Goal: Task Accomplishment & Management: Complete application form

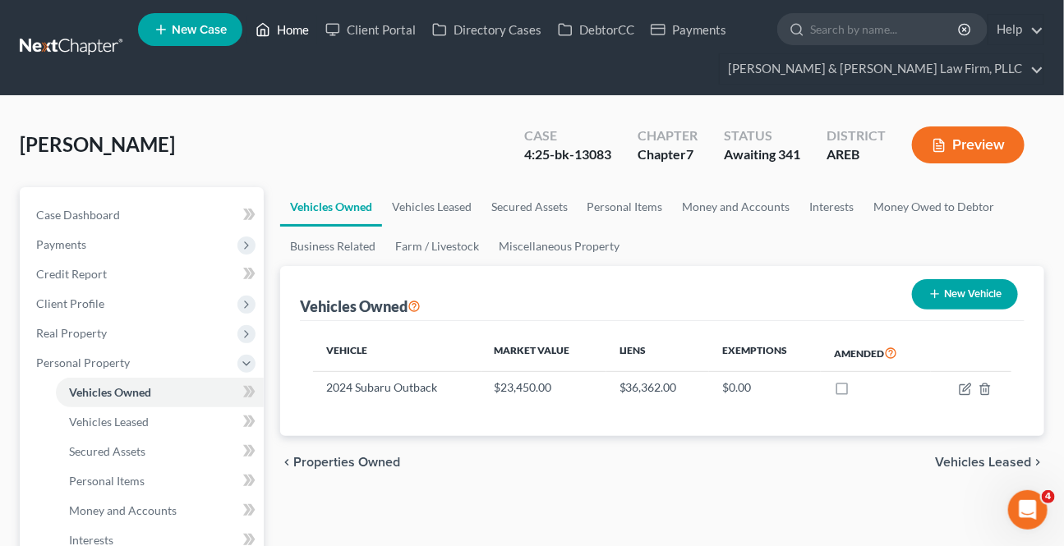
click at [270, 34] on icon at bounding box center [262, 30] width 15 height 20
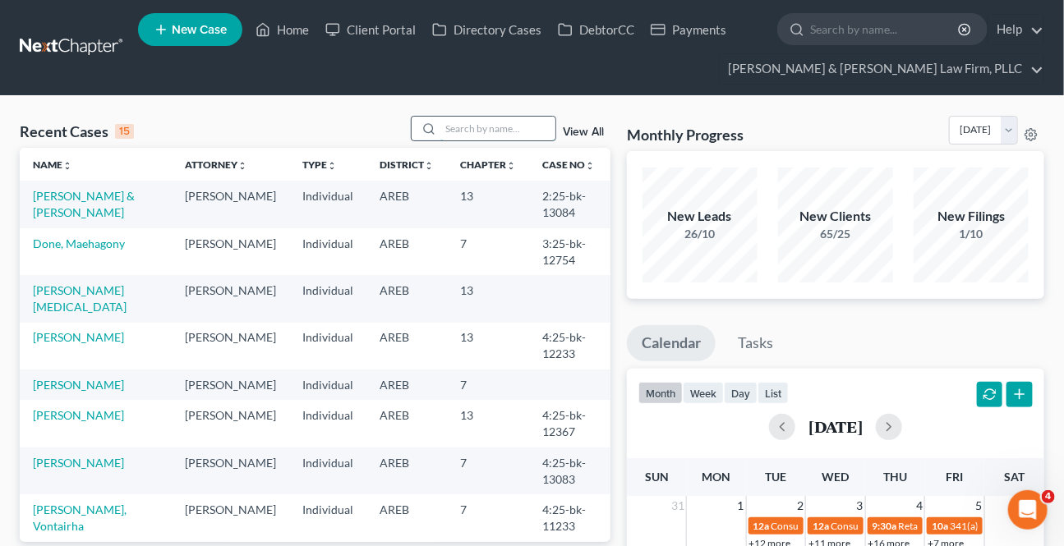
click at [477, 122] on input "search" at bounding box center [497, 129] width 115 height 24
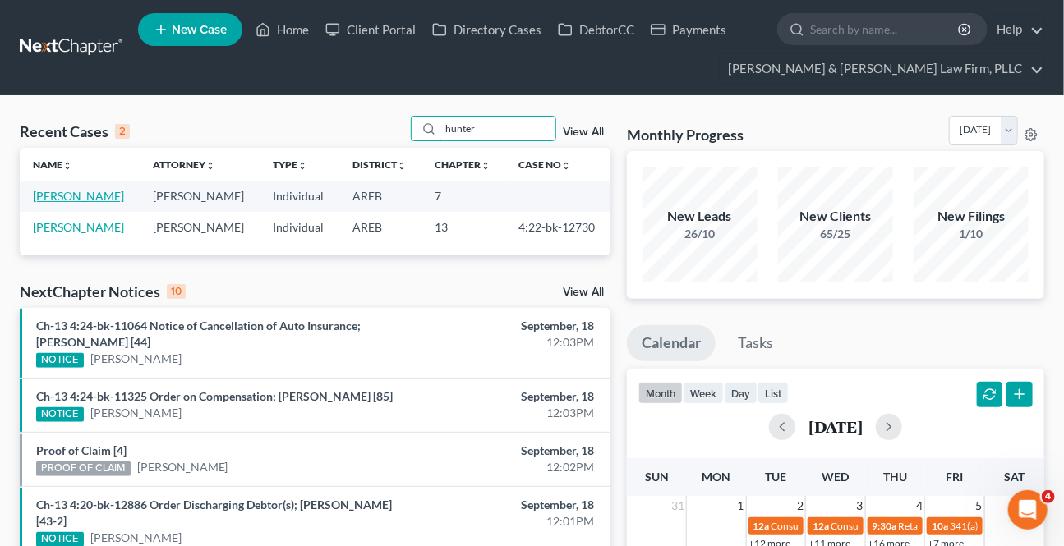
type input "hunter"
click at [109, 194] on link "[PERSON_NAME]" at bounding box center [78, 196] width 91 height 14
select select "1"
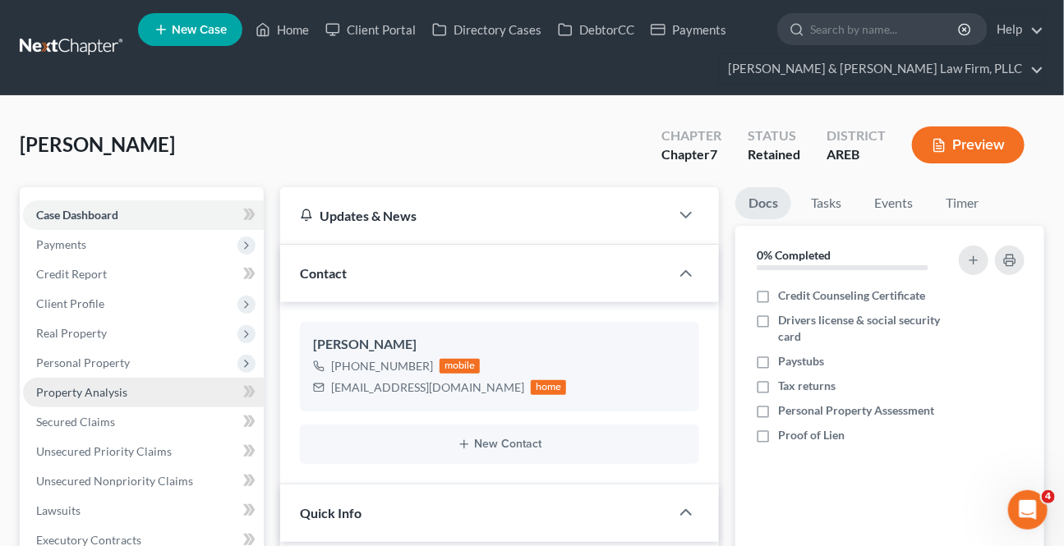
scroll to position [31, 0]
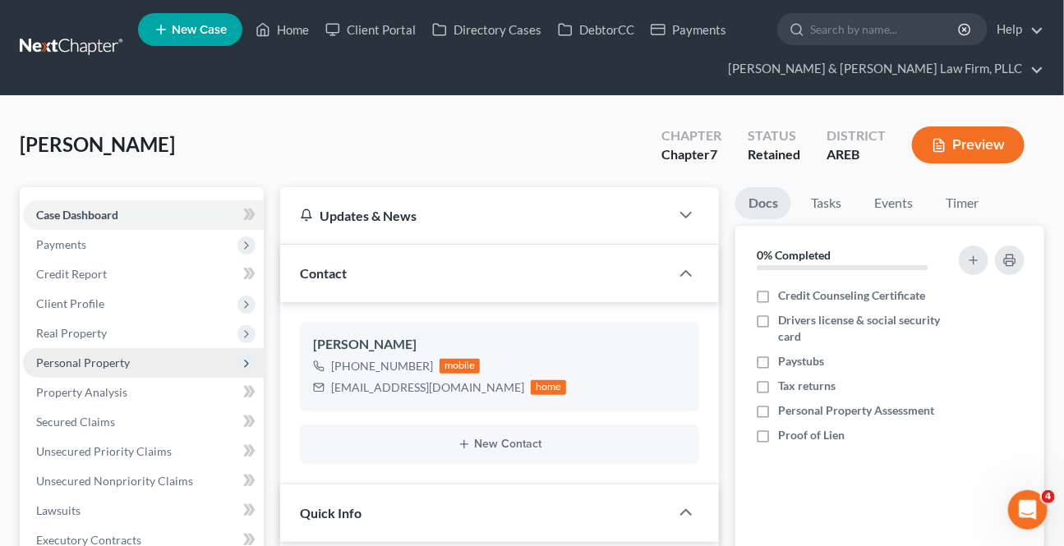
click at [73, 370] on span "Personal Property" at bounding box center [143, 363] width 241 height 30
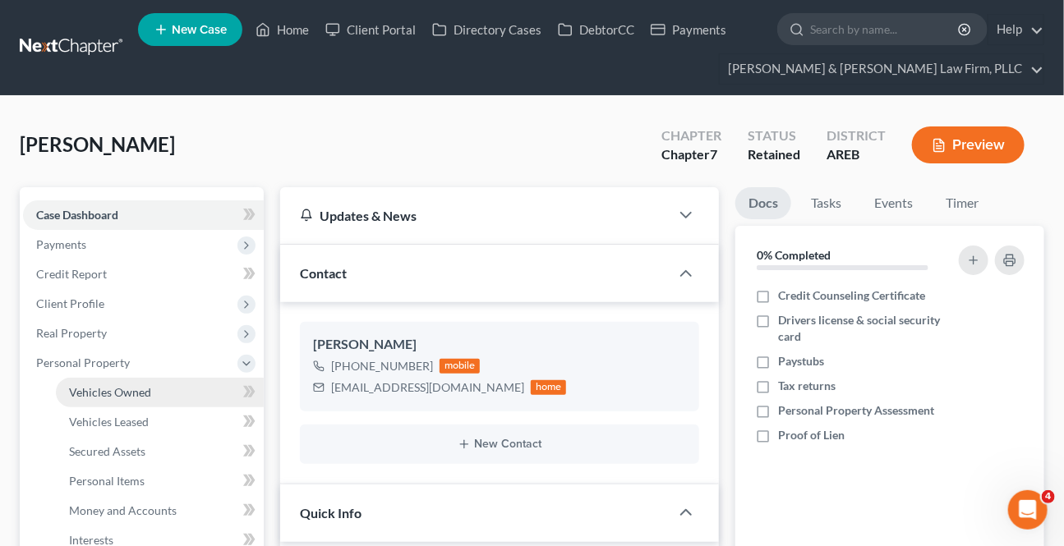
click at [88, 393] on span "Vehicles Owned" at bounding box center [110, 392] width 82 height 14
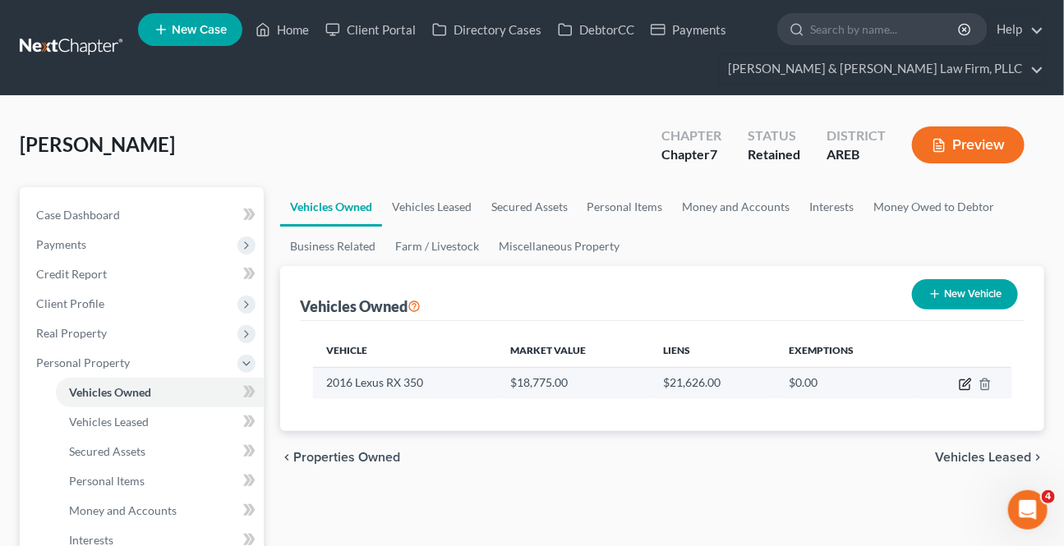
click at [962, 382] on icon "button" at bounding box center [964, 384] width 13 height 13
select select "0"
select select "10"
select select "3"
select select "0"
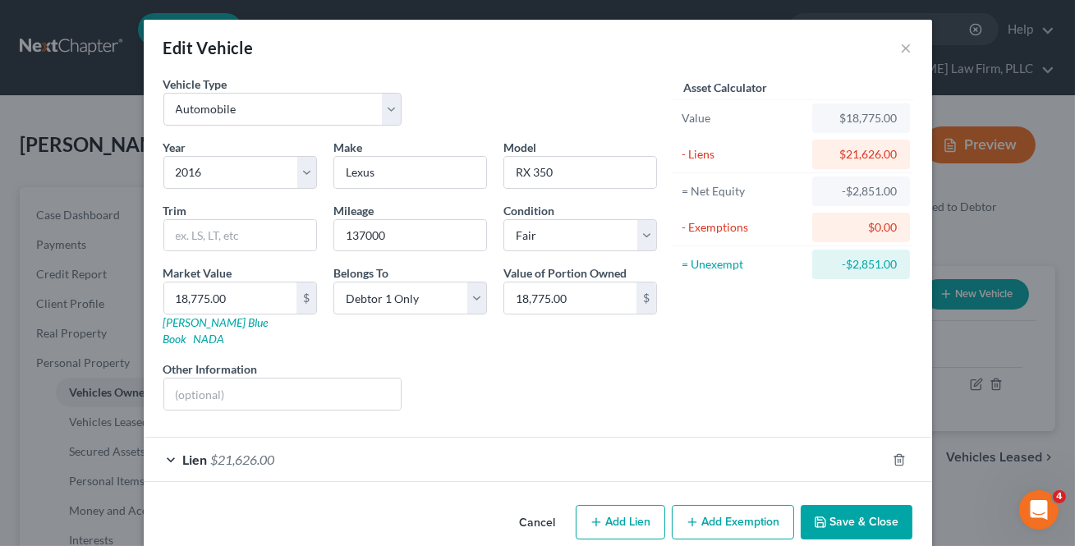
click at [535, 507] on button "Cancel" at bounding box center [538, 523] width 62 height 33
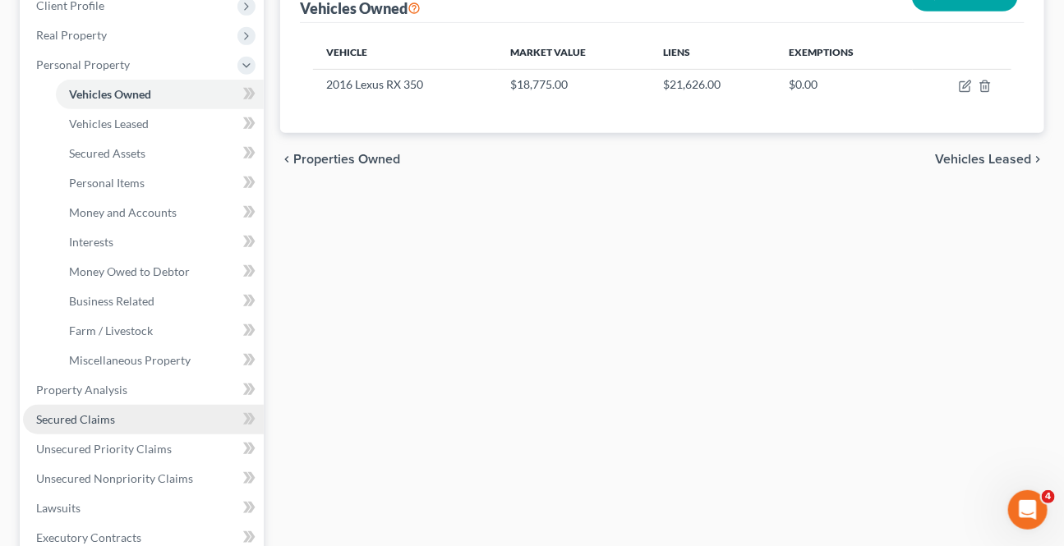
click at [85, 416] on span "Secured Claims" at bounding box center [75, 419] width 79 height 14
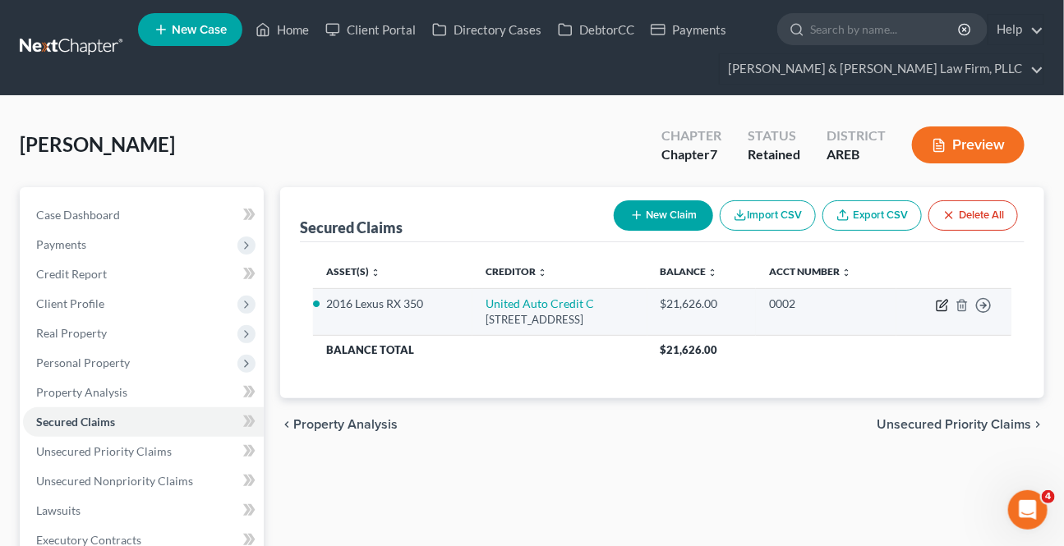
click at [940, 304] on icon "button" at bounding box center [943, 303] width 7 height 7
select select "4"
select select "10"
select select "0"
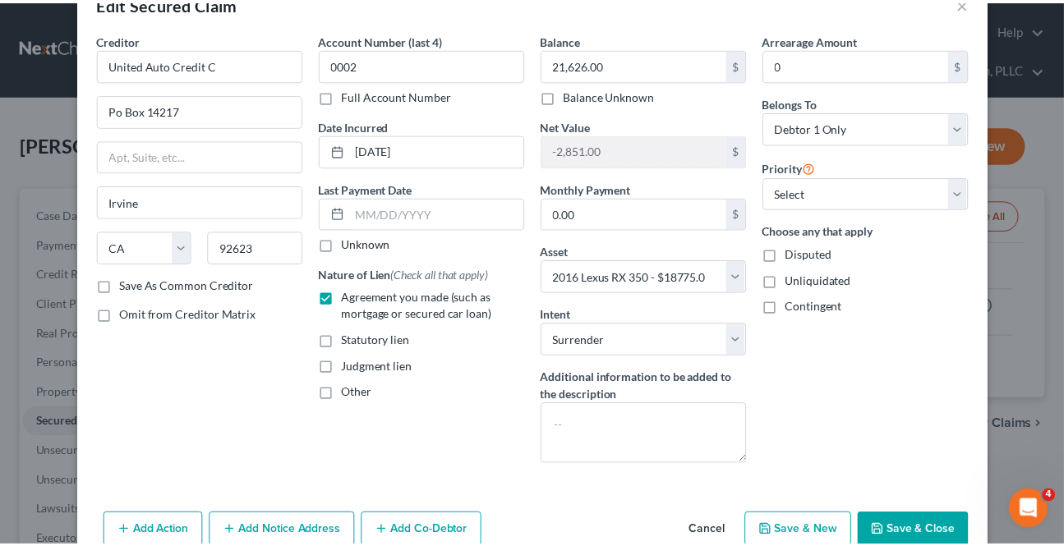
scroll to position [91, 0]
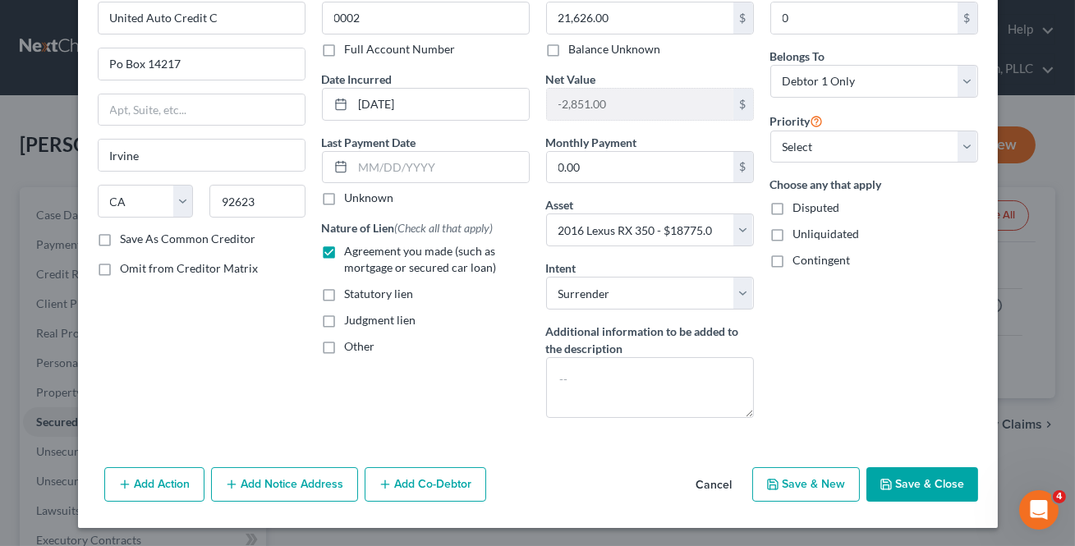
click at [710, 489] on button "Cancel" at bounding box center [714, 485] width 62 height 33
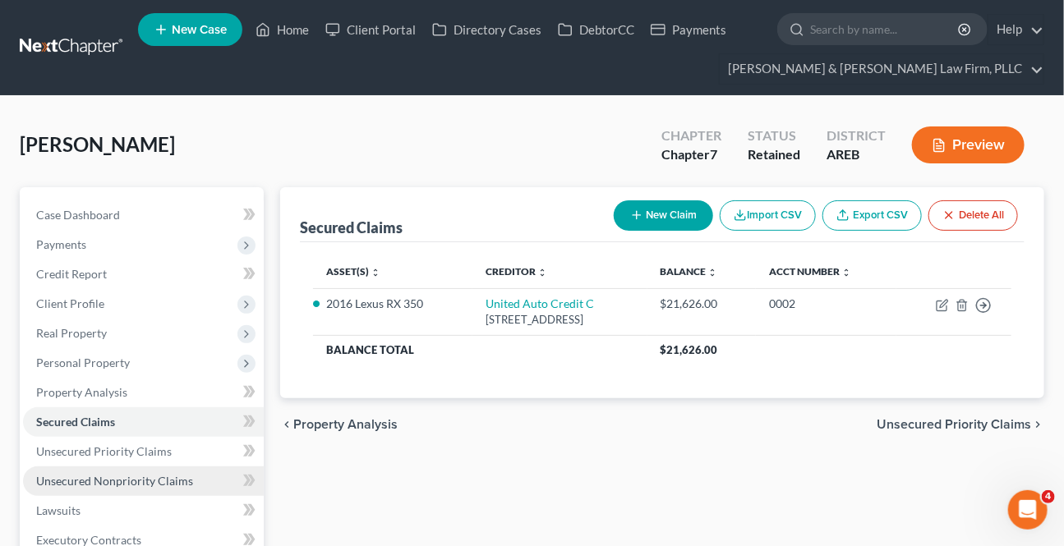
click at [123, 471] on link "Unsecured Nonpriority Claims" at bounding box center [143, 481] width 241 height 30
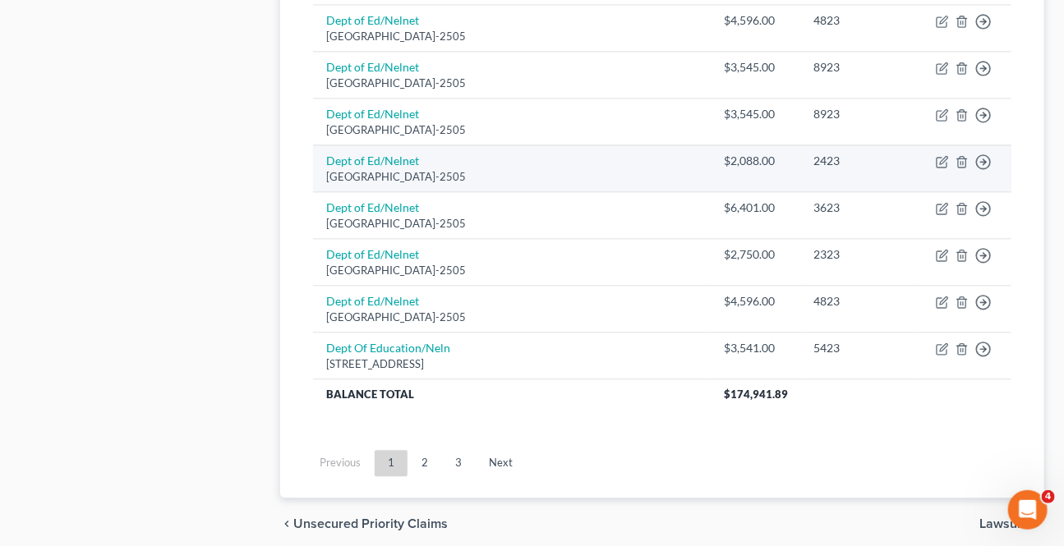
scroll to position [1376, 0]
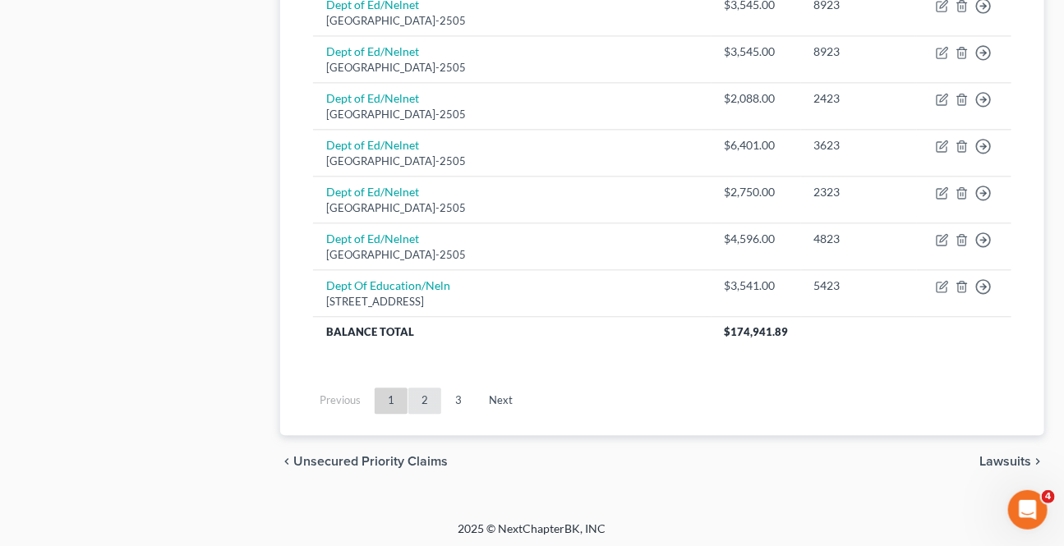
click at [415, 397] on link "2" at bounding box center [424, 401] width 33 height 26
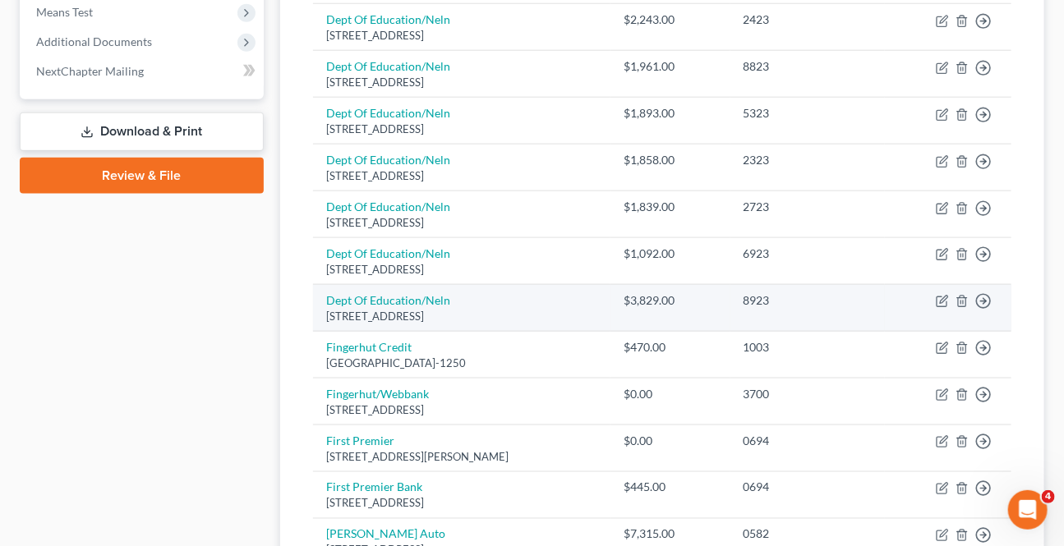
scroll to position [704, 0]
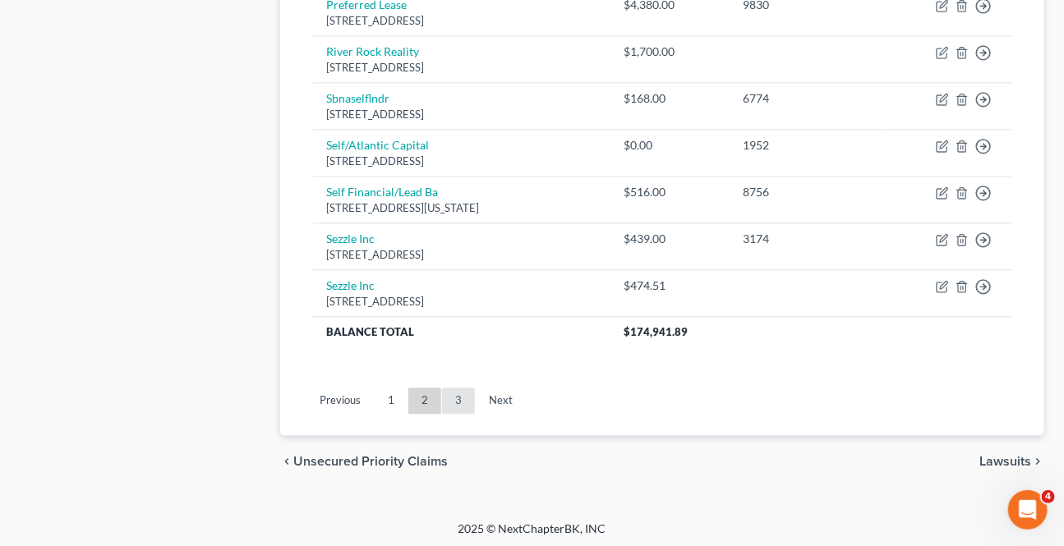
click at [469, 404] on link "3" at bounding box center [458, 401] width 33 height 26
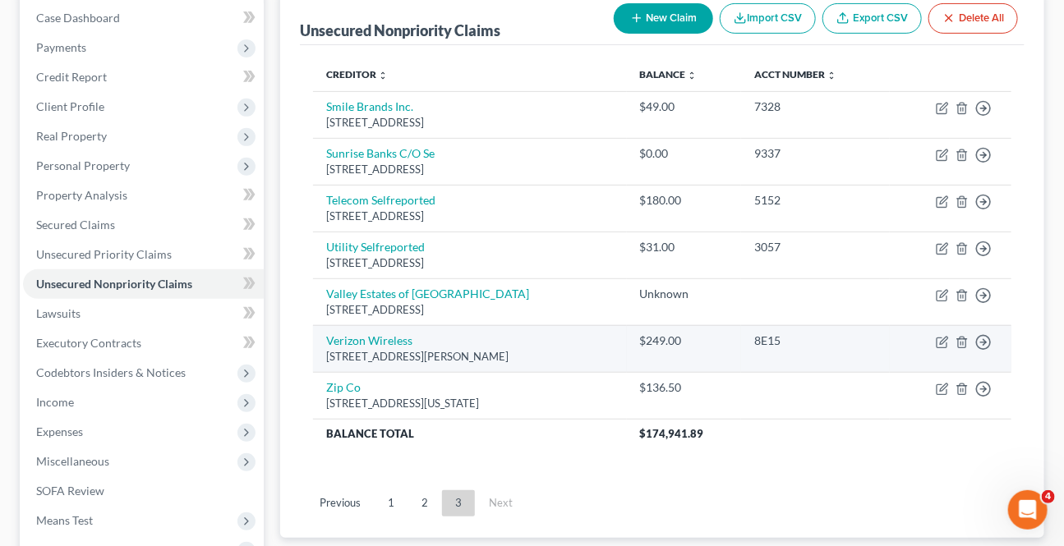
scroll to position [189, 0]
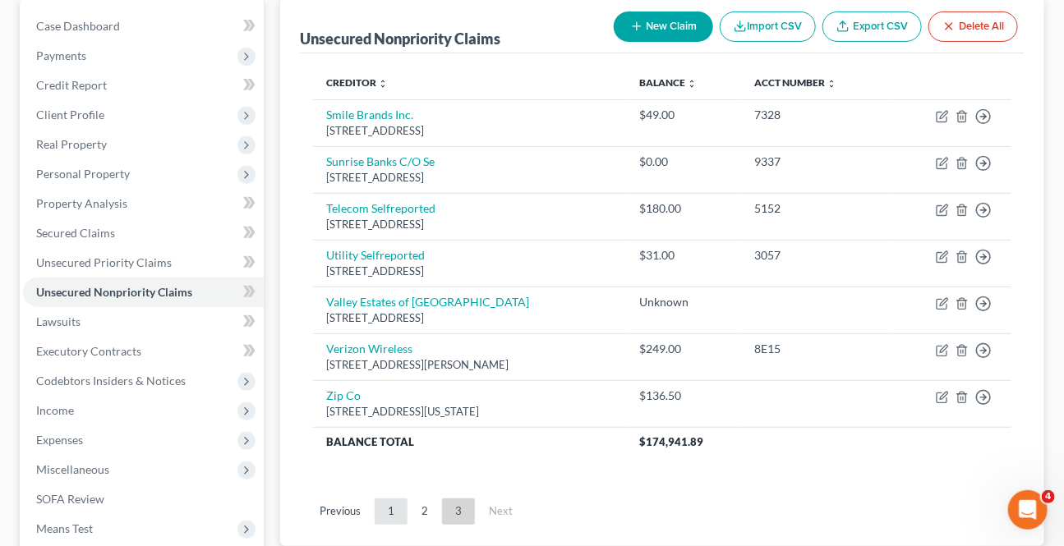
click at [391, 517] on link "1" at bounding box center [391, 512] width 33 height 26
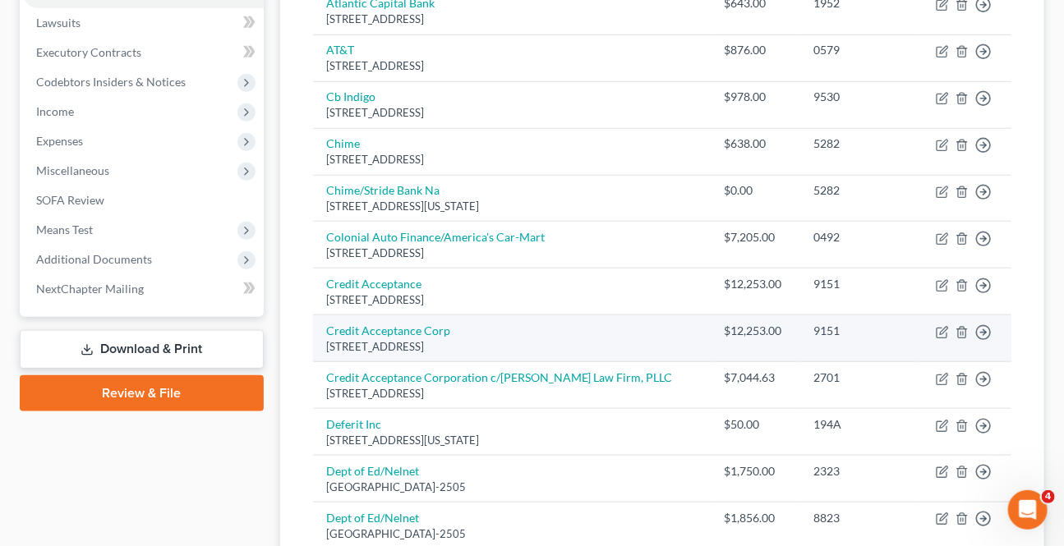
scroll to position [413, 0]
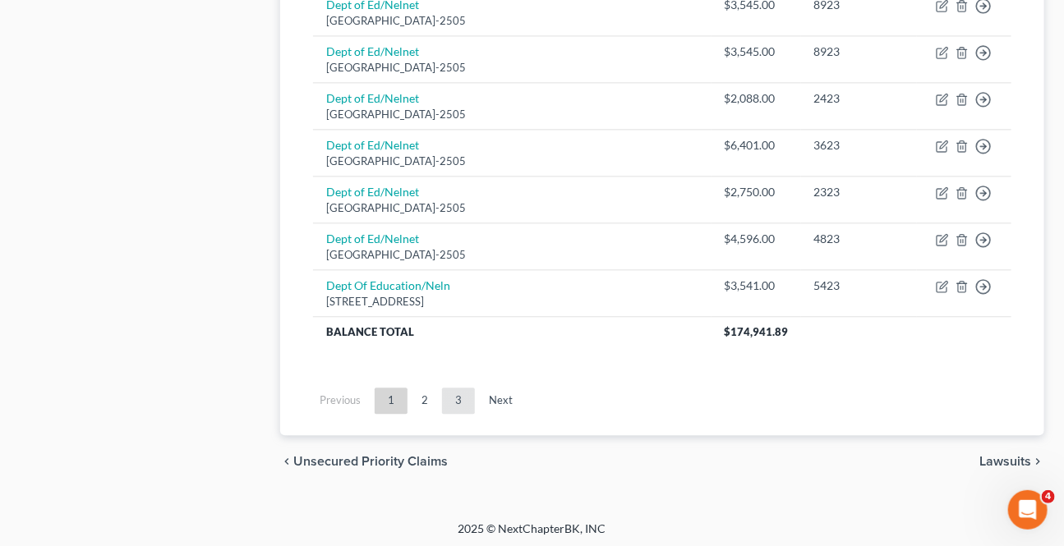
click at [447, 396] on link "3" at bounding box center [458, 401] width 33 height 26
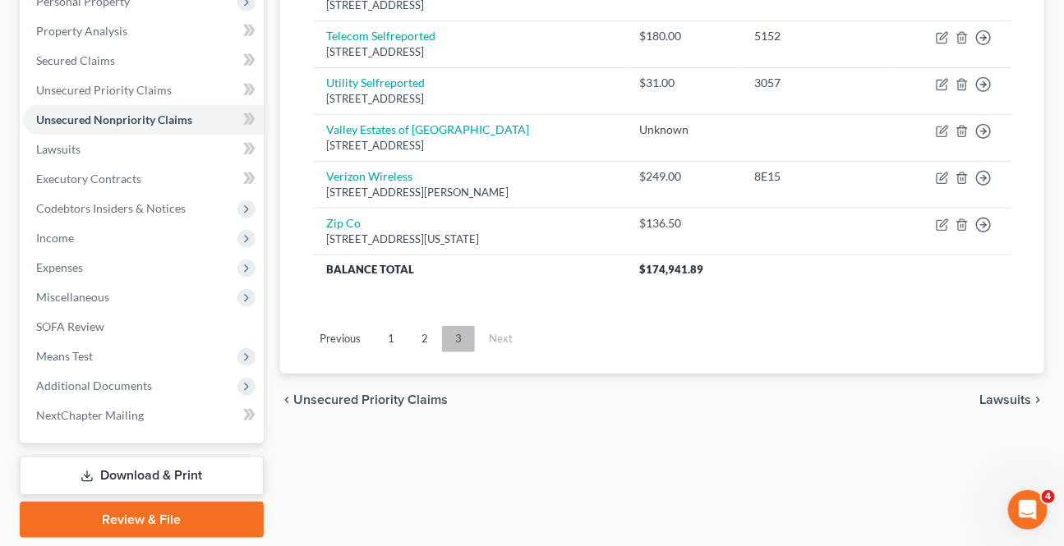
scroll to position [338, 0]
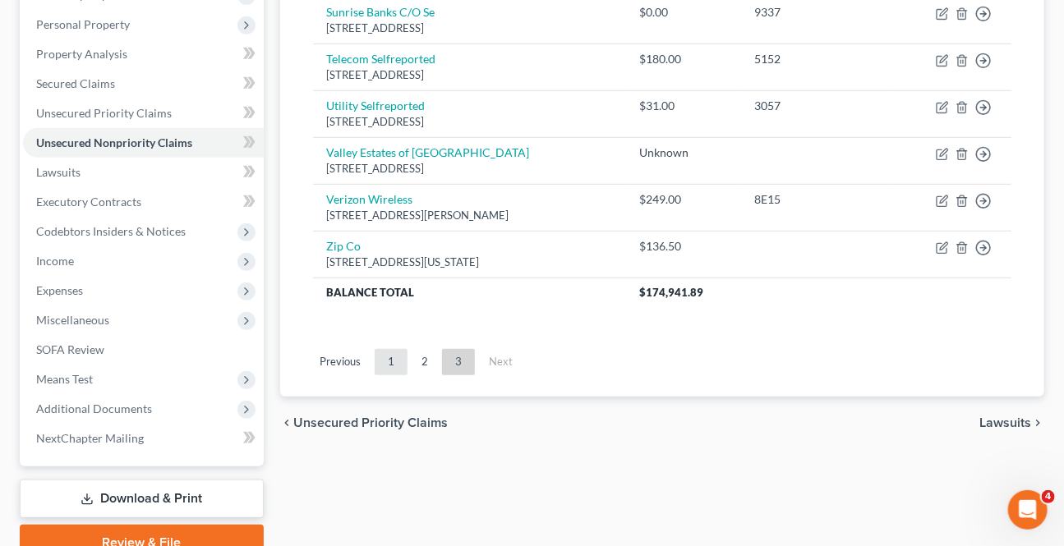
click at [397, 357] on link "1" at bounding box center [391, 362] width 33 height 26
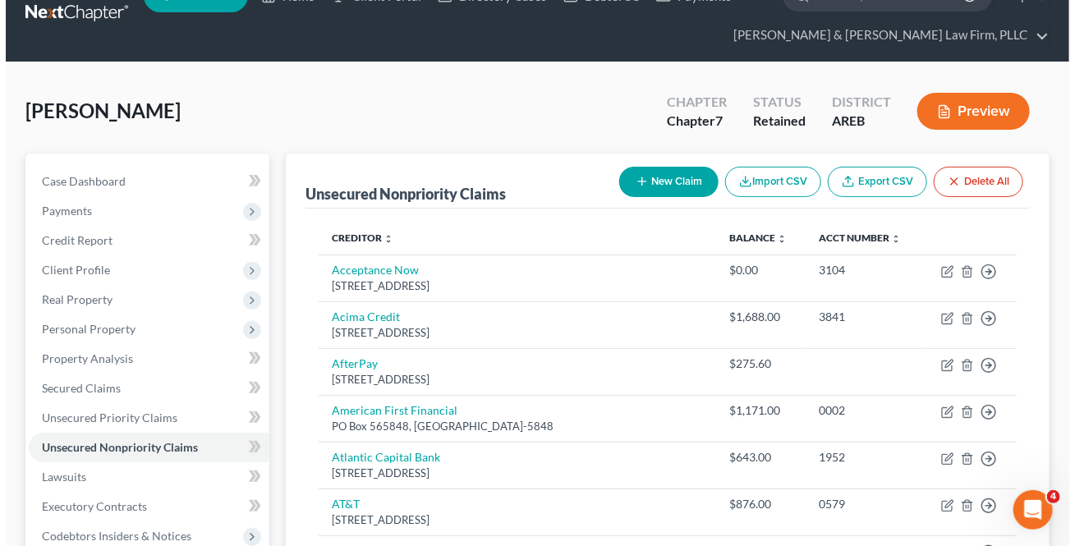
scroll to position [0, 0]
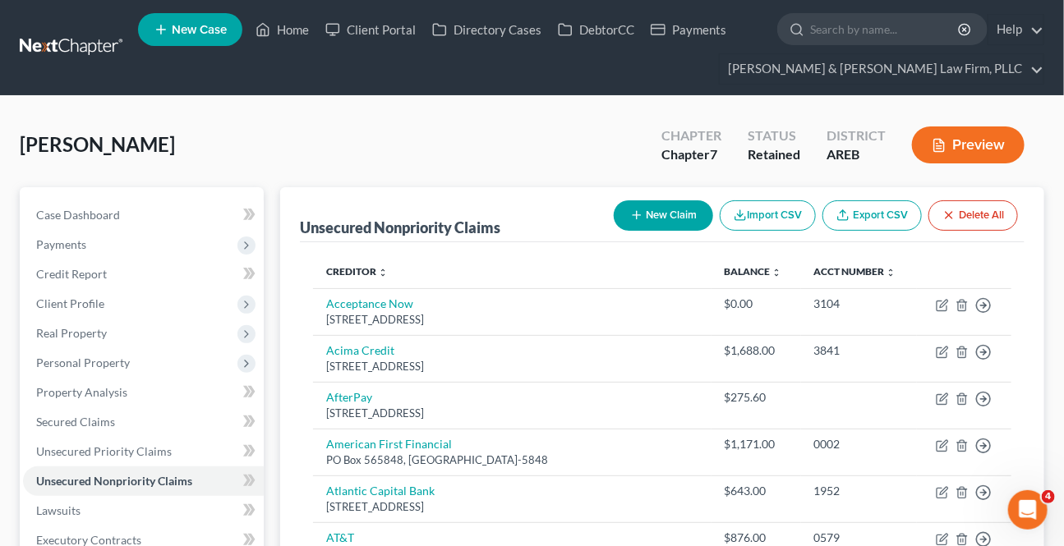
click at [655, 209] on button "New Claim" at bounding box center [662, 215] width 99 height 30
select select "0"
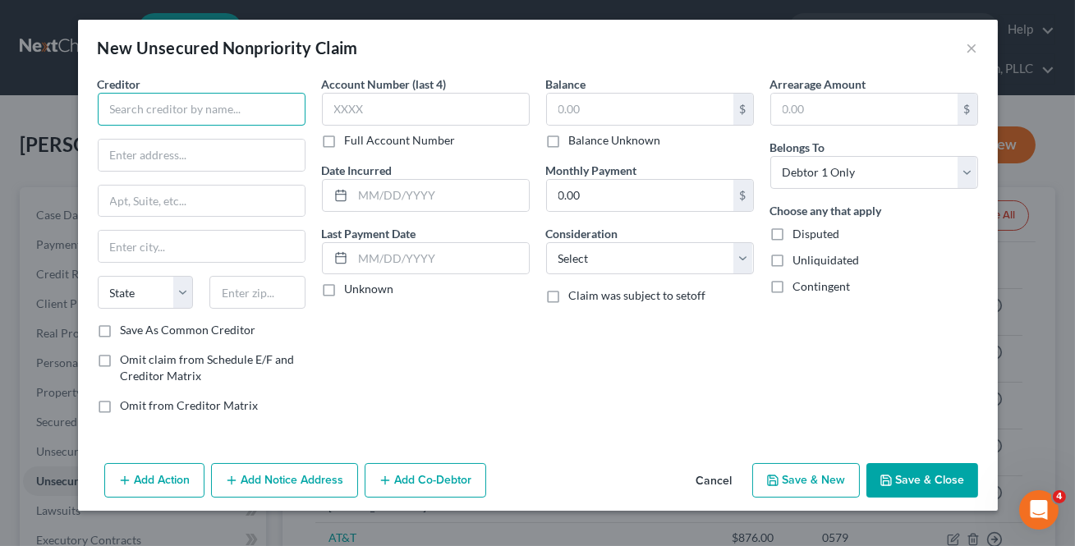
click at [269, 118] on input "text" at bounding box center [202, 109] width 208 height 33
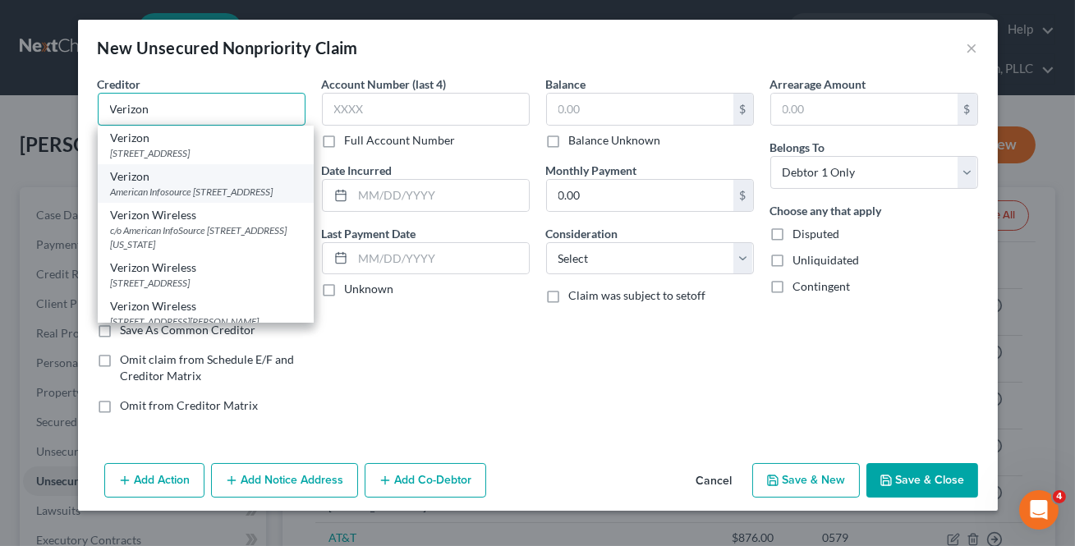
type input "Verizon"
type input "American Infosource"
type input "PO Box 4457"
type input "[GEOGRAPHIC_DATA]"
select select "45"
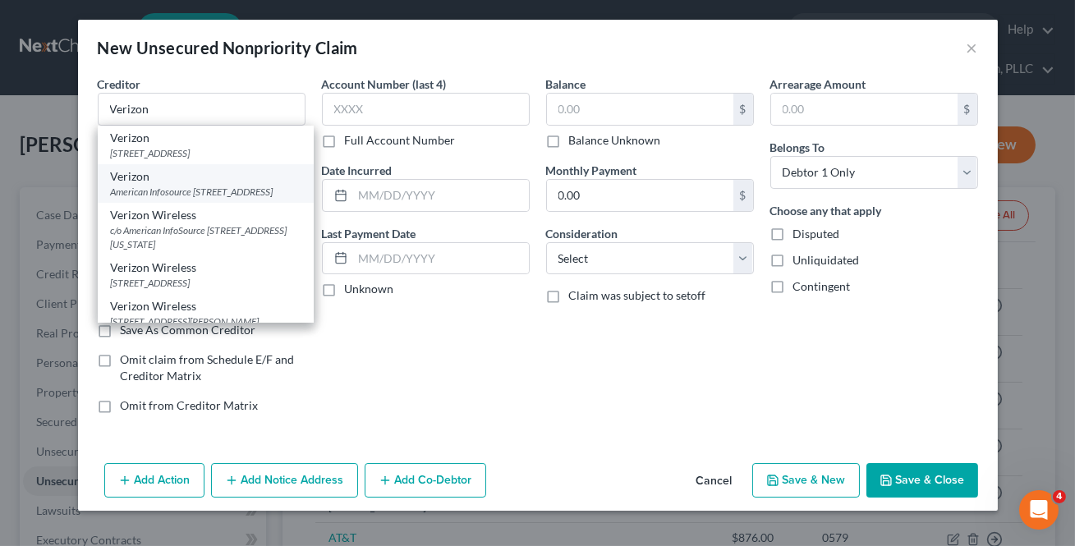
type input "77210"
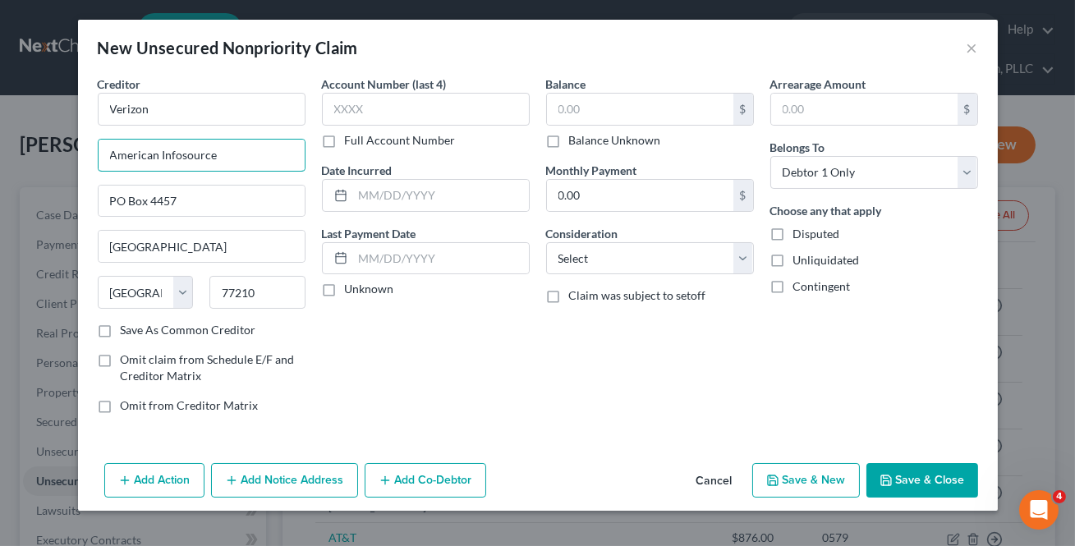
type input "O"
type input "PO Box 660108"
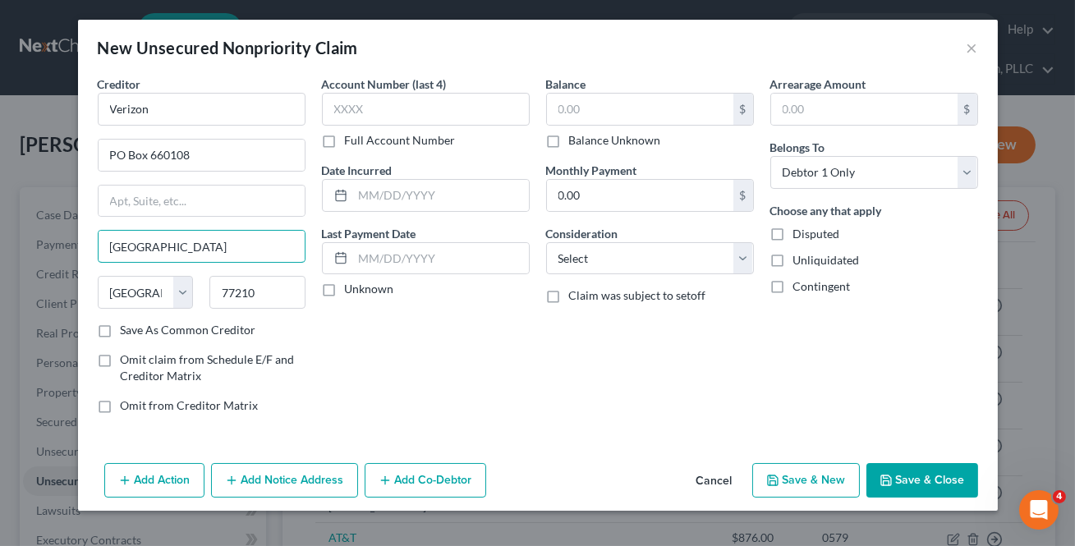
type input "[GEOGRAPHIC_DATA]"
type input "75266"
click at [121, 329] on label "Save As Common Creditor" at bounding box center [189, 330] width 136 height 16
click at [127, 329] on input "Save As Common Creditor" at bounding box center [132, 327] width 11 height 11
checkbox input "true"
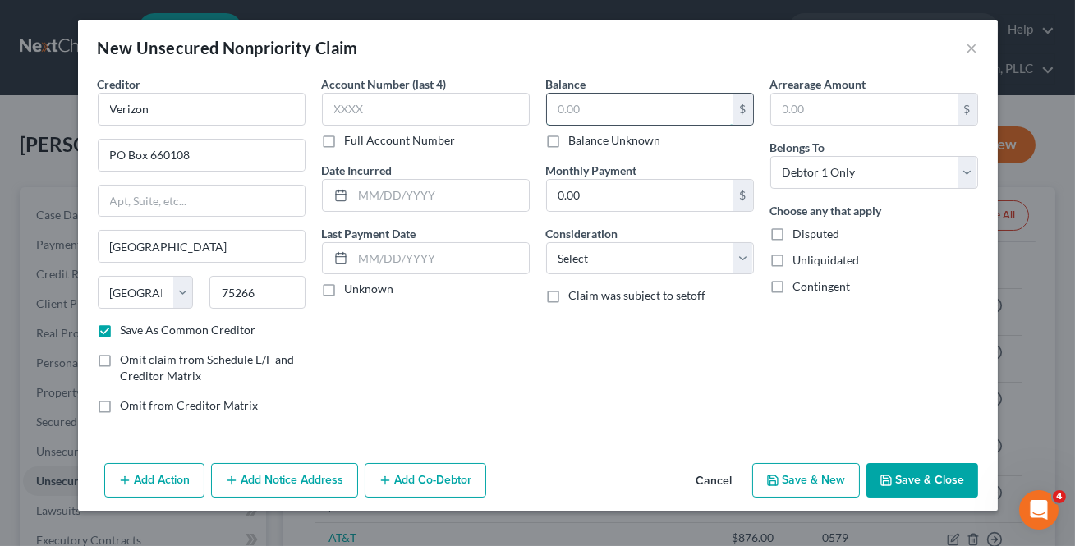
click at [561, 101] on input "text" at bounding box center [640, 109] width 186 height 31
type input "547.69"
click at [820, 476] on button "Save & New" at bounding box center [806, 480] width 108 height 34
select select "0"
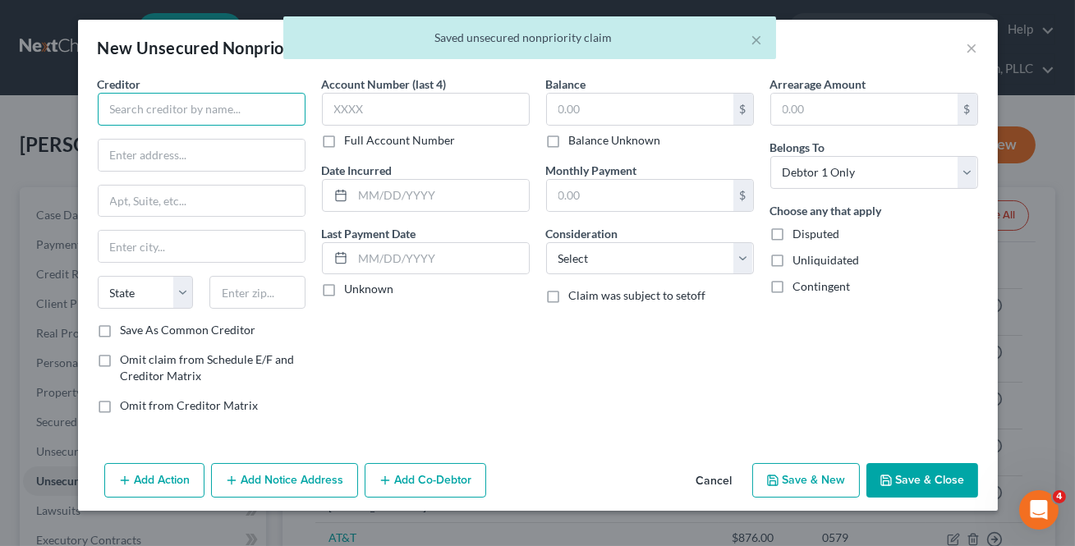
click at [182, 100] on input "text" at bounding box center [202, 109] width 208 height 33
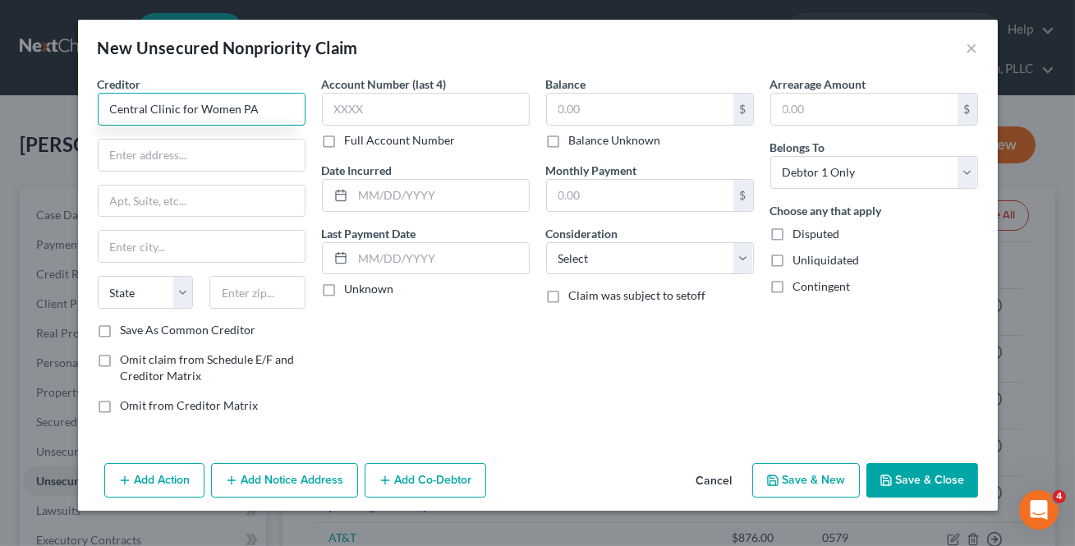
type input "Central Clinic for Women PA"
type input "PO Box 15730"
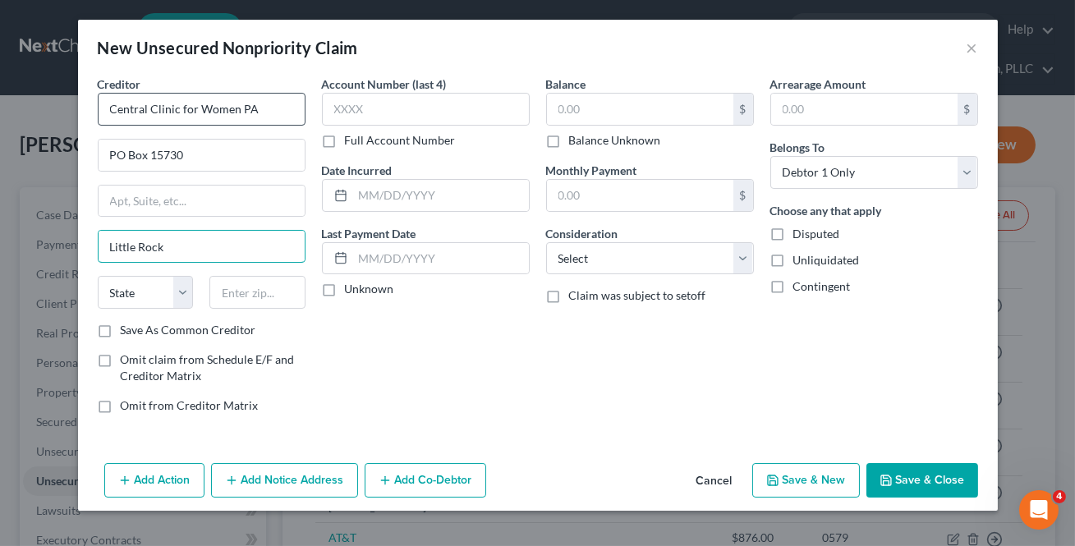
type input "Little Rock"
select select "2"
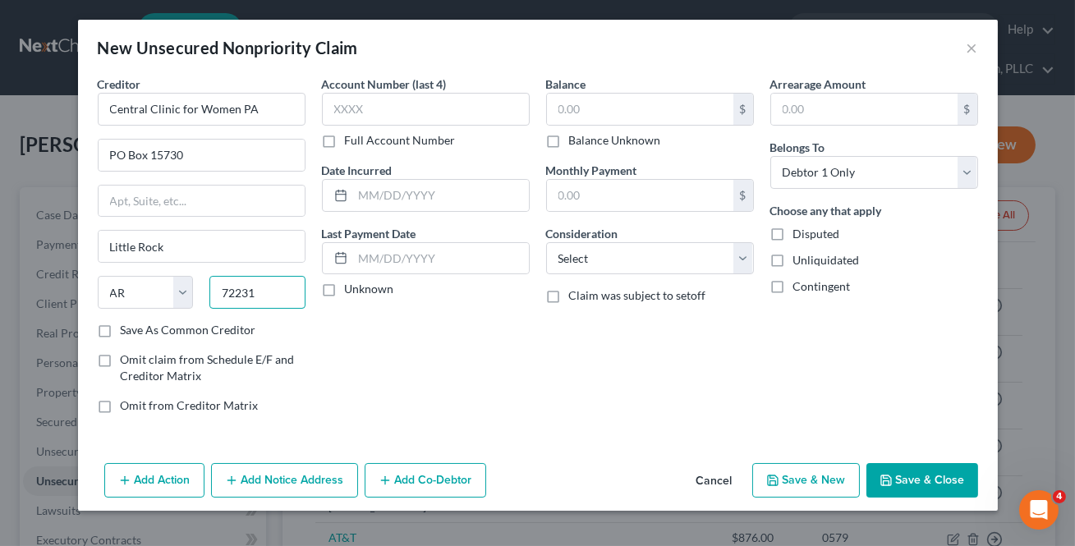
type input "72231"
click at [121, 326] on label "Save As Common Creditor" at bounding box center [189, 330] width 136 height 16
click at [127, 326] on input "Save As Common Creditor" at bounding box center [132, 327] width 11 height 11
checkbox input "true"
click at [574, 97] on input "text" at bounding box center [640, 109] width 186 height 31
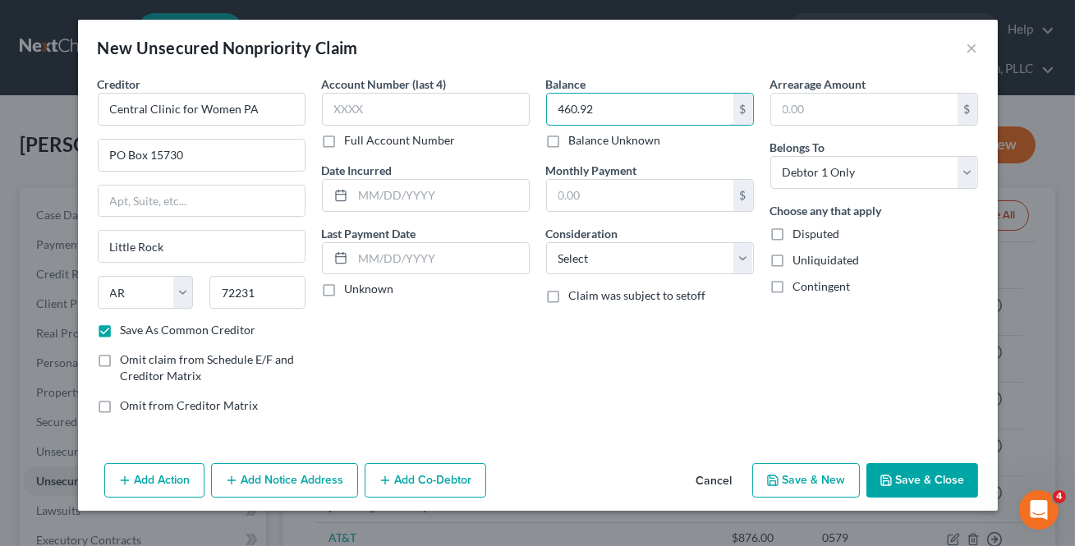
type input "460.92"
click at [806, 480] on button "Save & New" at bounding box center [806, 480] width 108 height 34
select select "0"
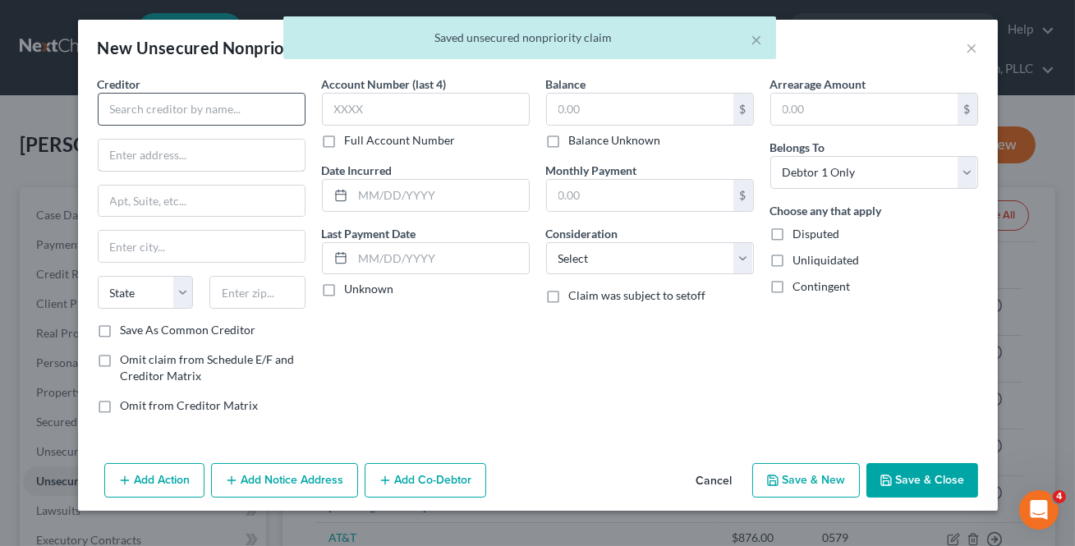
drag, startPoint x: 176, startPoint y: 145, endPoint x: 168, endPoint y: 122, distance: 24.4
click at [176, 141] on input "text" at bounding box center [202, 155] width 206 height 31
click at [161, 110] on input "text" at bounding box center [202, 109] width 208 height 33
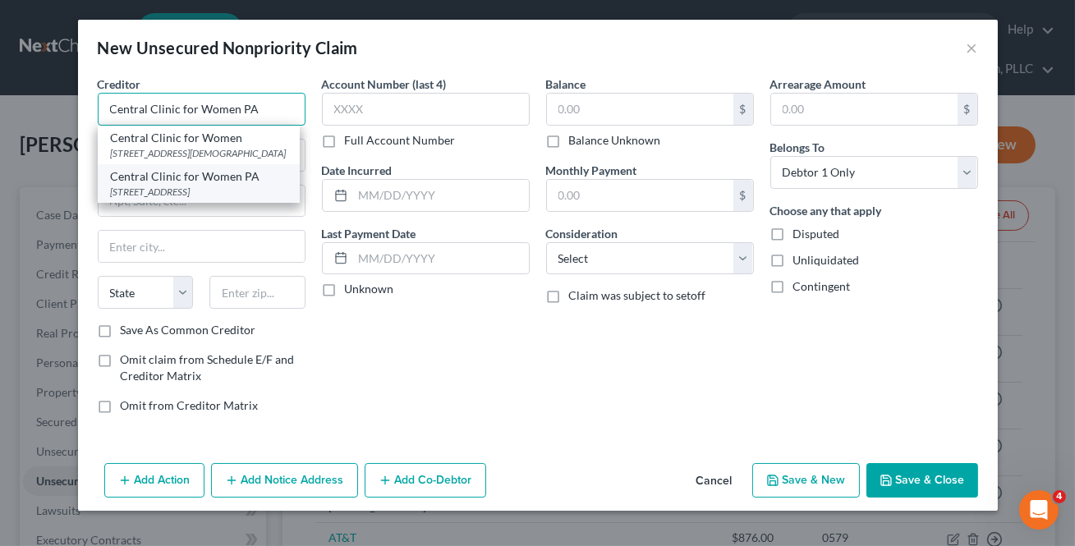
type input "Central Clinic for Women PA"
click at [181, 199] on div "[STREET_ADDRESS]" at bounding box center [199, 192] width 176 height 14
type input "PO Box 15730"
type input "Little Rock"
select select "2"
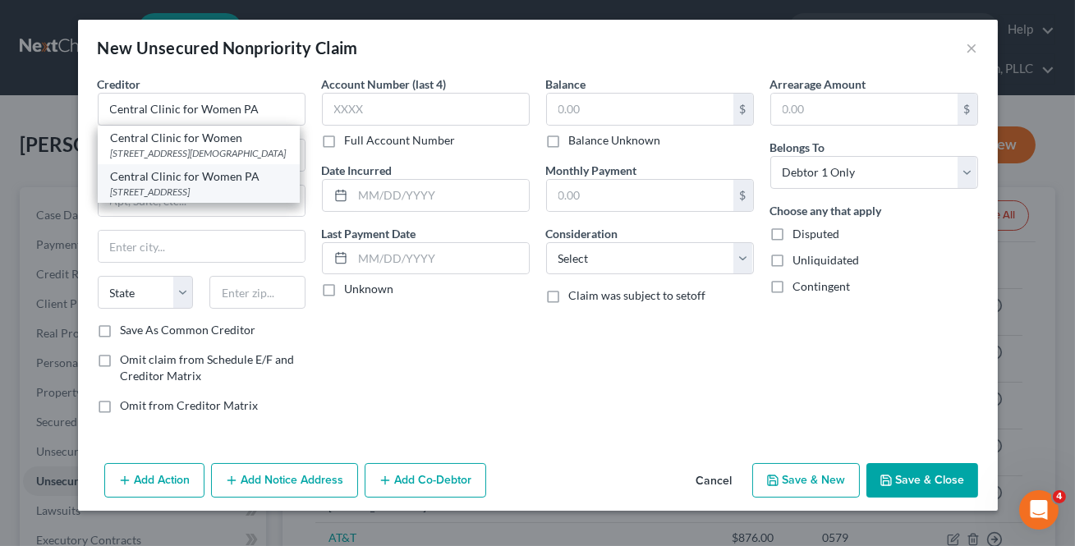
type input "72231"
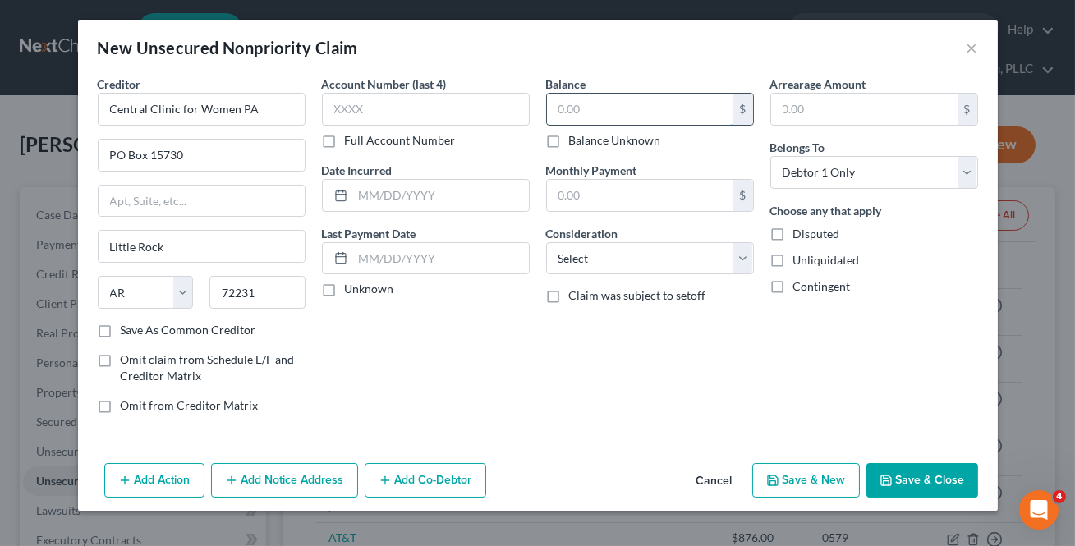
click at [572, 102] on input "text" at bounding box center [640, 109] width 186 height 31
type input "633"
click at [806, 485] on button "Save & New" at bounding box center [806, 480] width 108 height 34
select select "0"
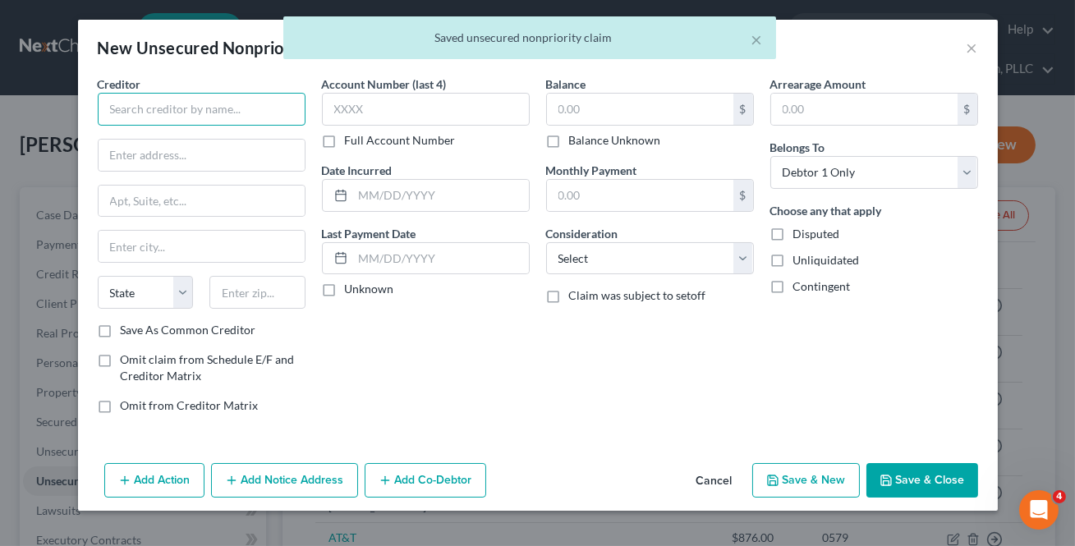
click at [177, 115] on input "text" at bounding box center [202, 109] width 208 height 33
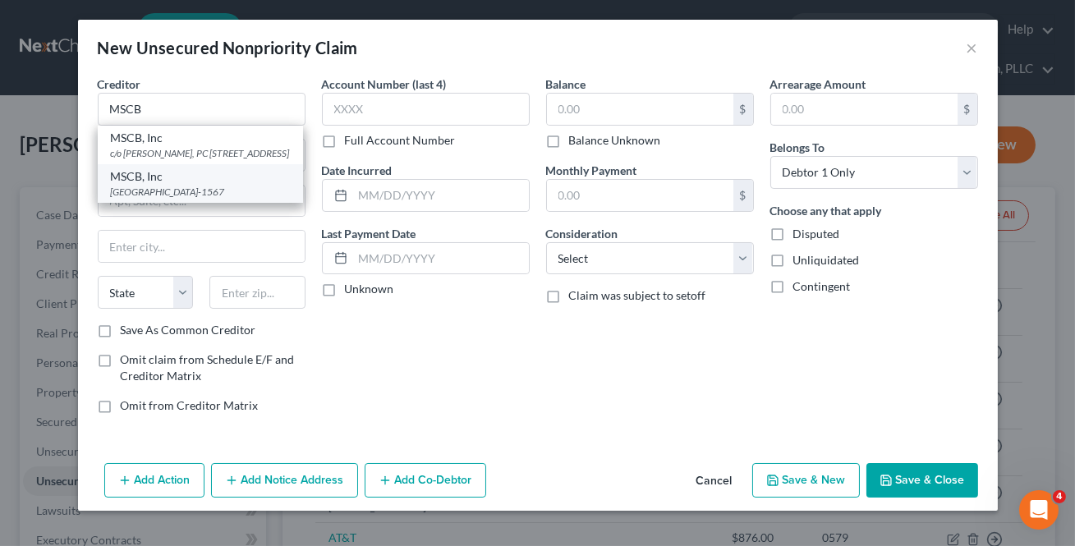
click at [186, 185] on div "MSCB, Inc" at bounding box center [200, 176] width 179 height 16
type input "MSCB, Inc"
type input "PO Box 1567"
type input "[GEOGRAPHIC_DATA]"
select select "44"
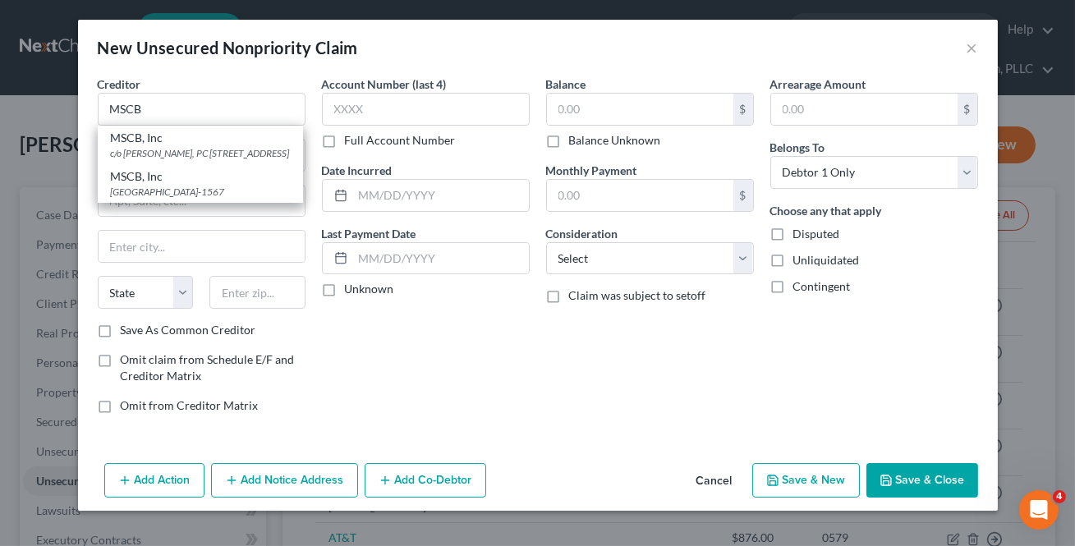
type input "38242-1567"
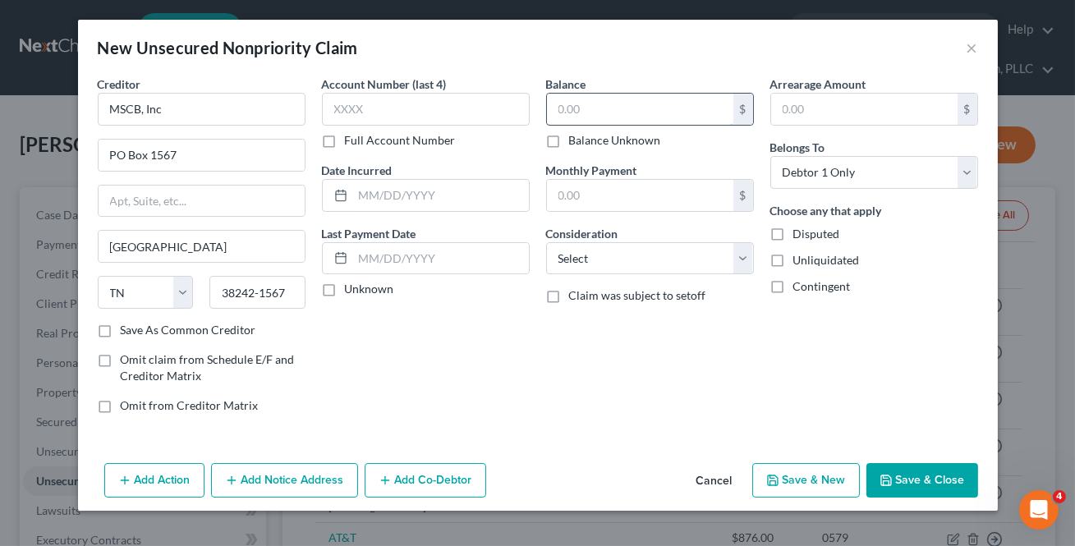
click at [568, 105] on input "text" at bounding box center [640, 109] width 186 height 31
click at [551, 108] on input "text" at bounding box center [640, 109] width 186 height 31
type input "633"
click at [801, 459] on div "Add Action Add Notice Address Add Co-Debtor Cancel Save & New Save & Close" at bounding box center [538, 484] width 920 height 54
click at [815, 480] on button "Save & New" at bounding box center [806, 480] width 108 height 34
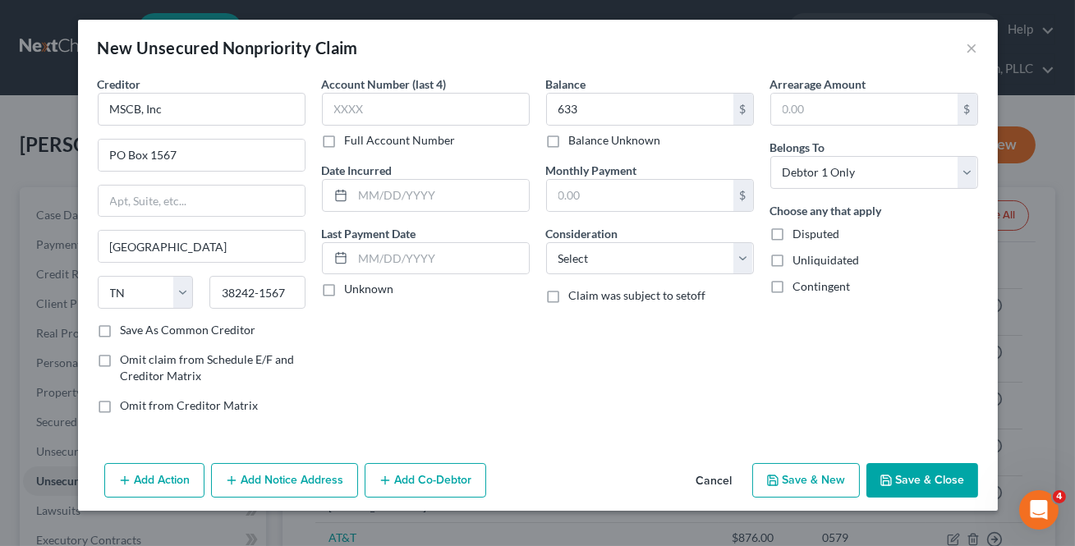
select select "0"
click at [720, 475] on button "Cancel" at bounding box center [714, 481] width 62 height 33
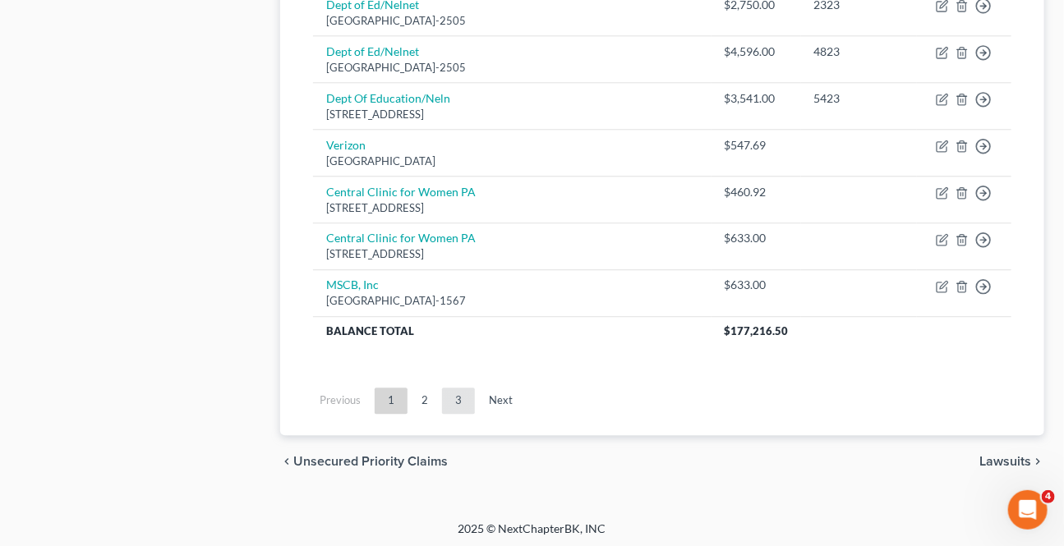
click at [453, 393] on link "3" at bounding box center [458, 401] width 33 height 26
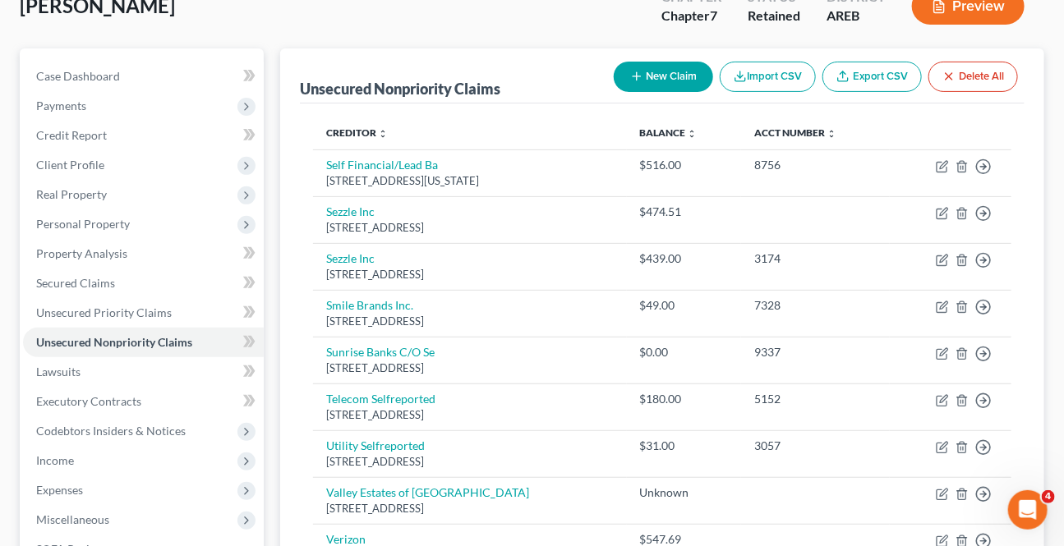
scroll to position [115, 0]
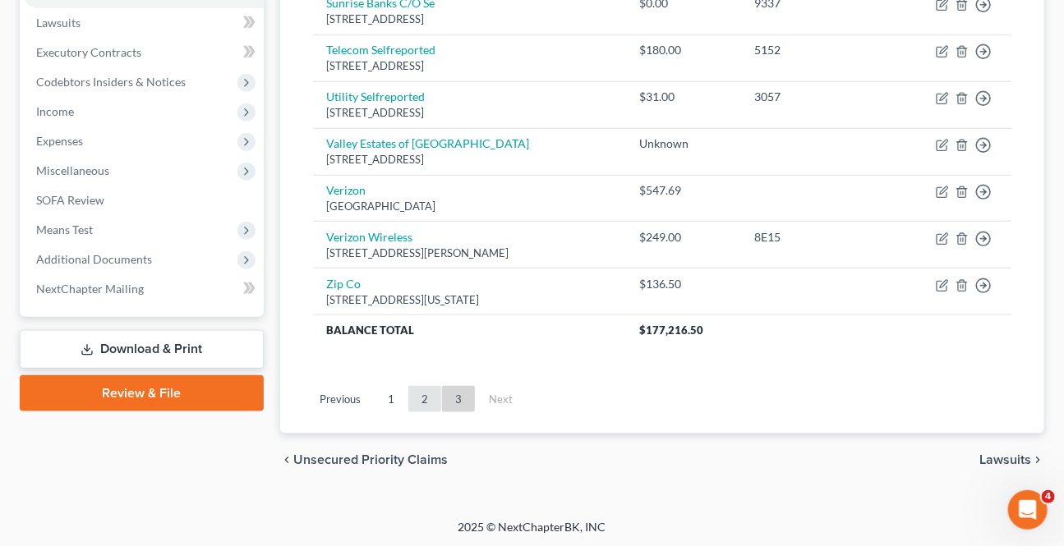
click at [429, 402] on link "2" at bounding box center [424, 399] width 33 height 26
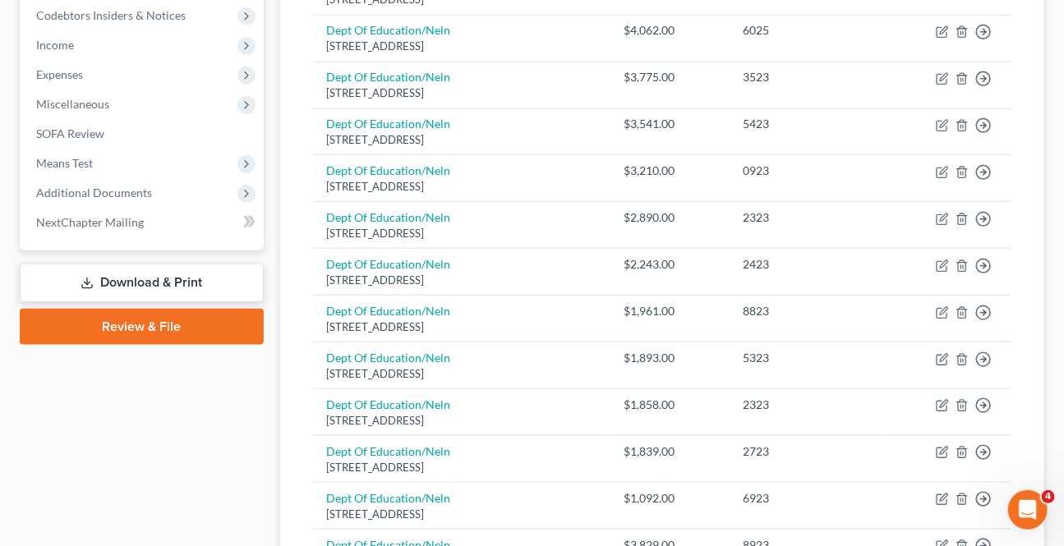
scroll to position [0, 0]
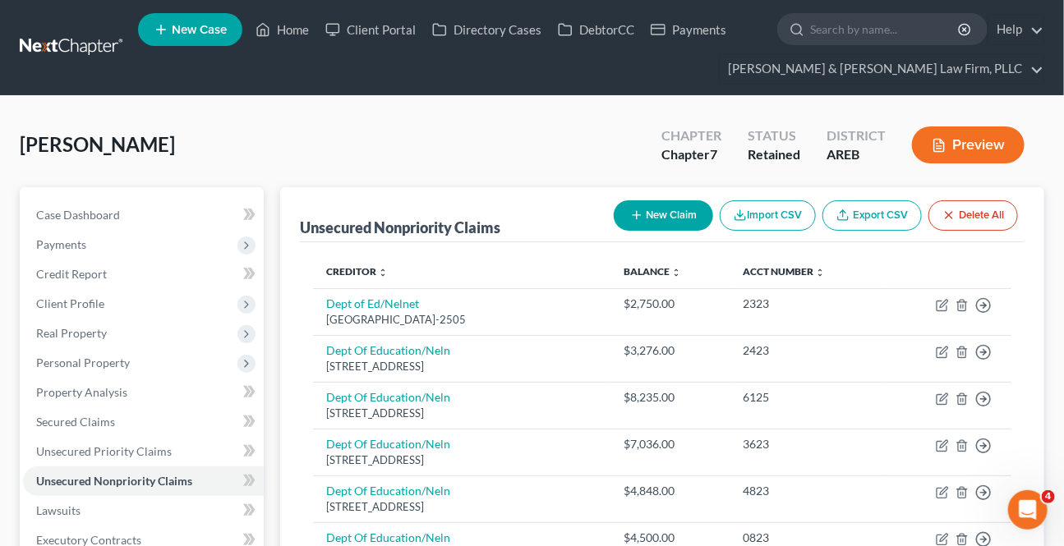
click at [632, 215] on line "button" at bounding box center [635, 215] width 7 height 0
select select "0"
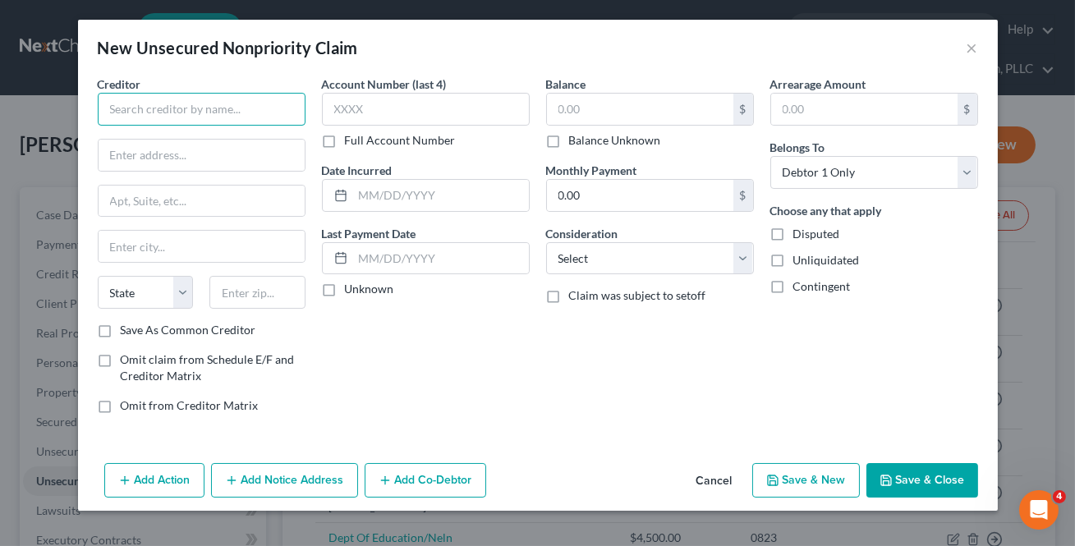
click at [292, 113] on input "text" at bounding box center [202, 109] width 208 height 33
type input "[PERSON_NAME] & [PERSON_NAME]"
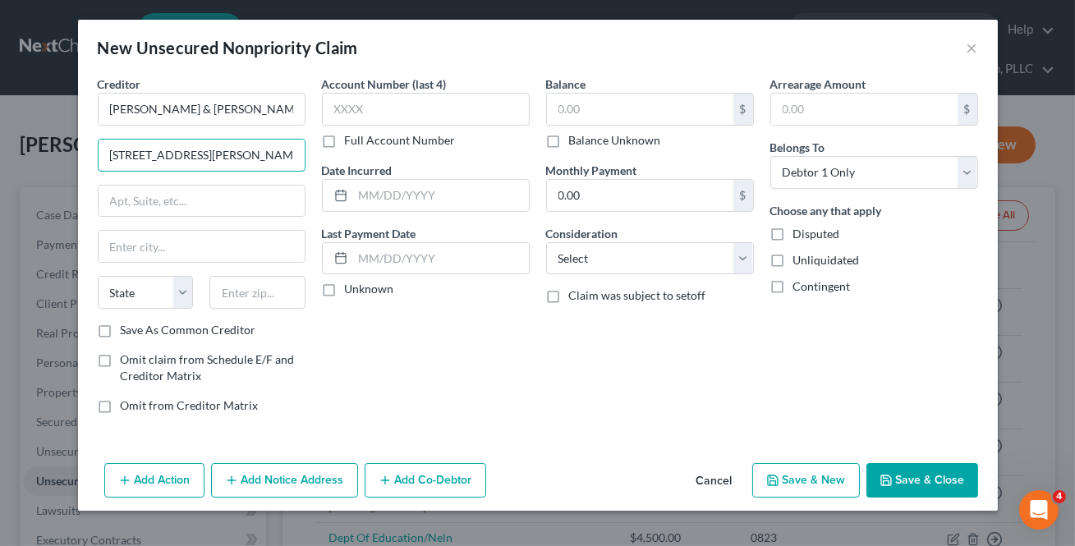
type input "[STREET_ADDRESS][PERSON_NAME]"
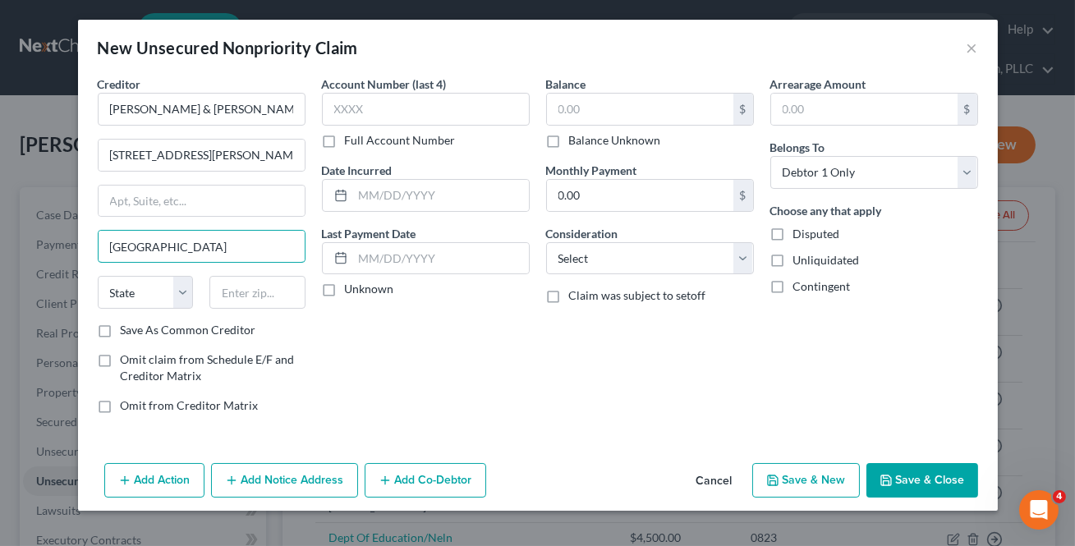
type input "[GEOGRAPHIC_DATA]"
select select "36"
type input "44146"
click at [121, 336] on label "Save As Common Creditor" at bounding box center [189, 330] width 136 height 16
click at [127, 333] on input "Save As Common Creditor" at bounding box center [132, 327] width 11 height 11
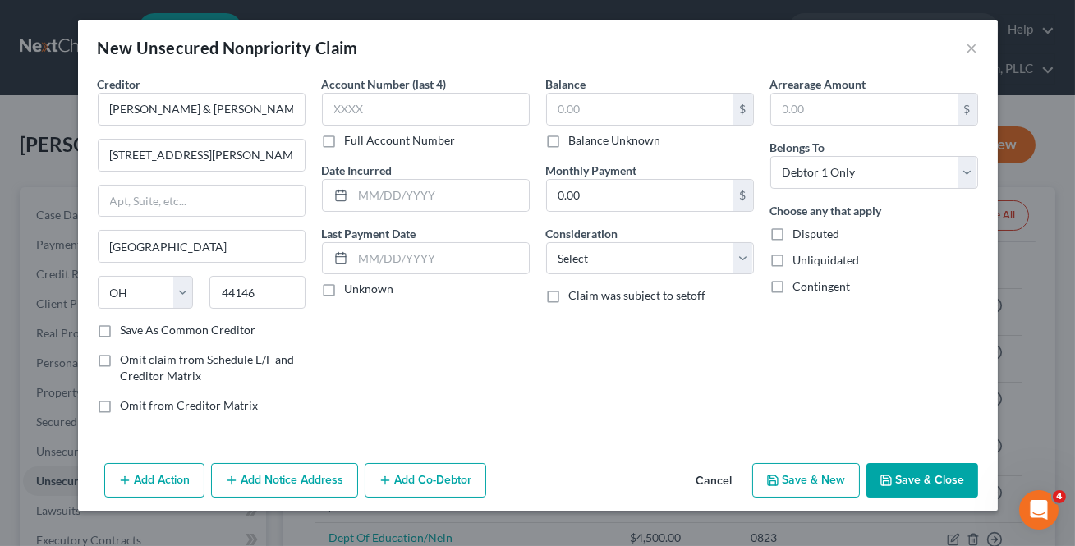
checkbox input "true"
type input "[GEOGRAPHIC_DATA]"
click at [573, 98] on input "text" at bounding box center [640, 109] width 186 height 31
type input "2,133.16"
click at [812, 482] on button "Save & New" at bounding box center [806, 480] width 108 height 34
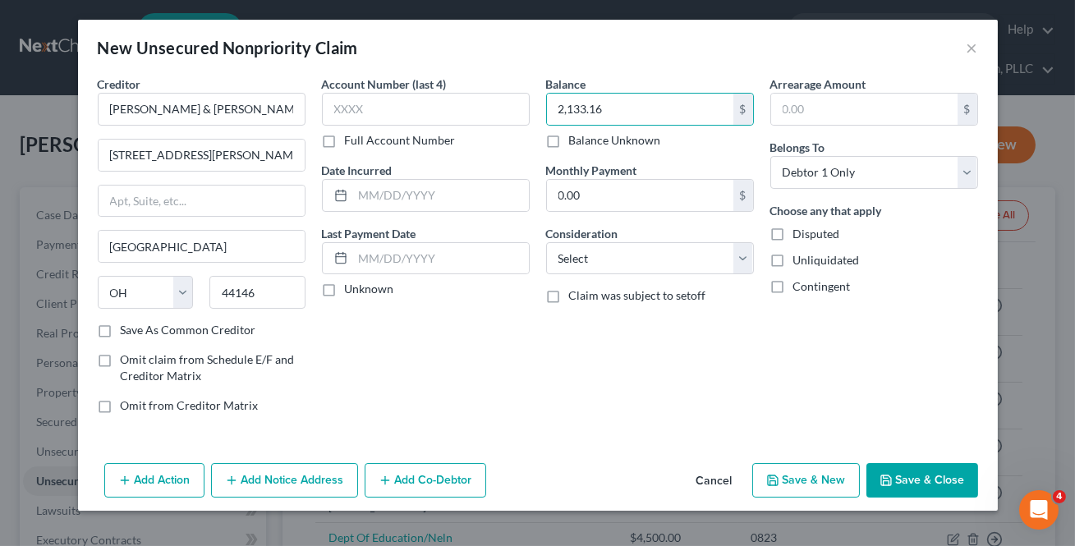
select select "0"
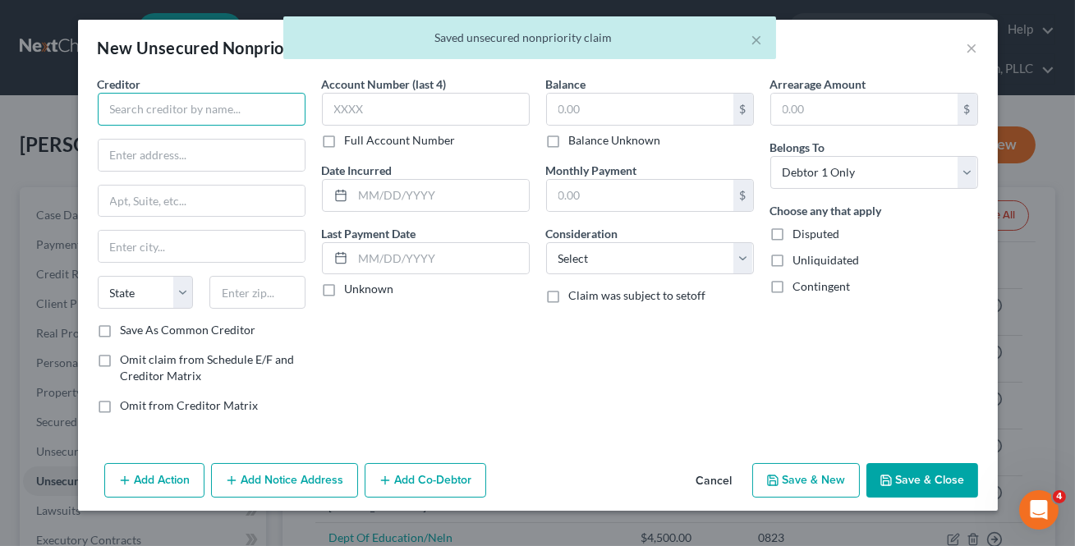
click at [162, 115] on input "text" at bounding box center [202, 109] width 208 height 33
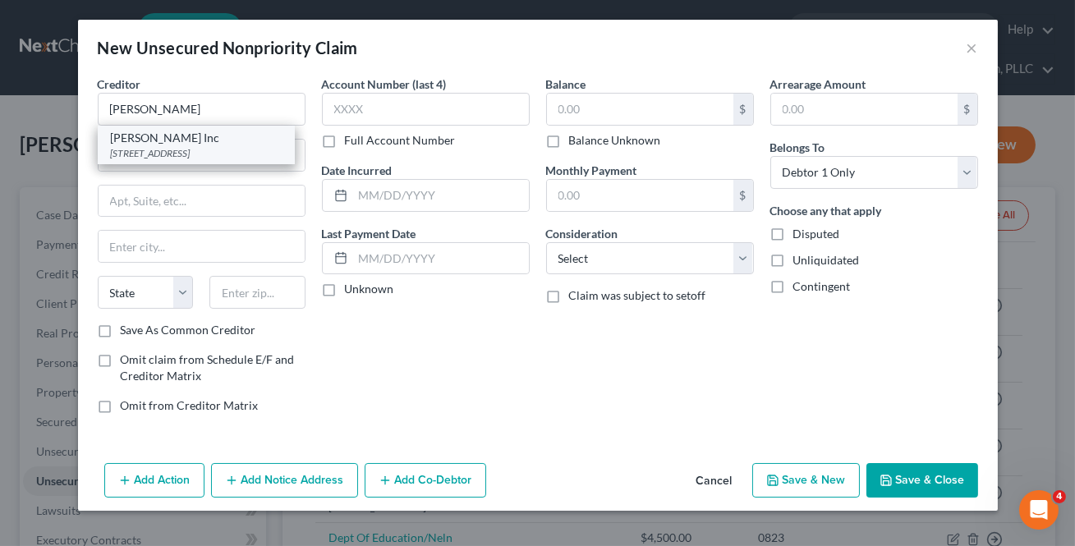
click at [218, 157] on div "[STREET_ADDRESS]" at bounding box center [196, 153] width 171 height 14
type input "[PERSON_NAME] Inc"
type input "[STREET_ADDRESS]"
type input "[GEOGRAPHIC_DATA]"
select select "9"
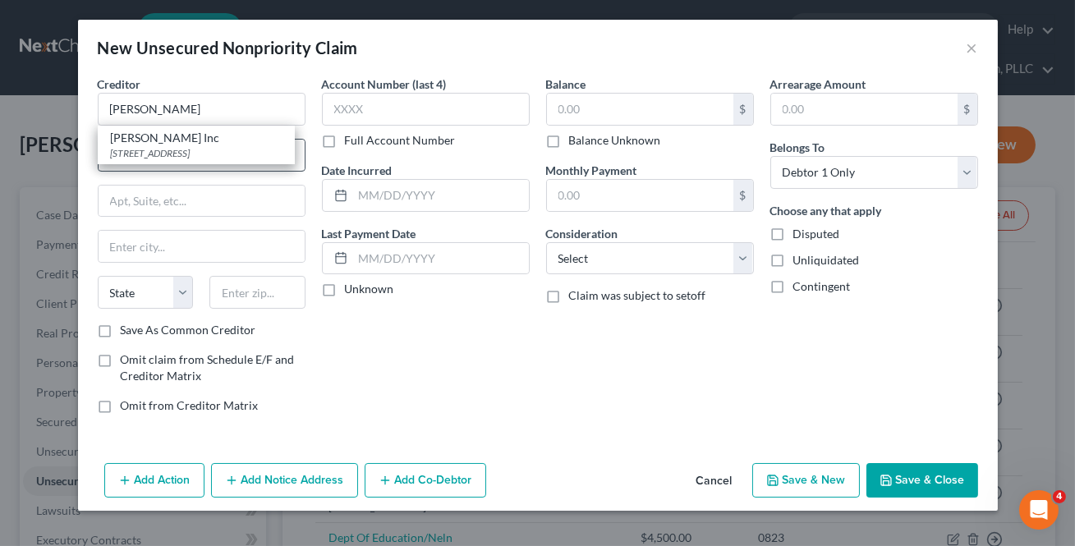
type input "33614"
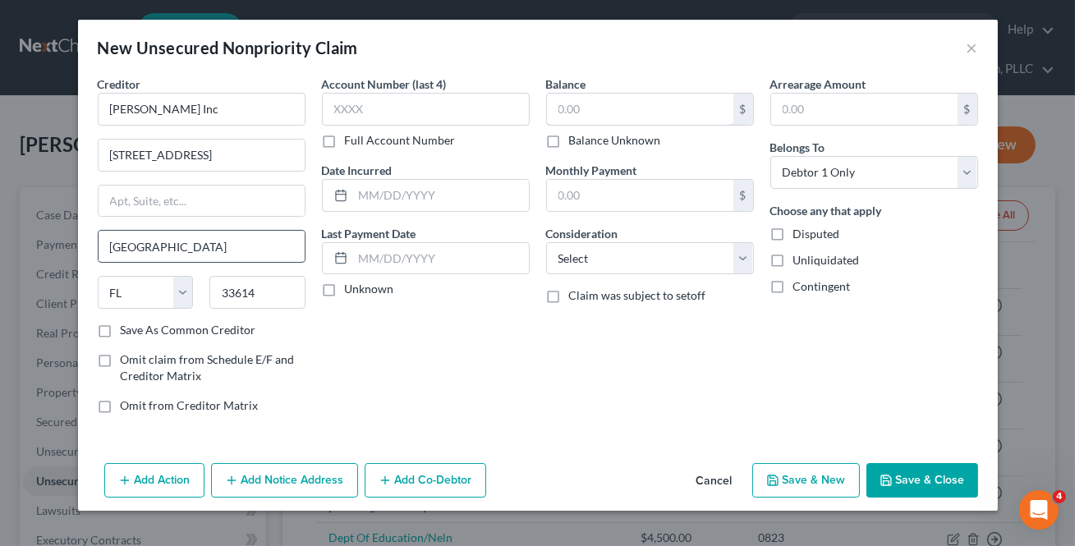
click at [601, 108] on input "text" at bounding box center [640, 109] width 186 height 31
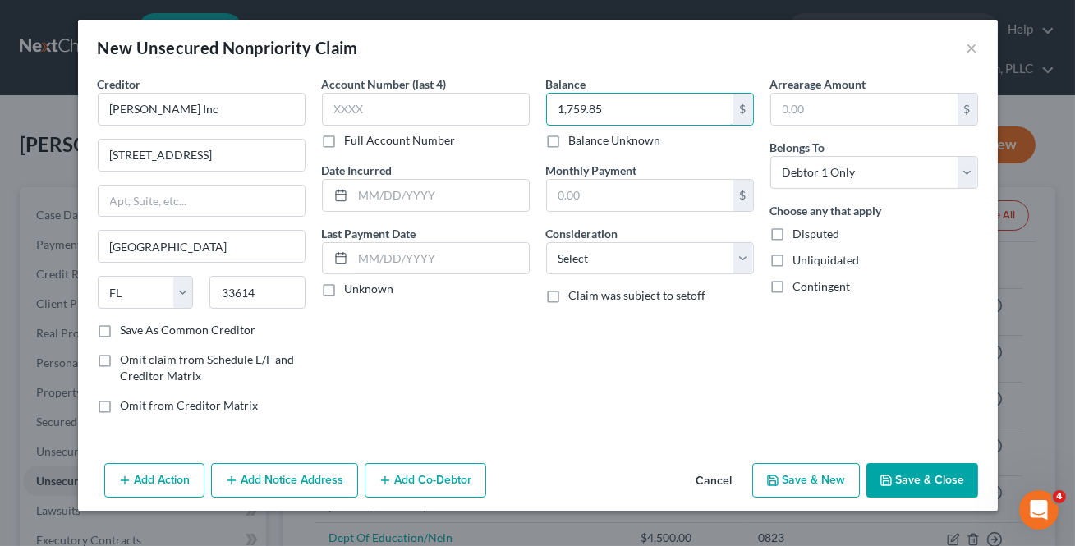
type input "1,759.85"
click at [890, 468] on button "Save & Close" at bounding box center [922, 480] width 112 height 34
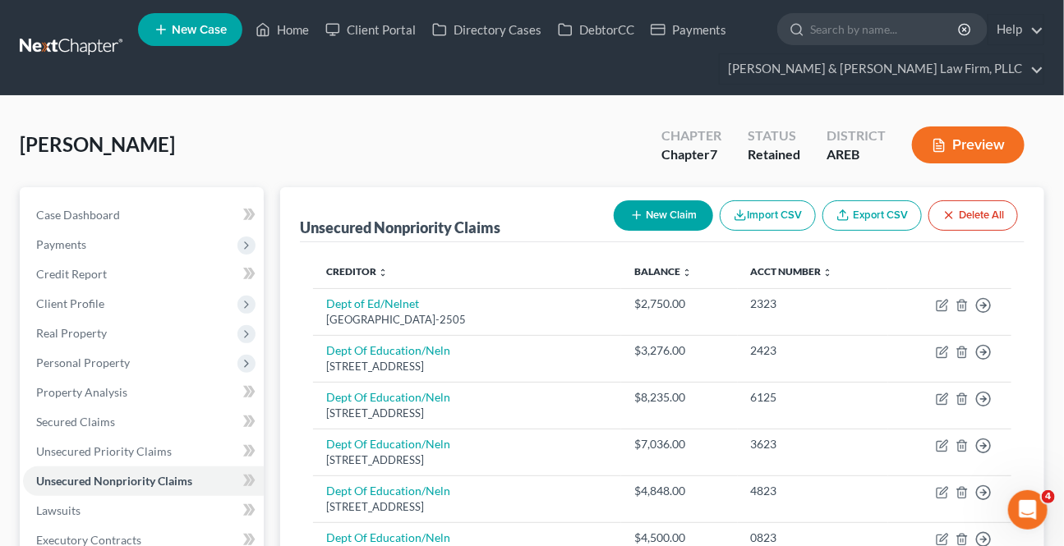
click at [659, 208] on button "New Claim" at bounding box center [662, 215] width 99 height 30
select select "0"
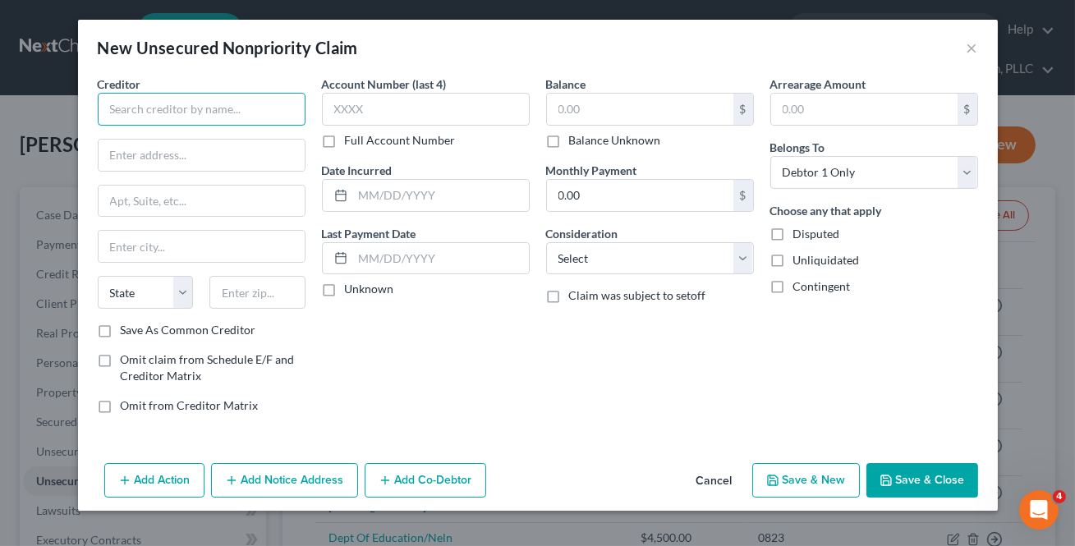
click at [152, 114] on input "text" at bounding box center [202, 109] width 208 height 33
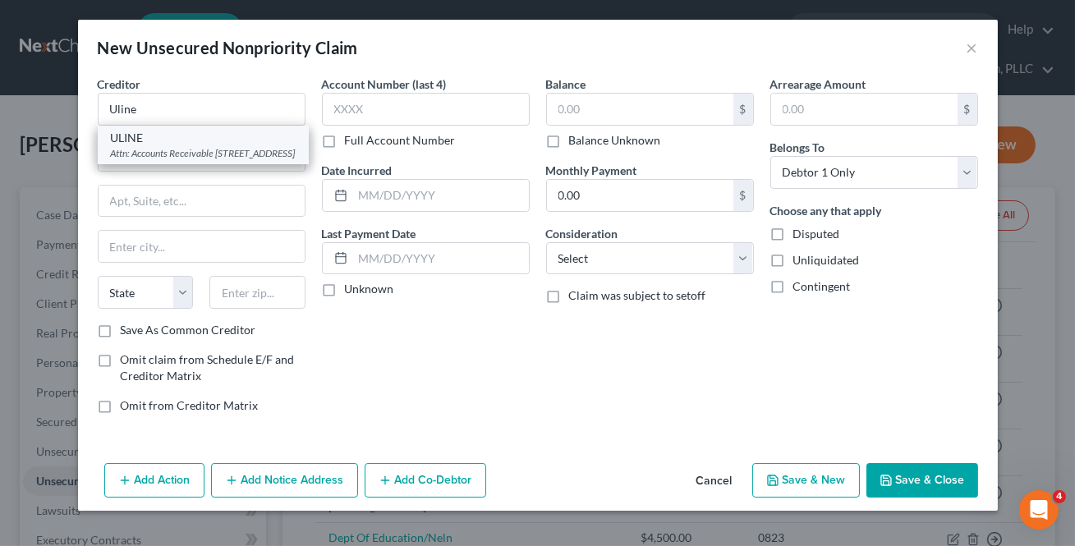
click at [198, 159] on div "Attn: Accounts Receivable [STREET_ADDRESS]" at bounding box center [203, 153] width 185 height 14
type input "ULINE"
type input "Attn: Accounts Receivable"
type input "PO Box 88741"
type input "[GEOGRAPHIC_DATA]"
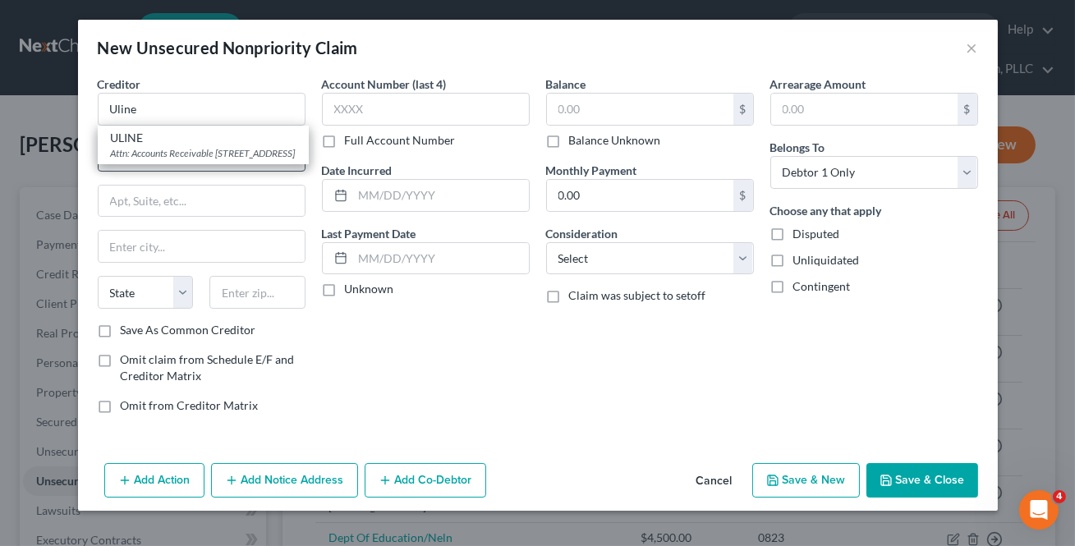
select select "14"
type input "60680"
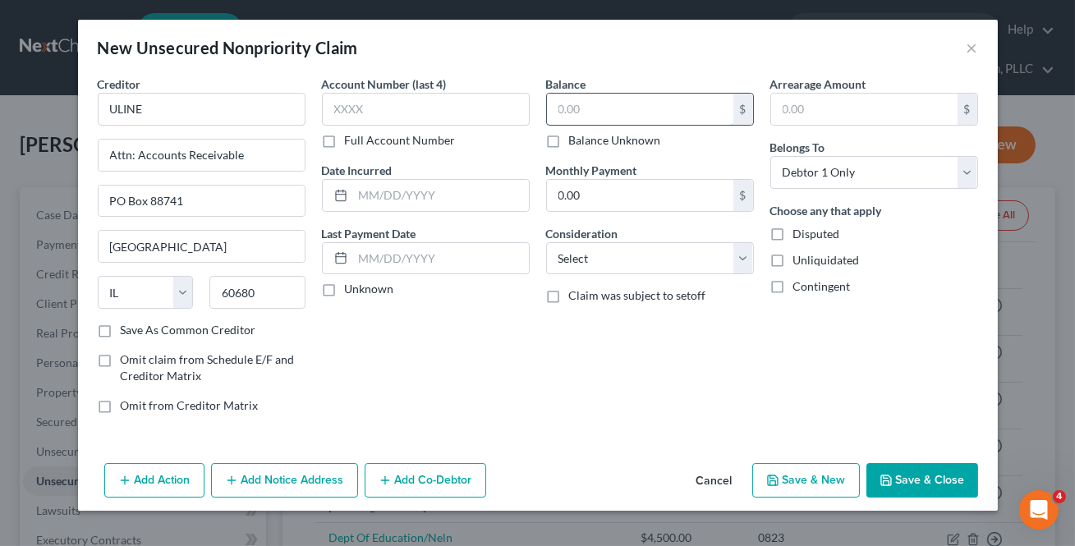
click at [650, 107] on input "text" at bounding box center [640, 109] width 186 height 31
type input "468.24"
click at [798, 468] on button "Save & New" at bounding box center [806, 480] width 108 height 34
select select "0"
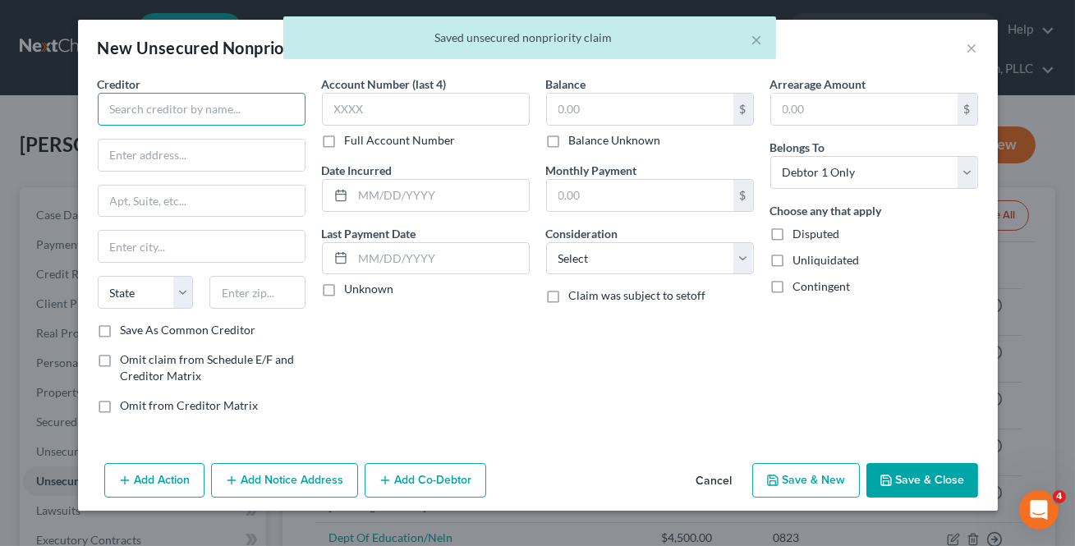
click at [141, 108] on input "text" at bounding box center [202, 109] width 208 height 33
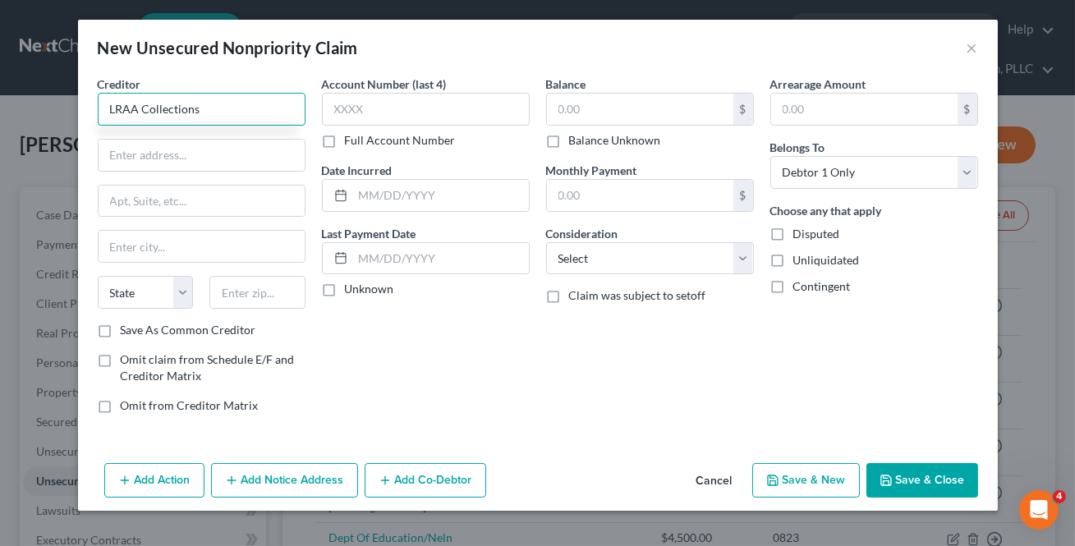
type input "LRAA Collections"
type input "PO Box 2452"
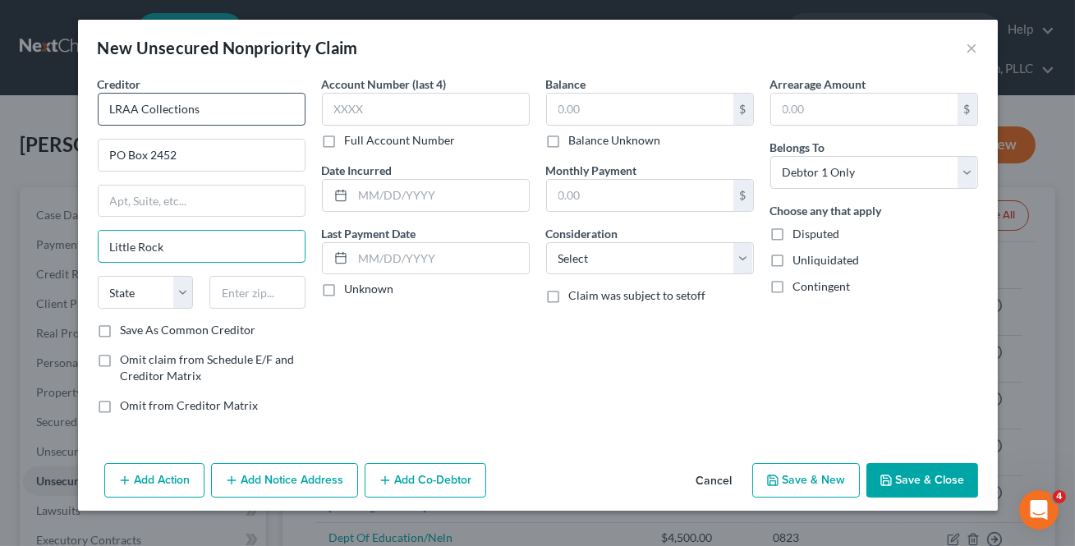
type input "Little Rock"
select select "2"
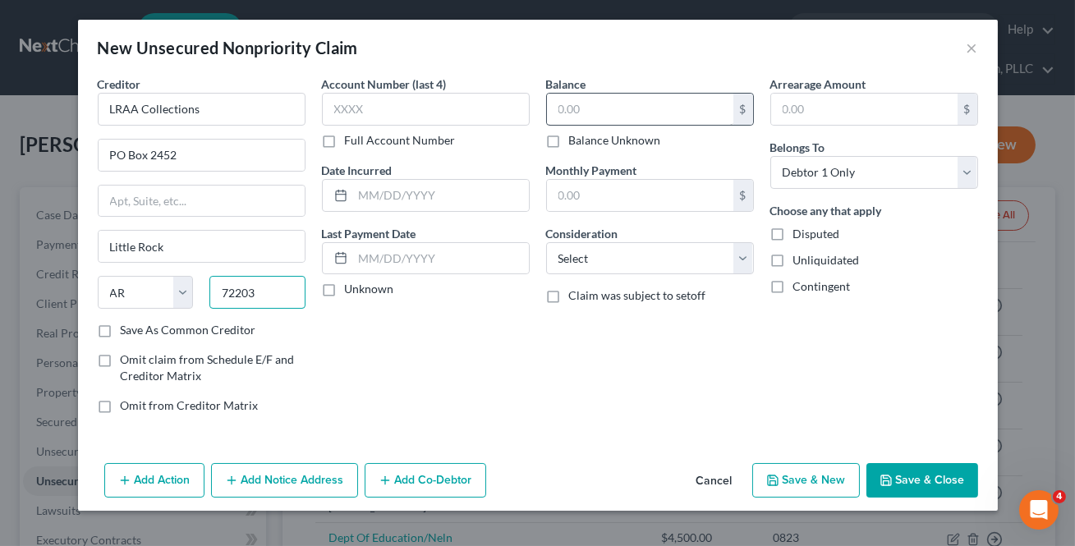
type input "72203"
click at [658, 113] on input "text" at bounding box center [640, 109] width 186 height 31
type input "1,172"
click at [797, 480] on button "Save & New" at bounding box center [806, 480] width 108 height 34
select select "0"
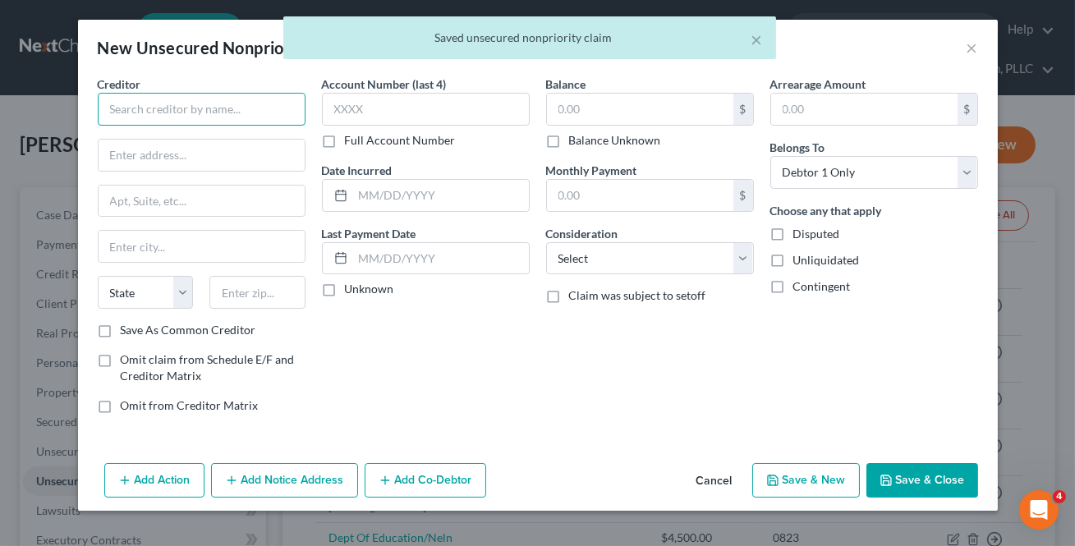
click at [201, 109] on input "text" at bounding box center [202, 109] width 208 height 33
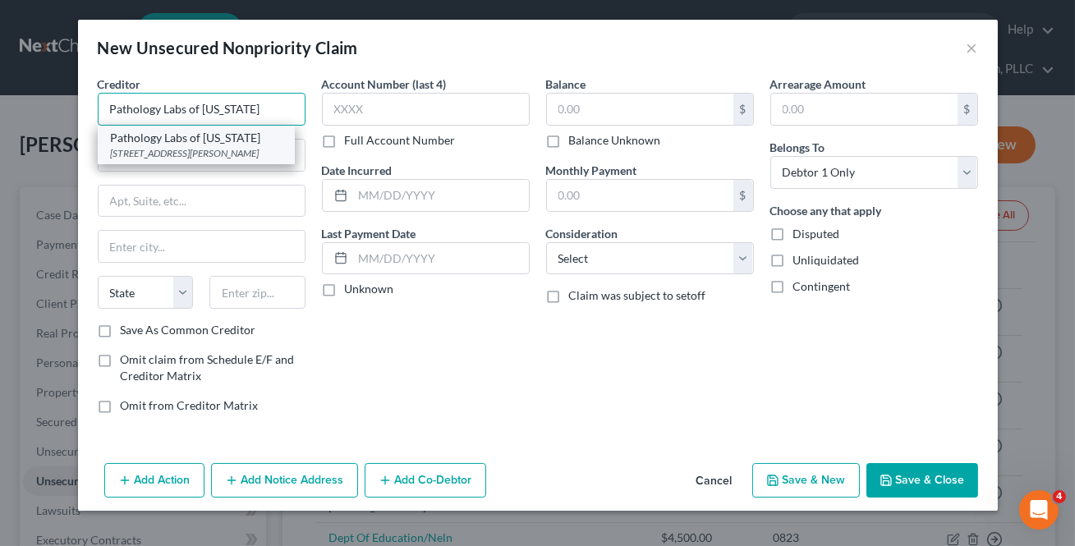
type input "Pathology Labs of [US_STATE]"
click at [150, 156] on div "[STREET_ADDRESS][PERSON_NAME]" at bounding box center [196, 153] width 171 height 14
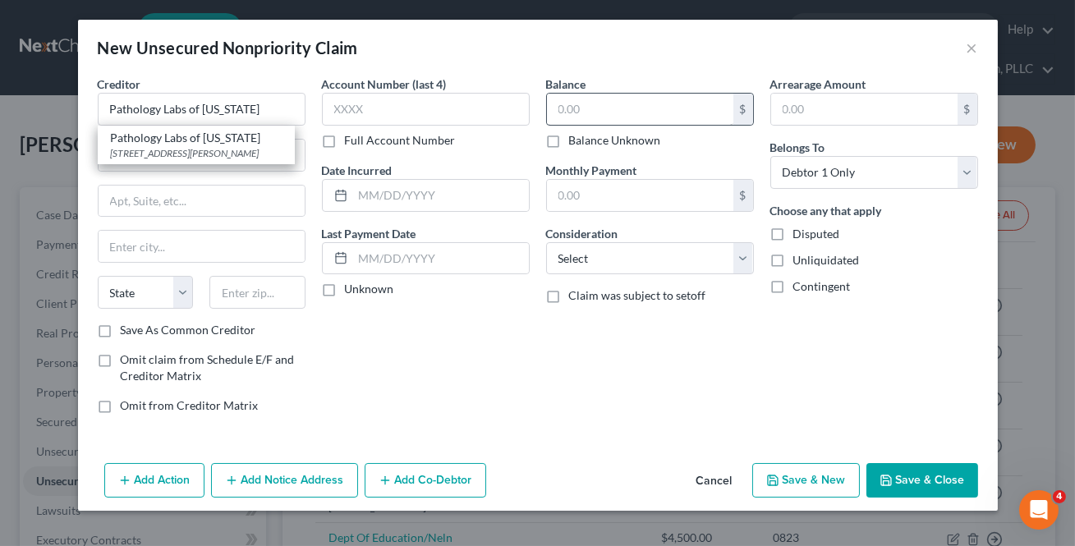
type input "[STREET_ADDRESS][PERSON_NAME]"
type input "Ste 101"
type input "Little Rock"
select select "2"
type input "72205-6242"
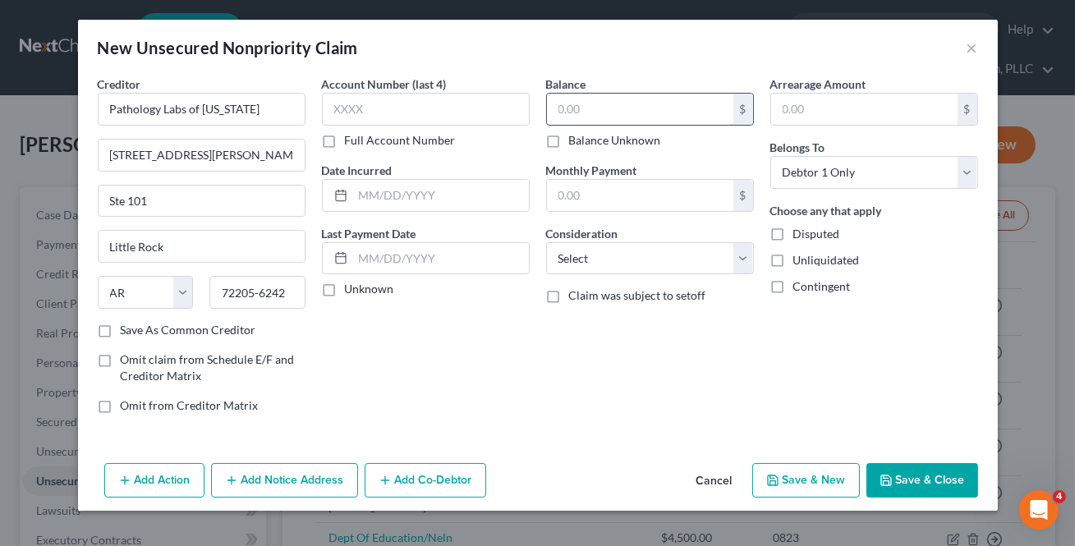
click at [581, 109] on input "text" at bounding box center [640, 109] width 186 height 31
type input "71.25"
click at [785, 488] on button "Save & New" at bounding box center [806, 480] width 108 height 34
select select "0"
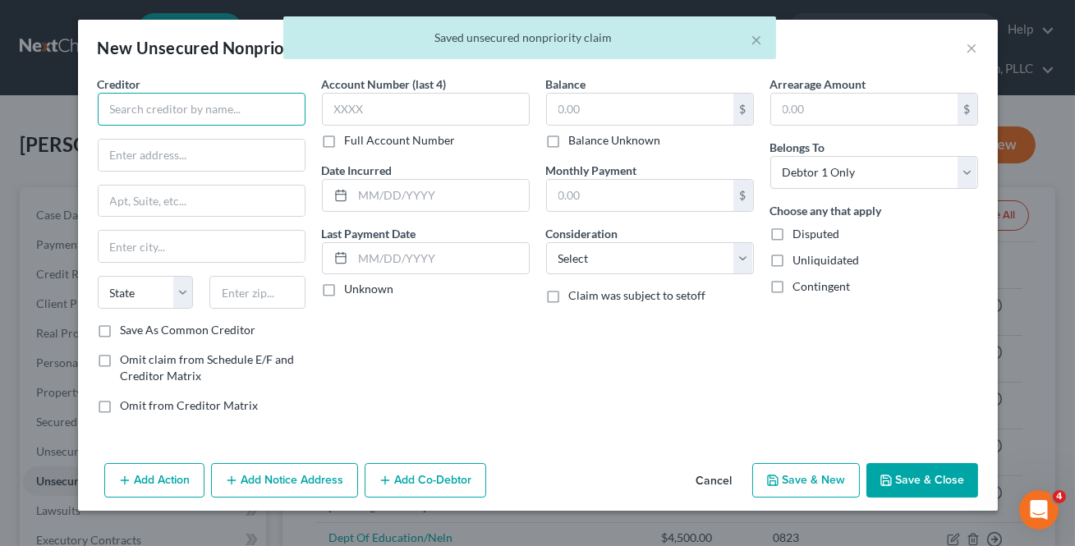
click at [138, 109] on input "text" at bounding box center [202, 109] width 208 height 33
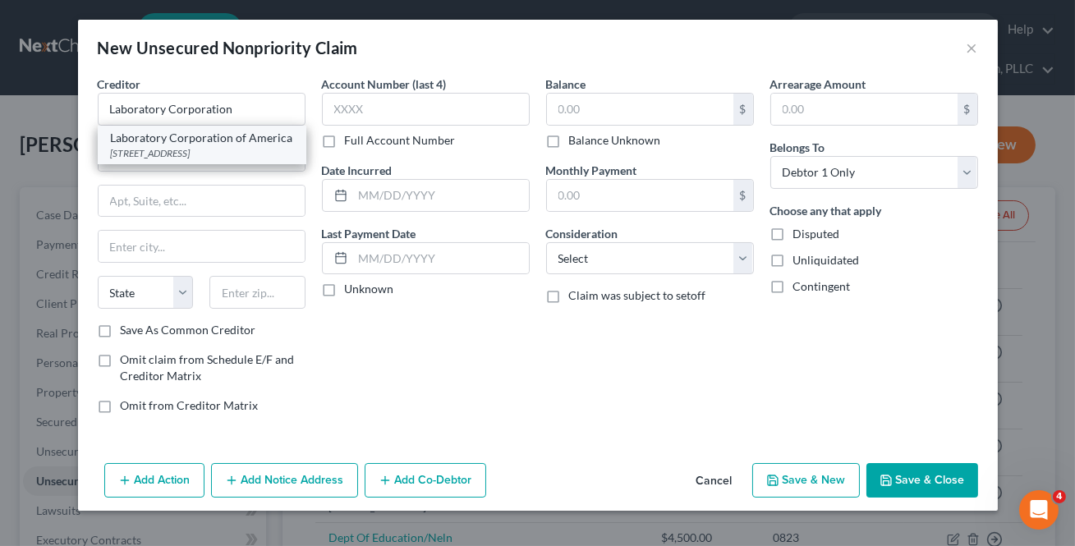
click at [194, 149] on div "[STREET_ADDRESS]" at bounding box center [202, 153] width 182 height 14
type input "Laboratory Corporation of America"
type input "PO Box 2240"
type input "[GEOGRAPHIC_DATA]"
select select "28"
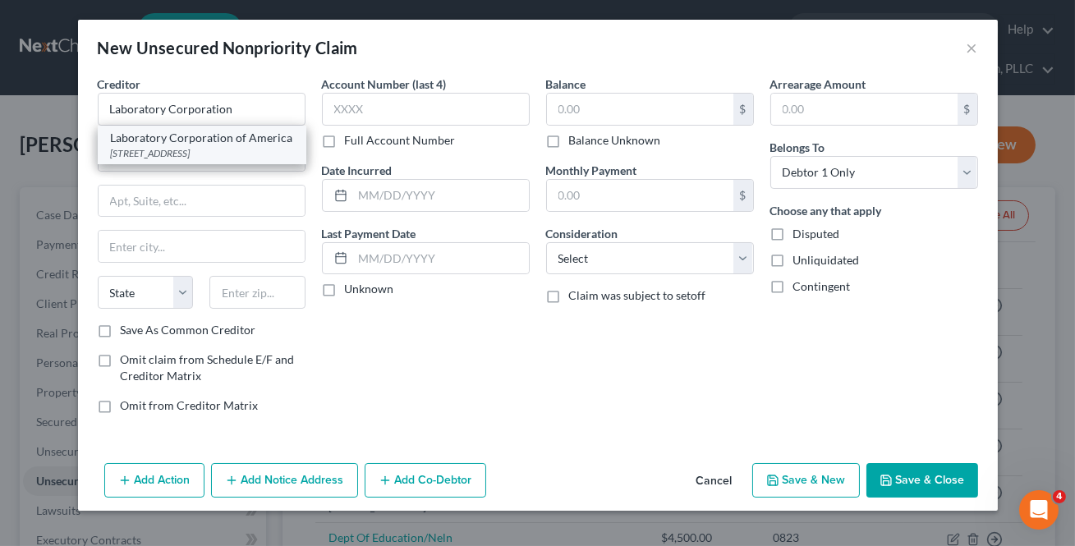
type input "27216"
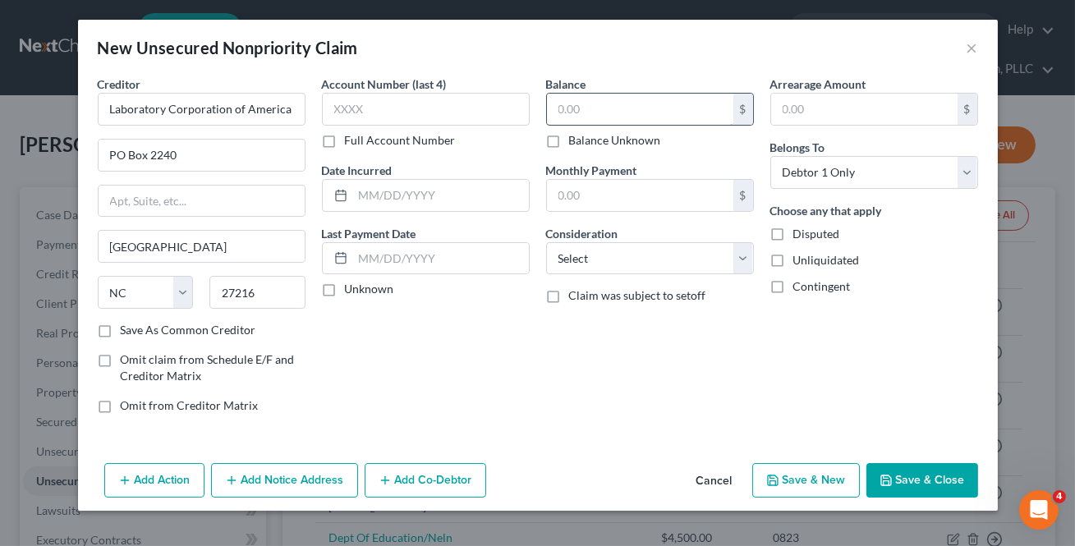
click at [586, 123] on div "$" at bounding box center [650, 109] width 208 height 33
click at [583, 115] on input "text" at bounding box center [640, 109] width 186 height 31
type input "97.48"
click at [807, 482] on button "Save & New" at bounding box center [806, 480] width 108 height 34
select select "0"
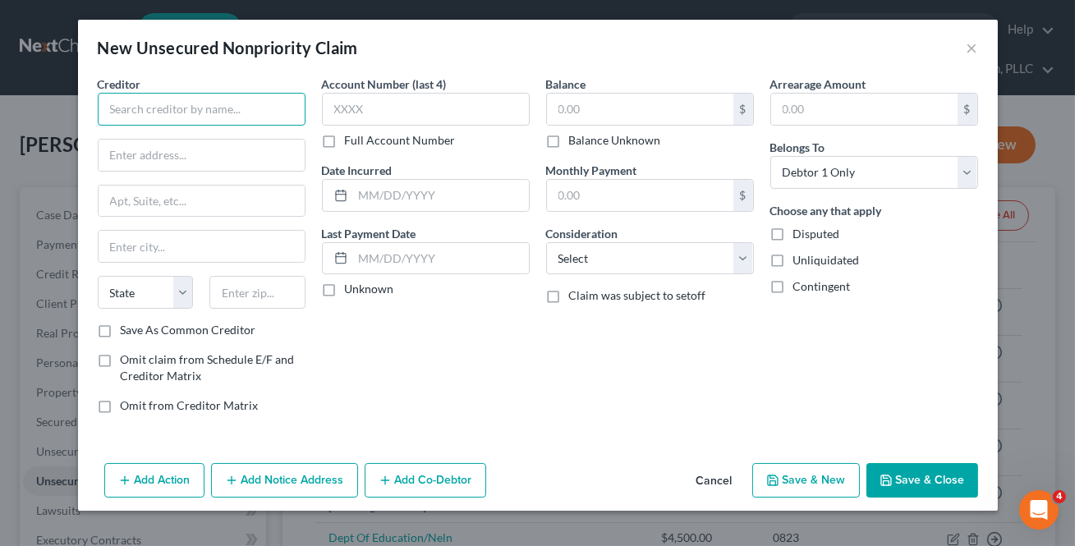
click at [150, 106] on input "text" at bounding box center [202, 109] width 208 height 33
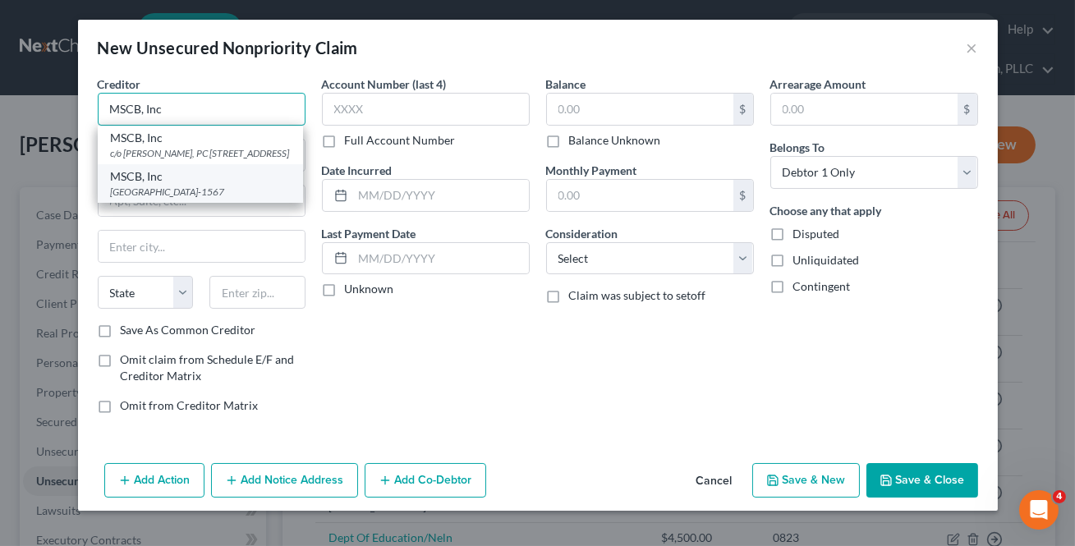
type input "MSCB, Inc"
click at [173, 185] on div "MSCB, Inc" at bounding box center [200, 176] width 179 height 16
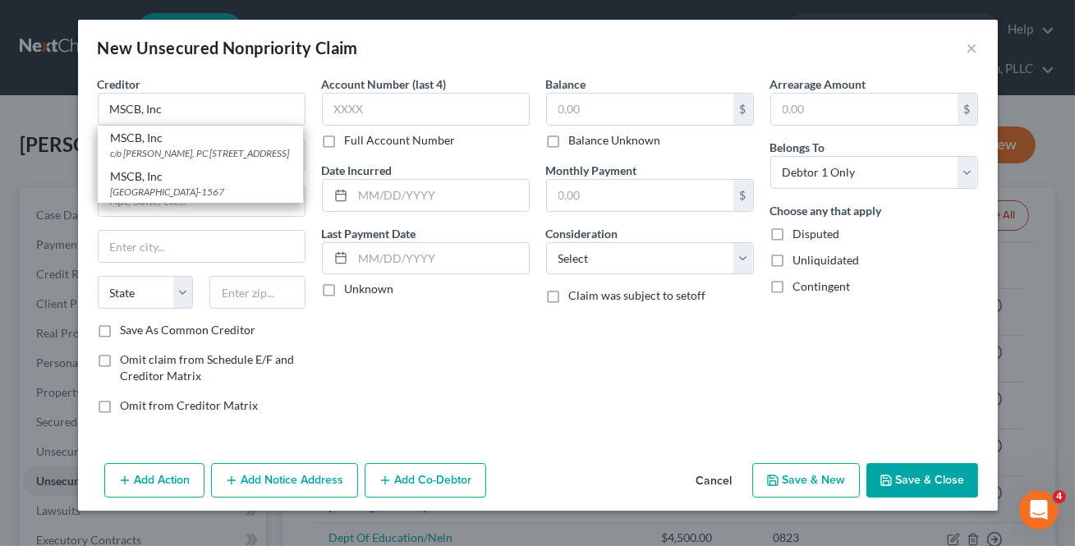
type input "PO Box 1567"
type input "[GEOGRAPHIC_DATA]"
select select "44"
type input "38242-1567"
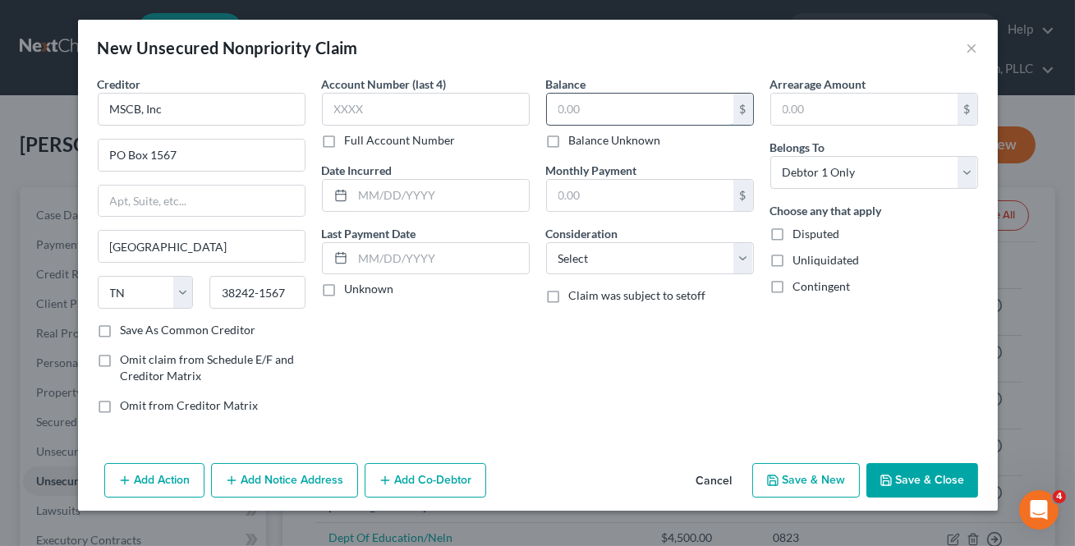
click at [572, 112] on input "text" at bounding box center [640, 109] width 186 height 31
type input "298"
click at [803, 480] on button "Save & New" at bounding box center [806, 480] width 108 height 34
select select "0"
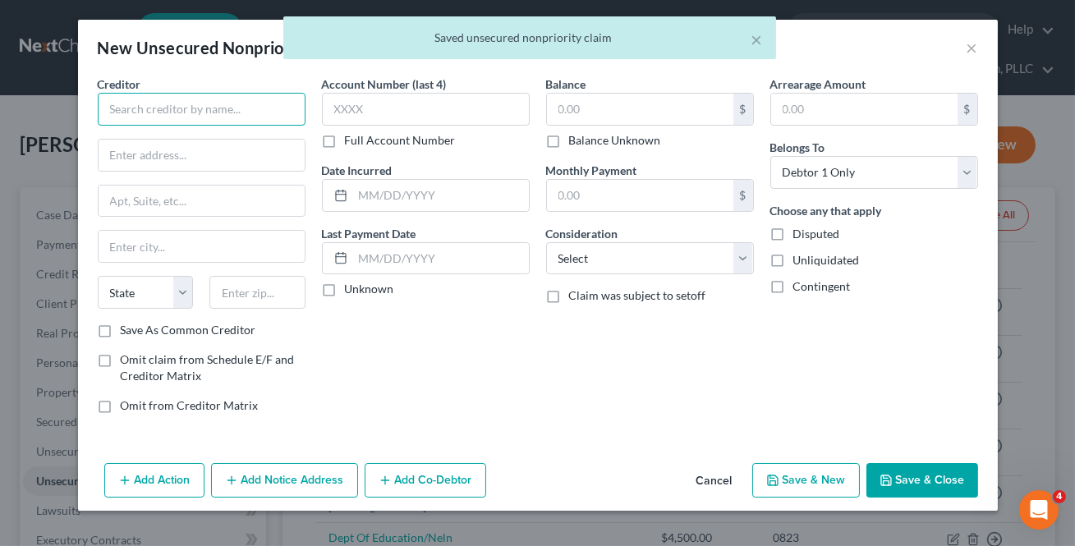
click at [232, 93] on input "text" at bounding box center [202, 109] width 208 height 33
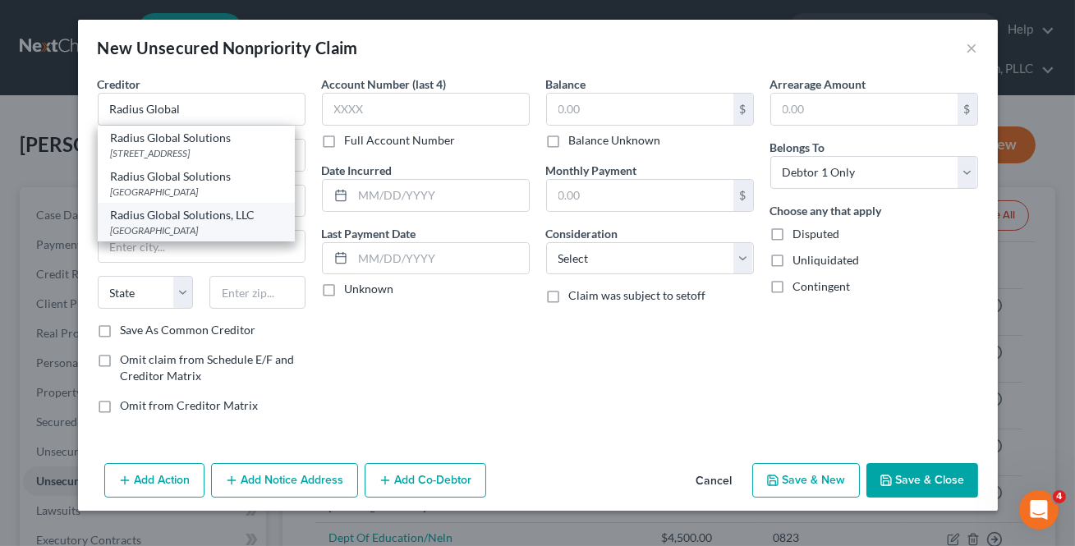
click at [198, 223] on div "Radius Global Solutions, LLC" at bounding box center [196, 215] width 171 height 16
type input "Radius Global Solutions, LLC"
type input "PO Box 390915"
type input "[GEOGRAPHIC_DATA]"
select select "24"
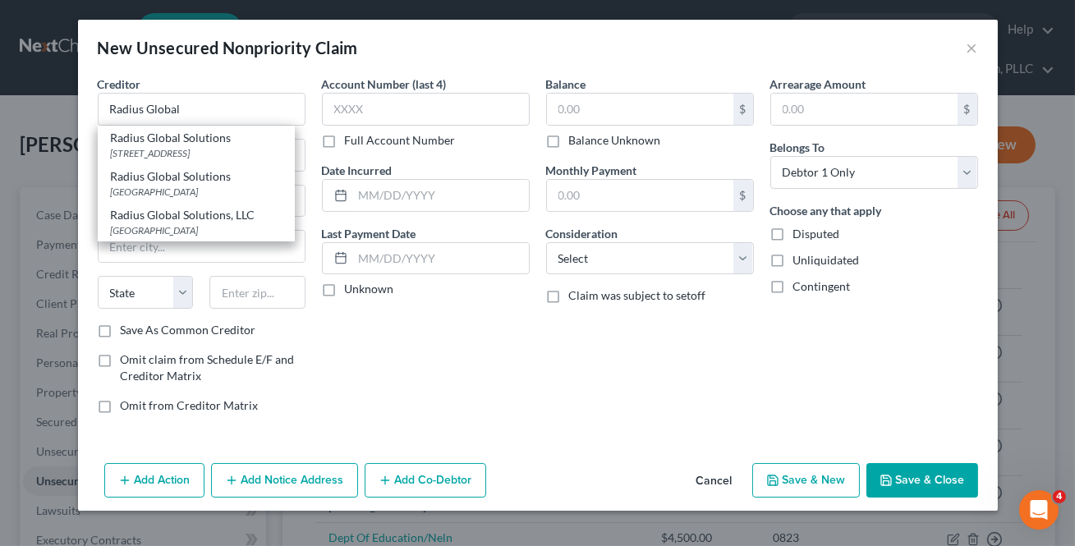
type input "55439"
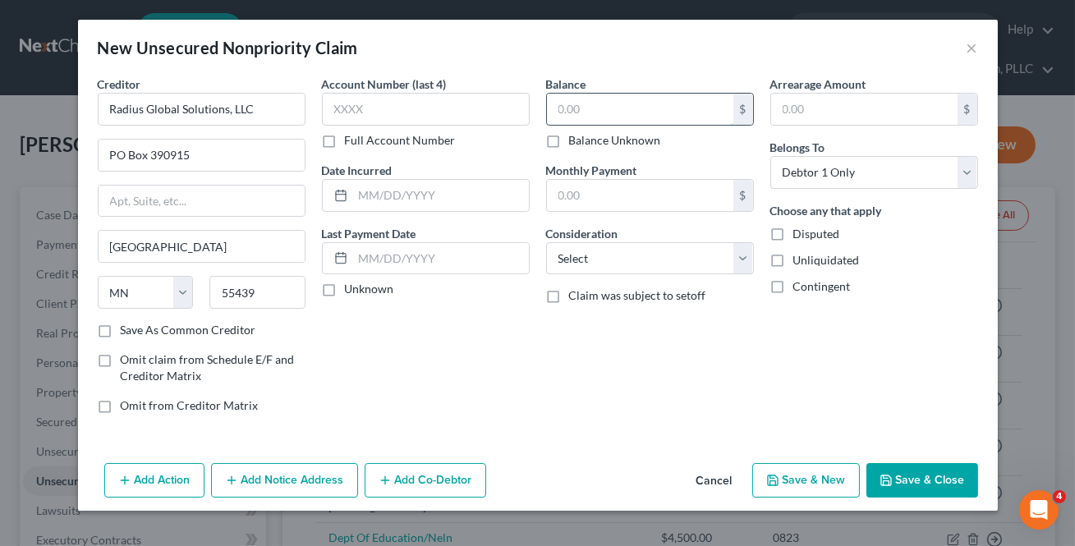
click at [568, 122] on input "text" at bounding box center [640, 109] width 186 height 31
click at [579, 111] on input "text" at bounding box center [640, 109] width 186 height 31
type input "97.48"
drag, startPoint x: 895, startPoint y: 482, endPoint x: 803, endPoint y: 425, distance: 108.0
click at [895, 481] on button "Save & Close" at bounding box center [922, 480] width 112 height 34
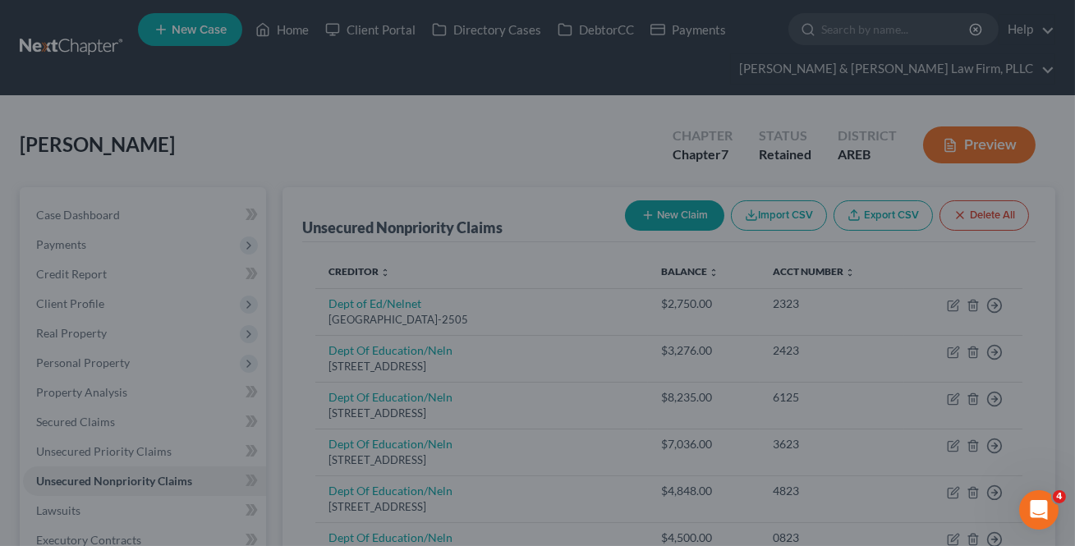
type input "0.00"
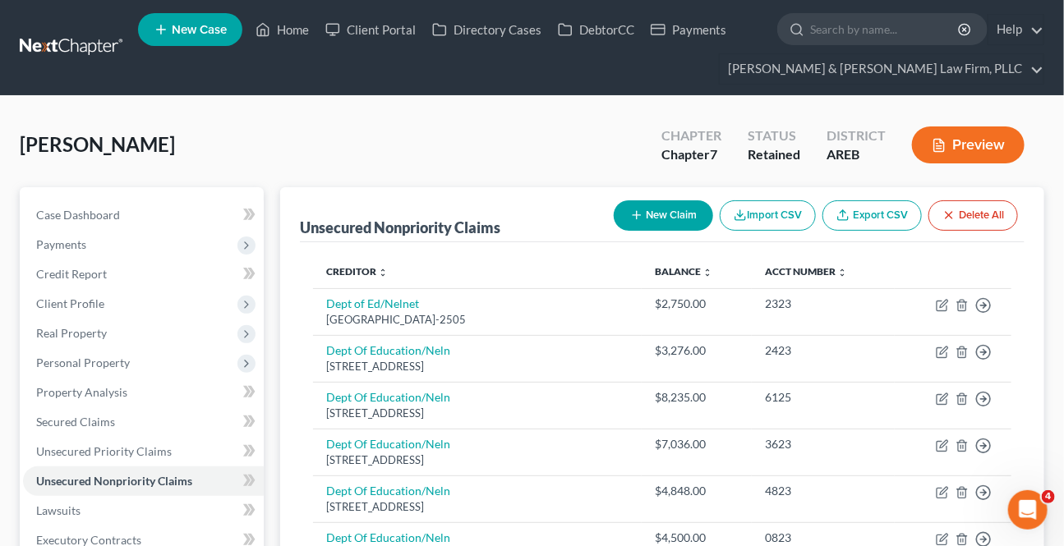
click at [669, 221] on button "New Claim" at bounding box center [662, 215] width 99 height 30
select select "0"
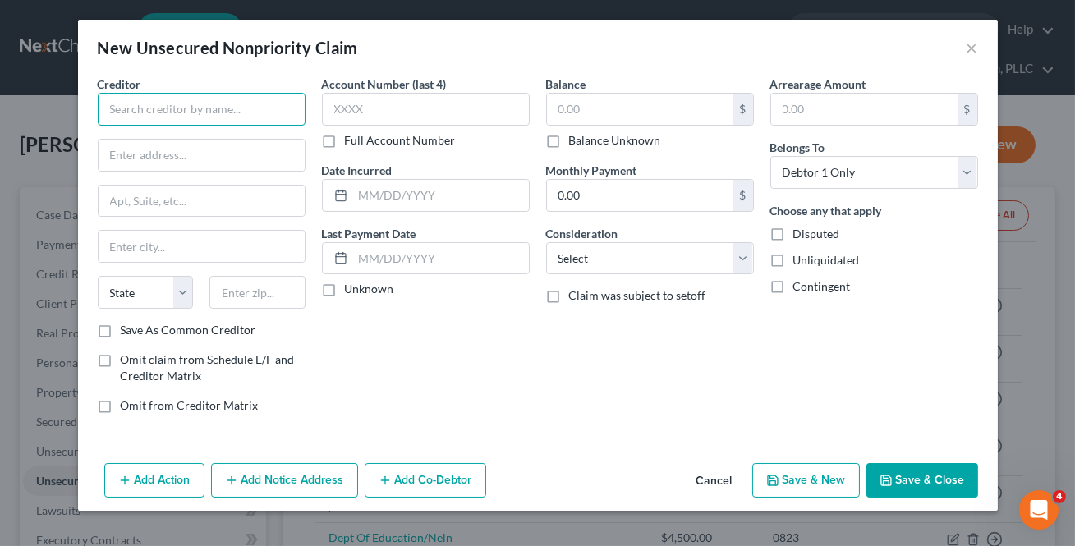
click at [246, 102] on input "text" at bounding box center [202, 109] width 208 height 33
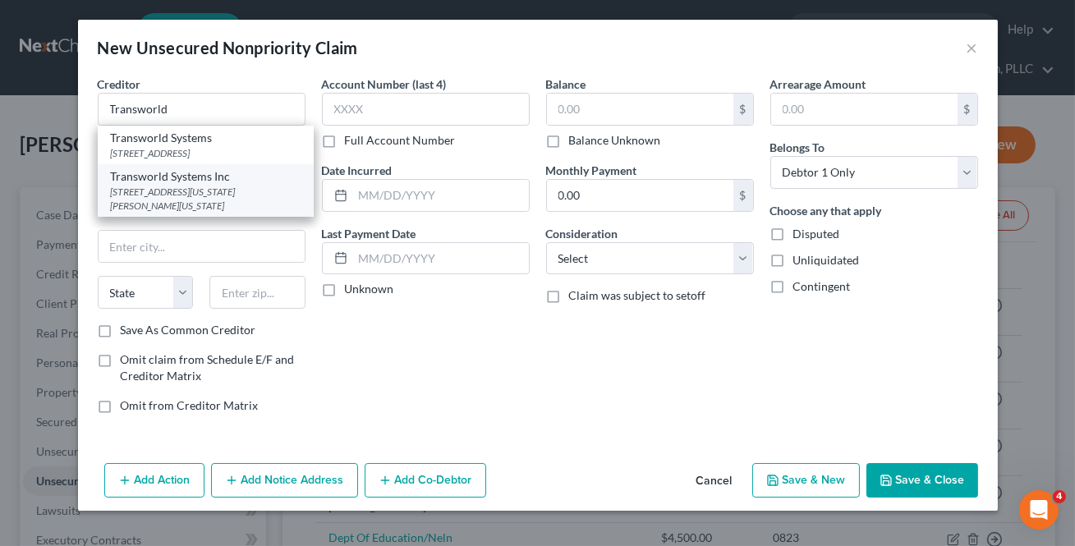
click at [196, 180] on div "Transworld Systems Inc" at bounding box center [206, 176] width 190 height 16
type input "Transworld Systems Inc"
type input "500 [US_STATE] Dr"
type input "Ste. 514"
type input "[GEOGRAPHIC_DATA][US_STATE]"
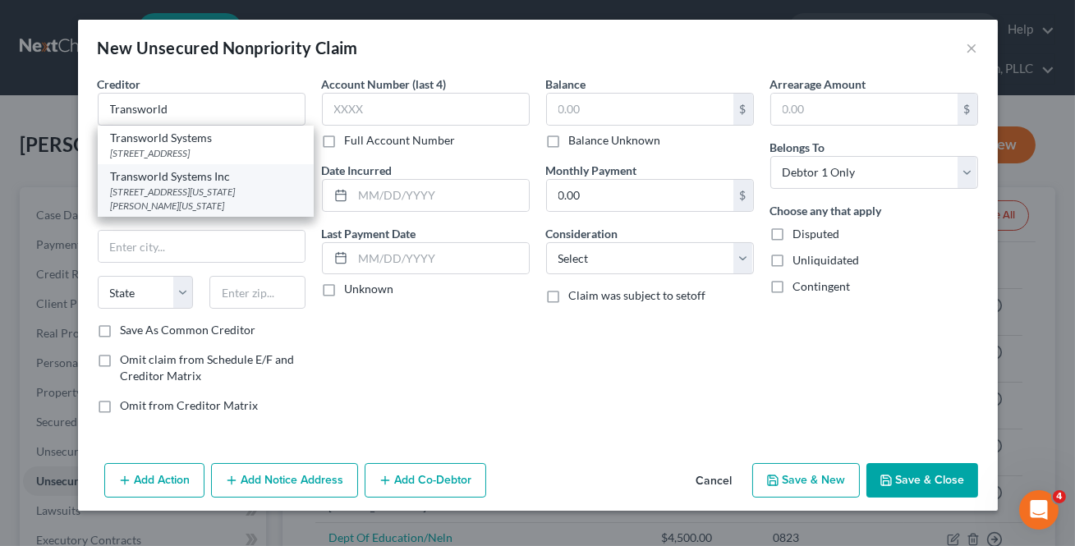
select select "39"
type input "19034"
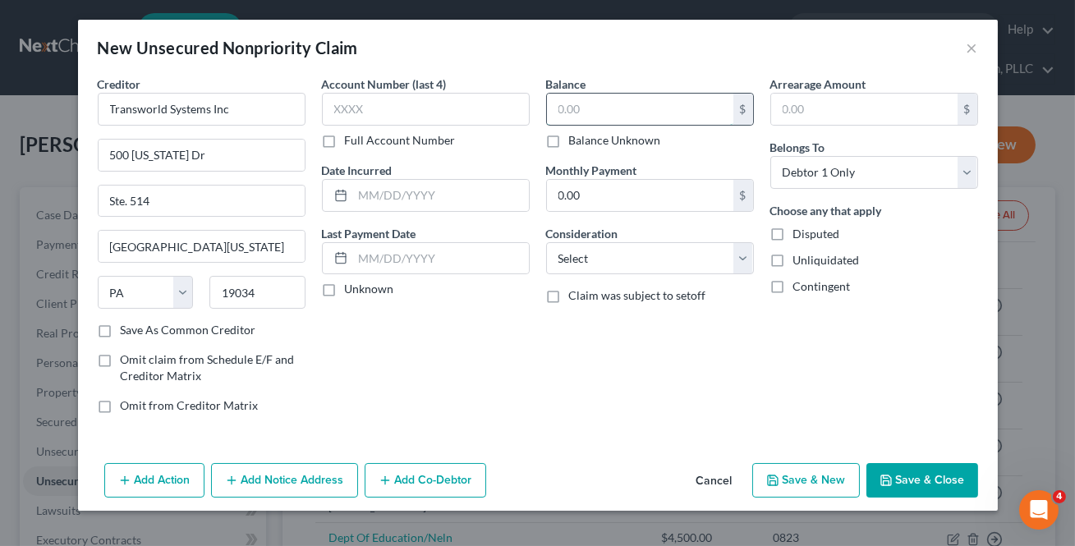
click at [567, 96] on input "text" at bounding box center [640, 109] width 186 height 31
click at [927, 489] on button "Save & Close" at bounding box center [922, 480] width 112 height 34
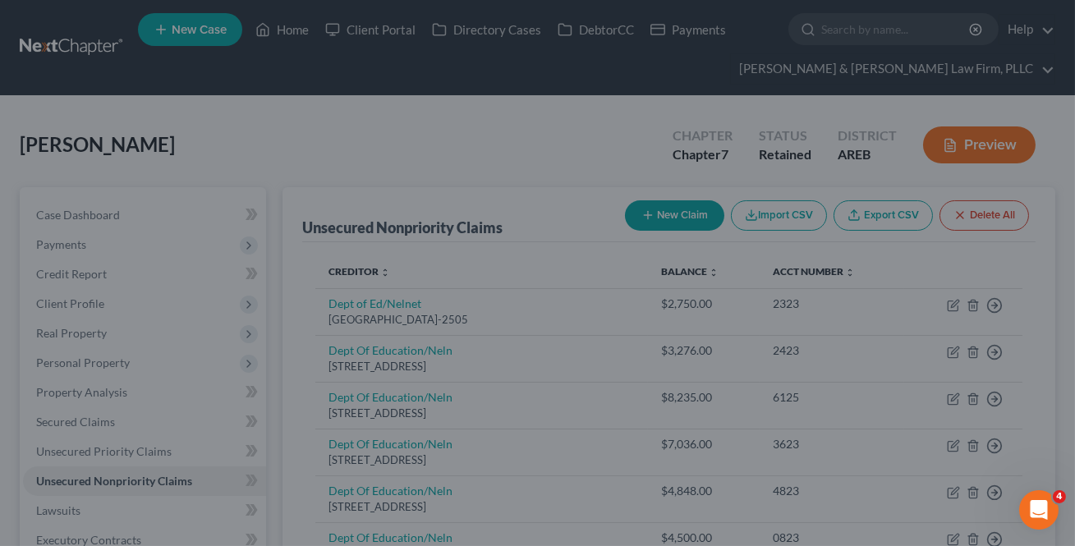
type input "30.00"
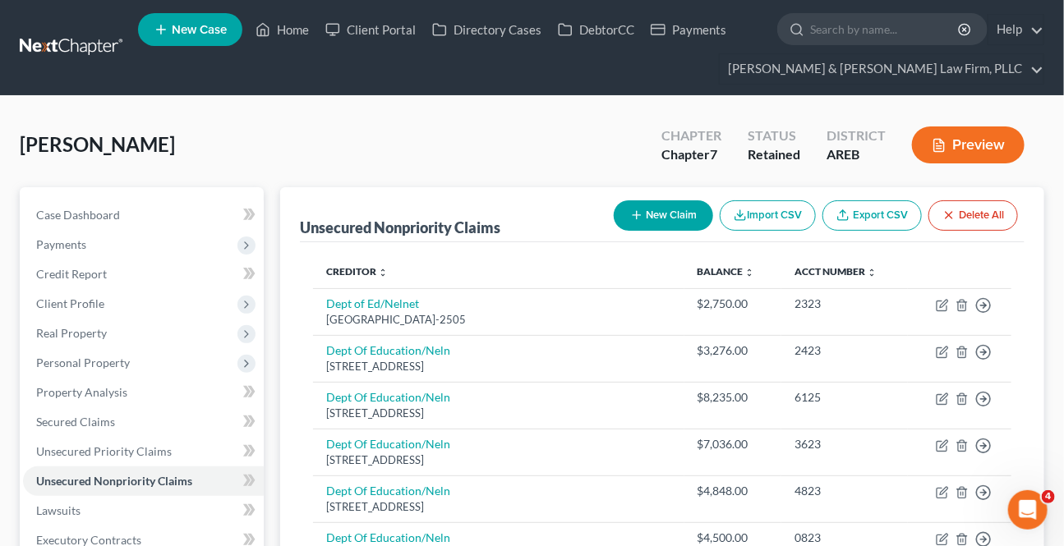
click at [642, 202] on button "New Claim" at bounding box center [662, 215] width 99 height 30
select select "0"
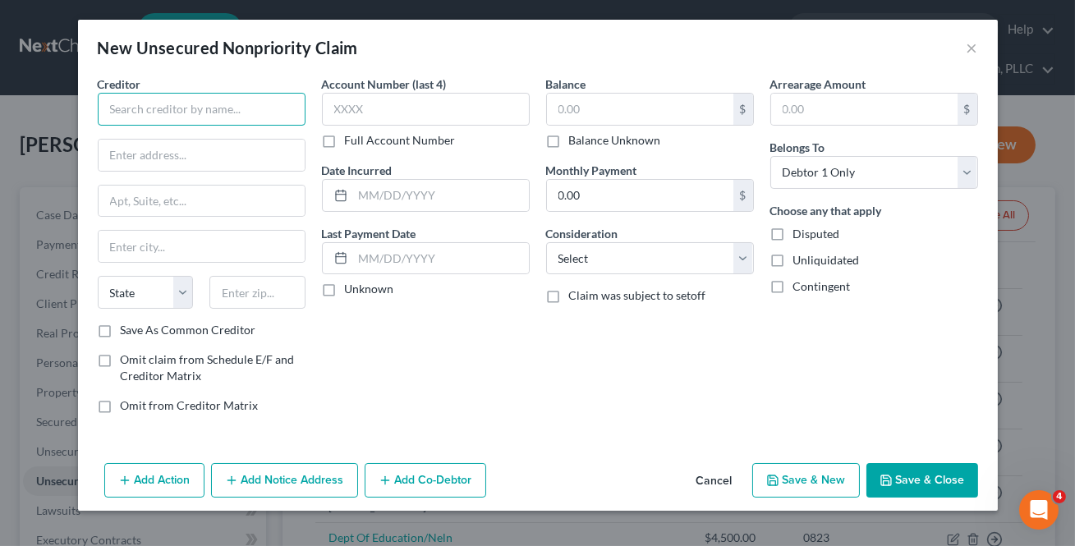
click at [212, 106] on input "text" at bounding box center [202, 109] width 208 height 33
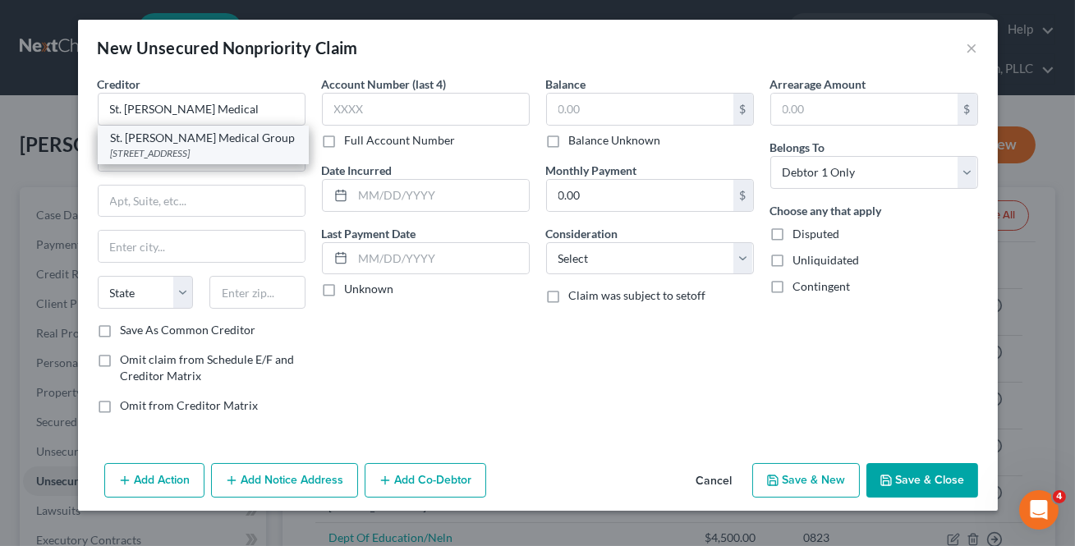
click at [205, 149] on div "[STREET_ADDRESS]" at bounding box center [203, 153] width 185 height 14
type input "St. [PERSON_NAME] Medical Group"
type input "PO Box 675211"
type input "[GEOGRAPHIC_DATA]"
select select "45"
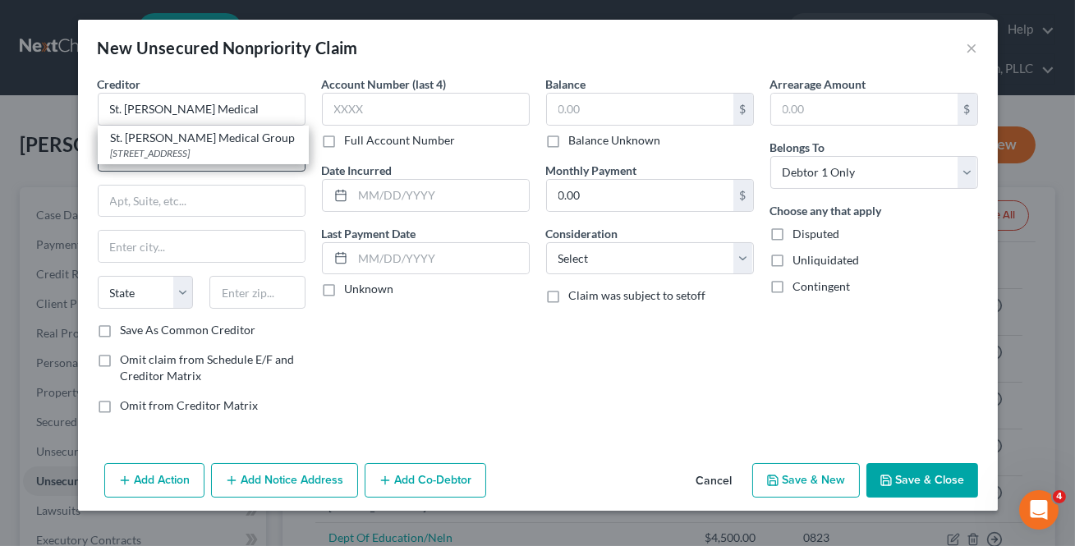
type input "75267"
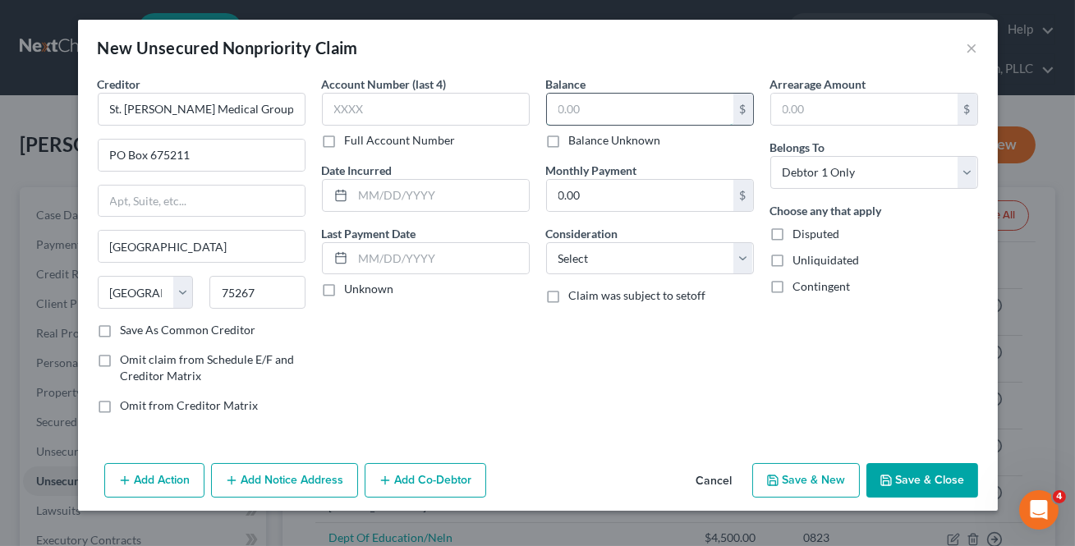
click at [579, 111] on input "text" at bounding box center [640, 109] width 186 height 31
type input "21.61"
click at [969, 477] on button "Save & Close" at bounding box center [922, 480] width 112 height 34
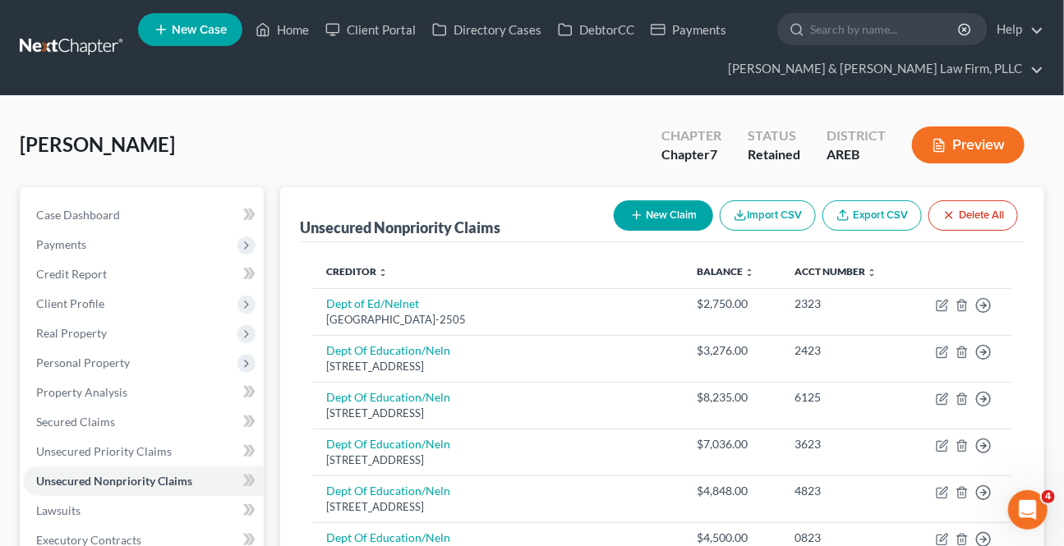
click at [669, 222] on button "New Claim" at bounding box center [662, 215] width 99 height 30
select select "0"
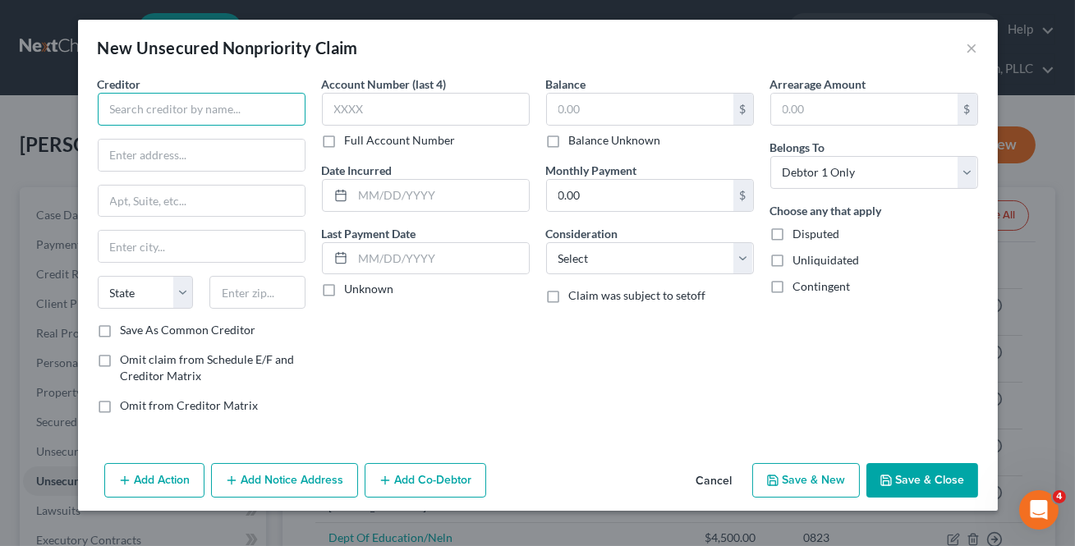
click at [256, 121] on input "text" at bounding box center [202, 109] width 208 height 33
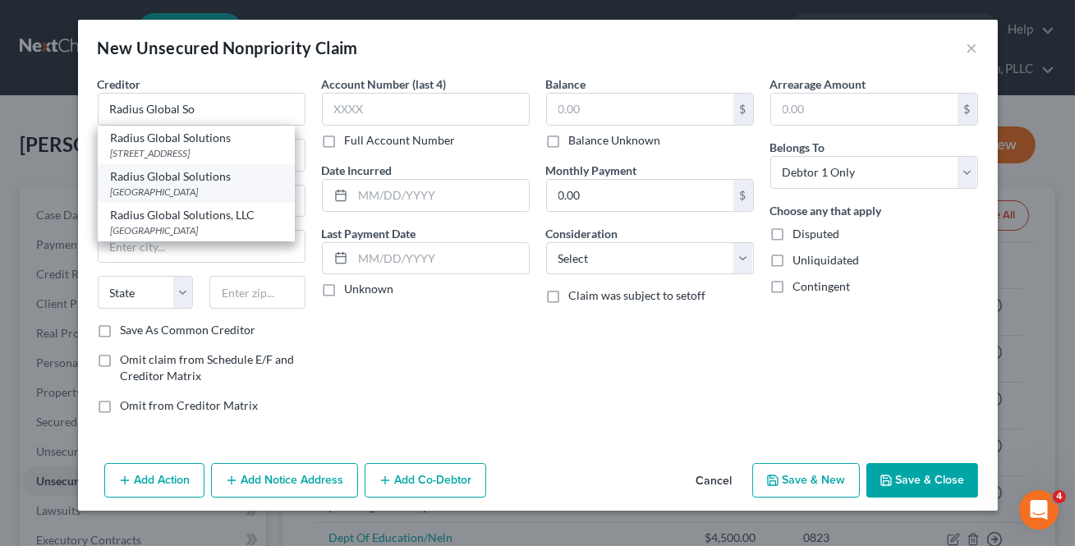
click at [215, 199] on div "[GEOGRAPHIC_DATA]" at bounding box center [196, 192] width 171 height 14
type input "Radius Global Solutions"
type input "PO Box 390846"
type input "[GEOGRAPHIC_DATA]"
select select "24"
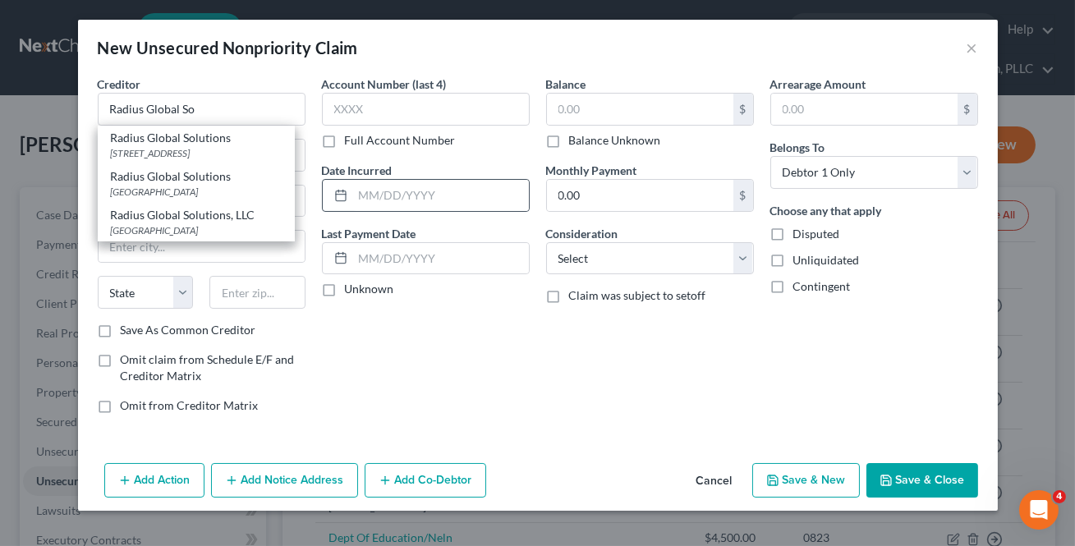
type input "55439"
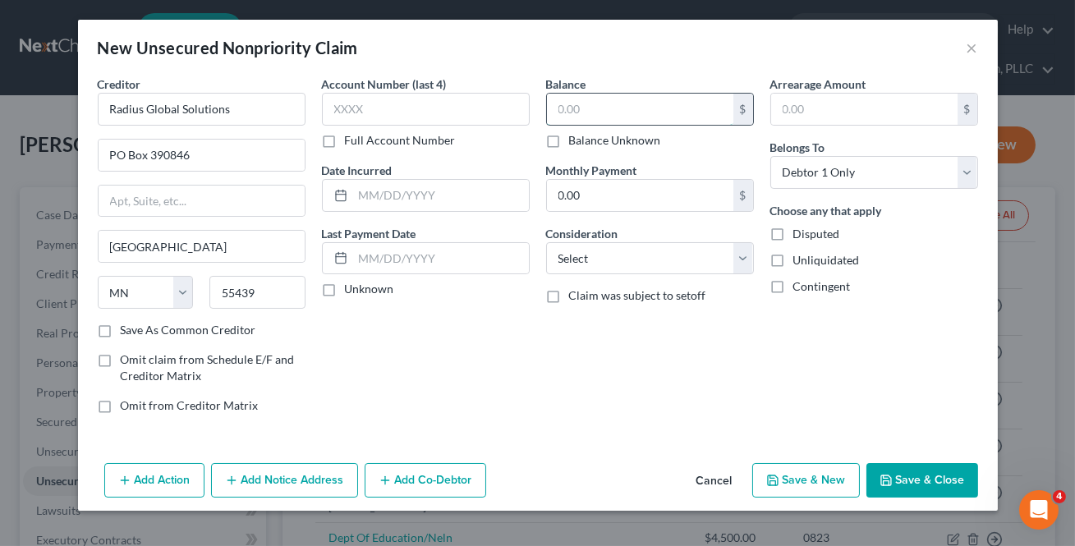
click at [556, 116] on input "text" at bounding box center [640, 109] width 186 height 31
type input "260.52"
drag, startPoint x: 940, startPoint y: 492, endPoint x: 889, endPoint y: 489, distance: 51.8
click at [940, 492] on button "Save & Close" at bounding box center [922, 480] width 112 height 34
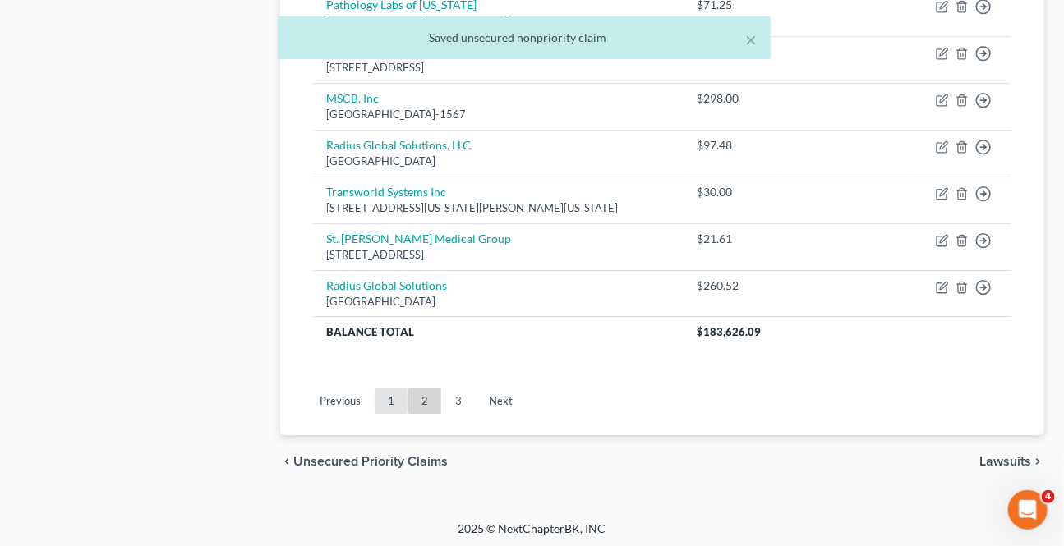
click at [387, 398] on link "1" at bounding box center [391, 401] width 33 height 26
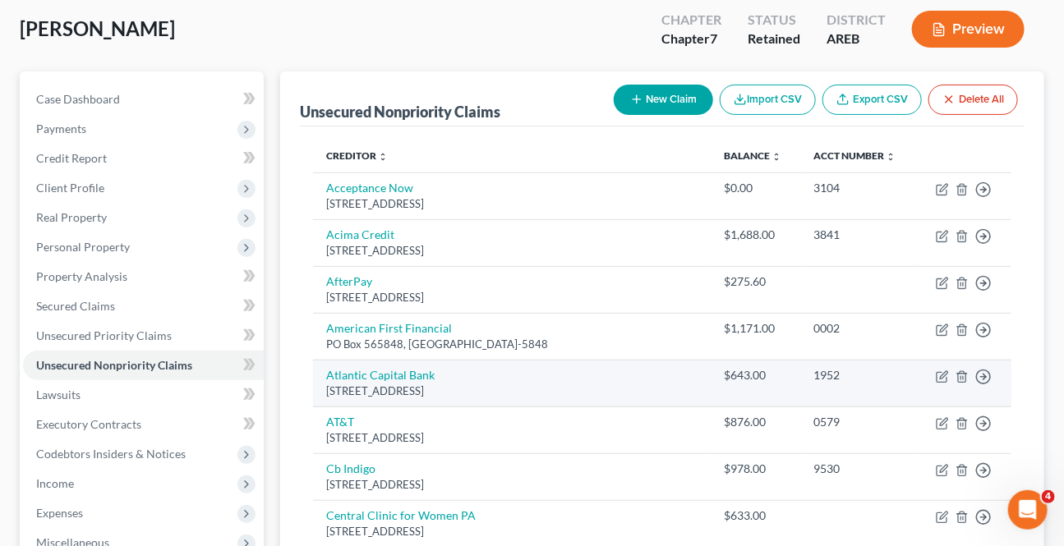
scroll to position [149, 0]
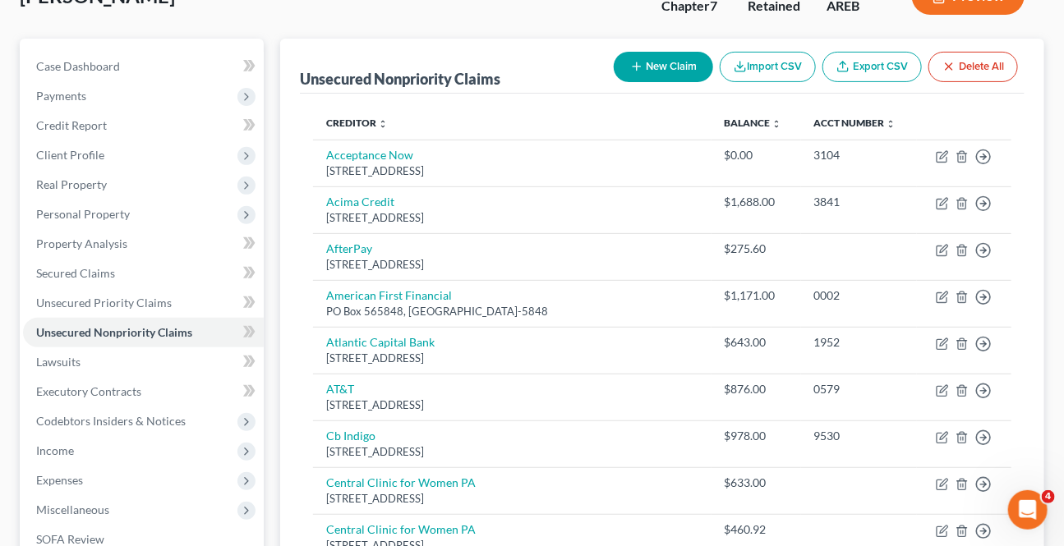
click at [661, 57] on button "New Claim" at bounding box center [662, 67] width 99 height 30
select select "0"
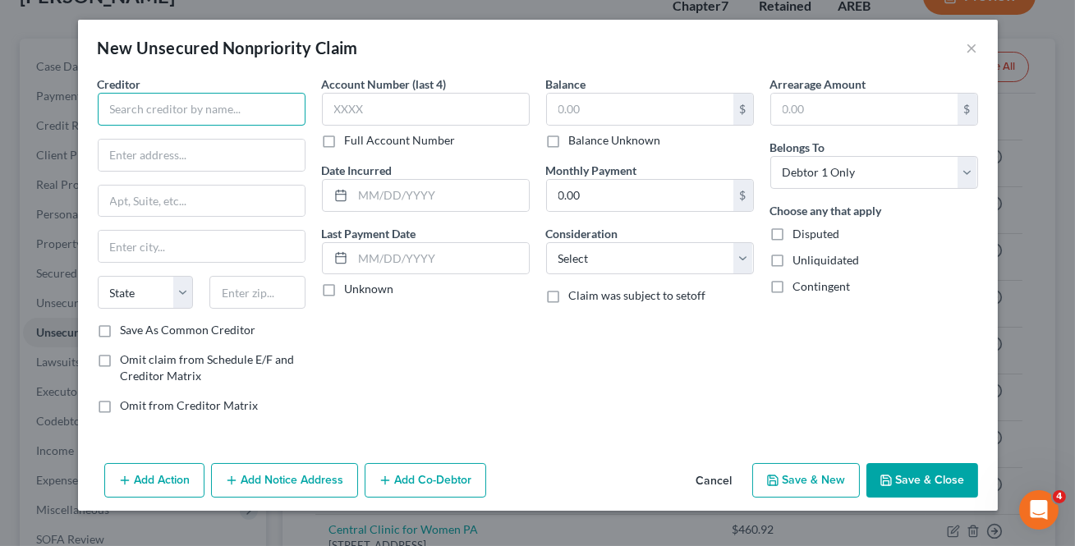
click at [262, 124] on input "text" at bounding box center [202, 109] width 208 height 33
click at [261, 117] on input "text" at bounding box center [202, 109] width 208 height 33
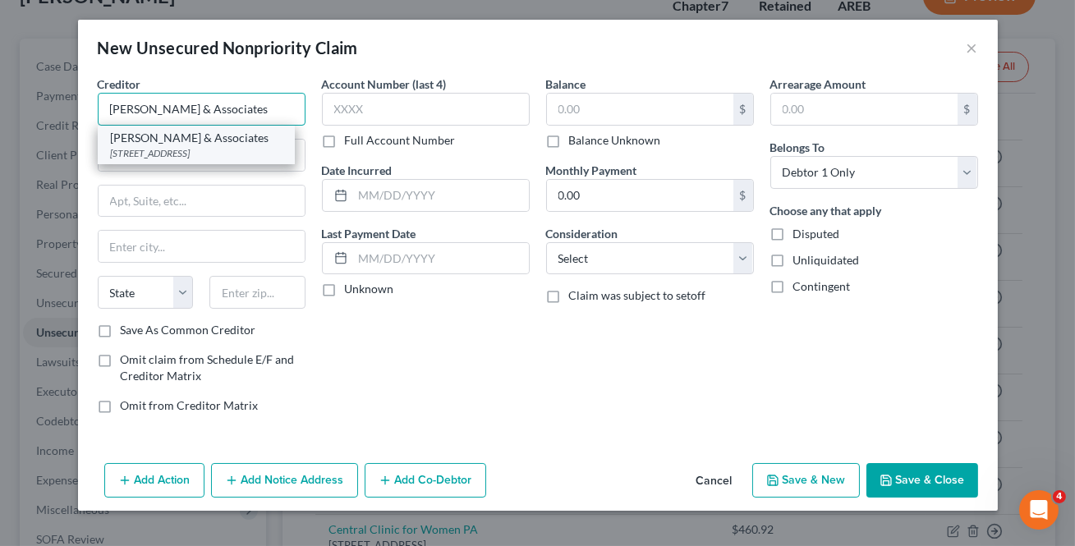
type input "[PERSON_NAME] & Associates"
click at [218, 146] on div "[STREET_ADDRESS]" at bounding box center [196, 153] width 171 height 14
type input "PO Box 1787"
type input "Mobile"
select select "0"
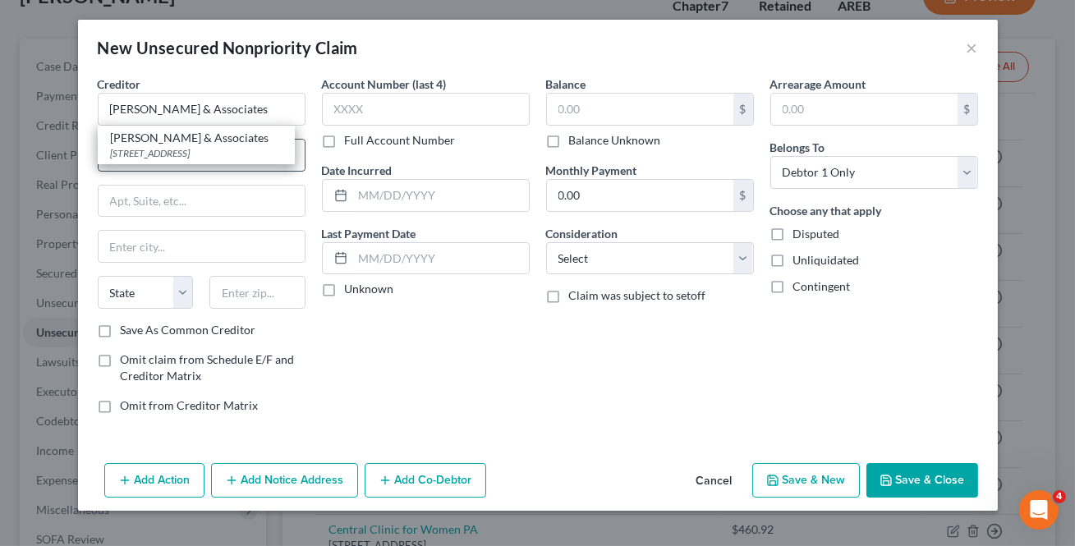
type input "36633"
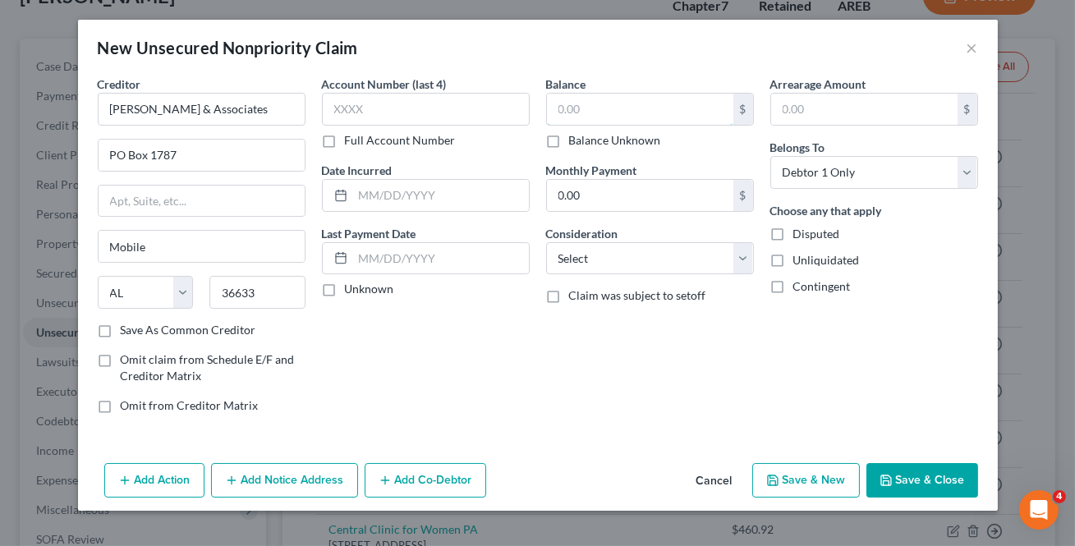
drag, startPoint x: 555, startPoint y: 117, endPoint x: 133, endPoint y: 223, distance: 435.2
click at [556, 116] on input "text" at bounding box center [640, 109] width 186 height 31
type input "819"
click at [848, 485] on button "Save & New" at bounding box center [806, 480] width 108 height 34
select select "0"
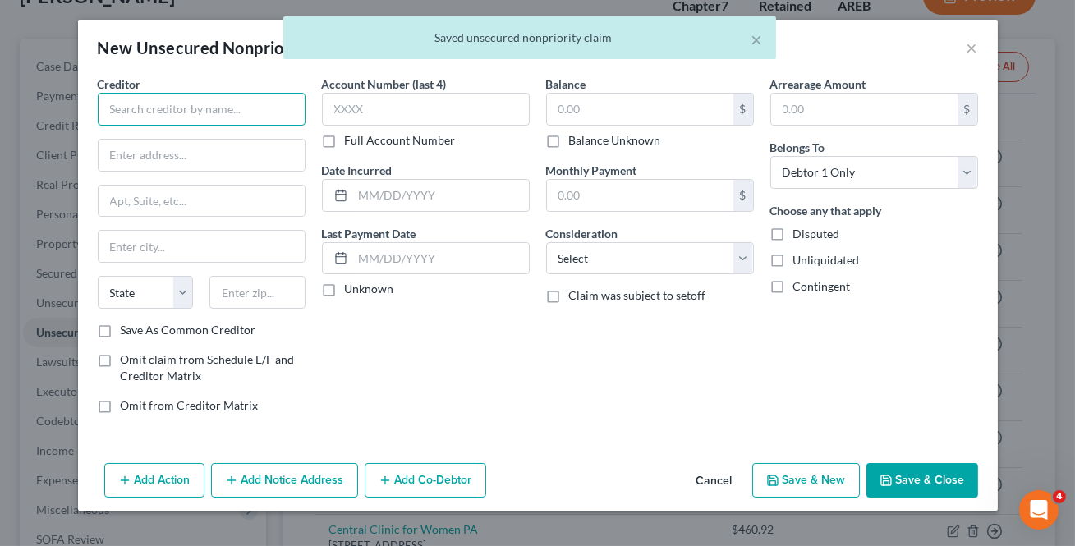
click at [191, 101] on input "text" at bounding box center [202, 109] width 208 height 33
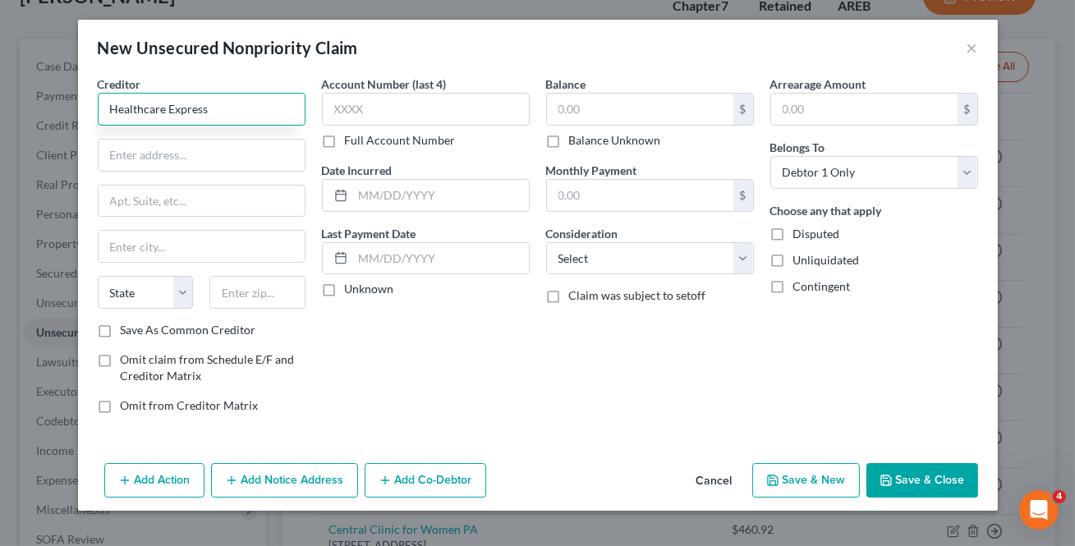
type input "Healthcare Express"
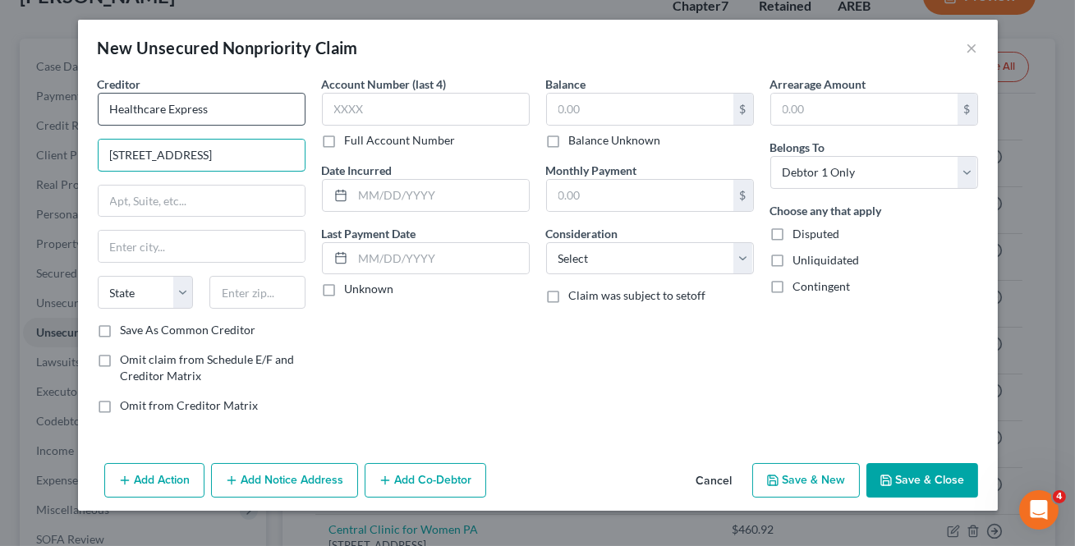
type input "[STREET_ADDRESS]"
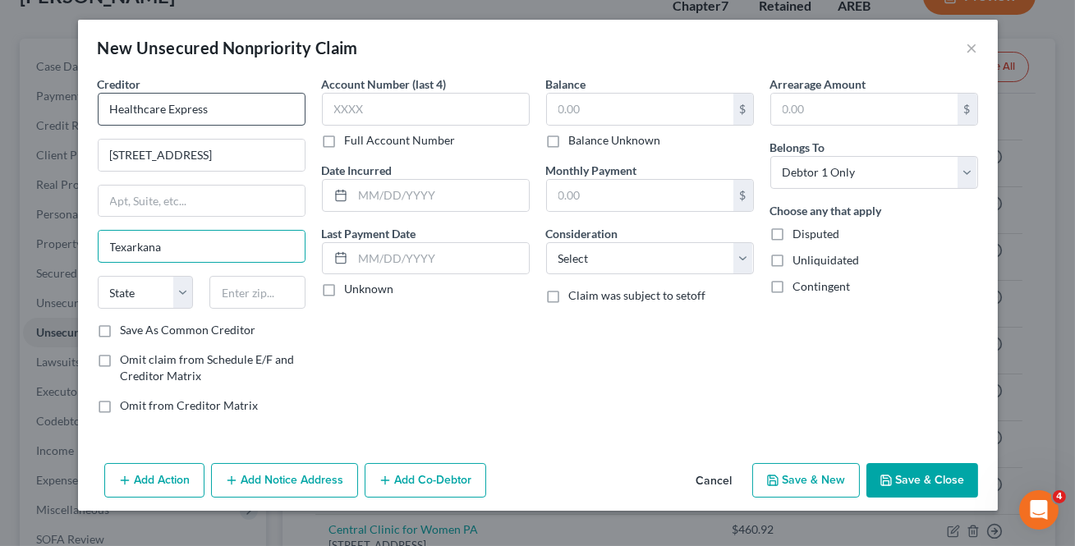
type input "Texarkana"
select select "45"
type input "75503"
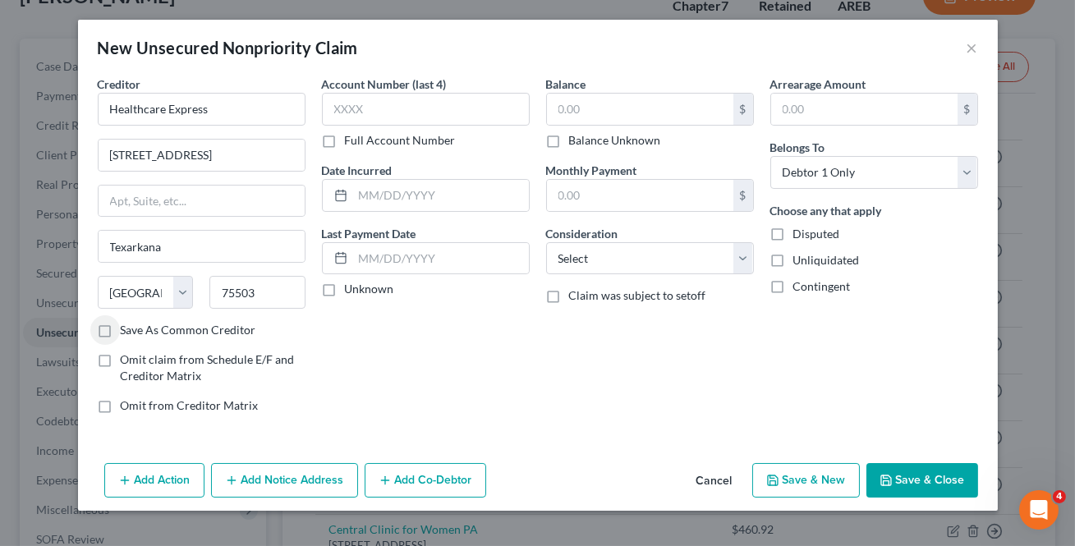
click at [121, 333] on label "Save As Common Creditor" at bounding box center [189, 330] width 136 height 16
click at [127, 333] on input "Save As Common Creditor" at bounding box center [132, 327] width 11 height 11
checkbox input "true"
click at [575, 119] on input "text" at bounding box center [640, 109] width 186 height 31
type input "123.15"
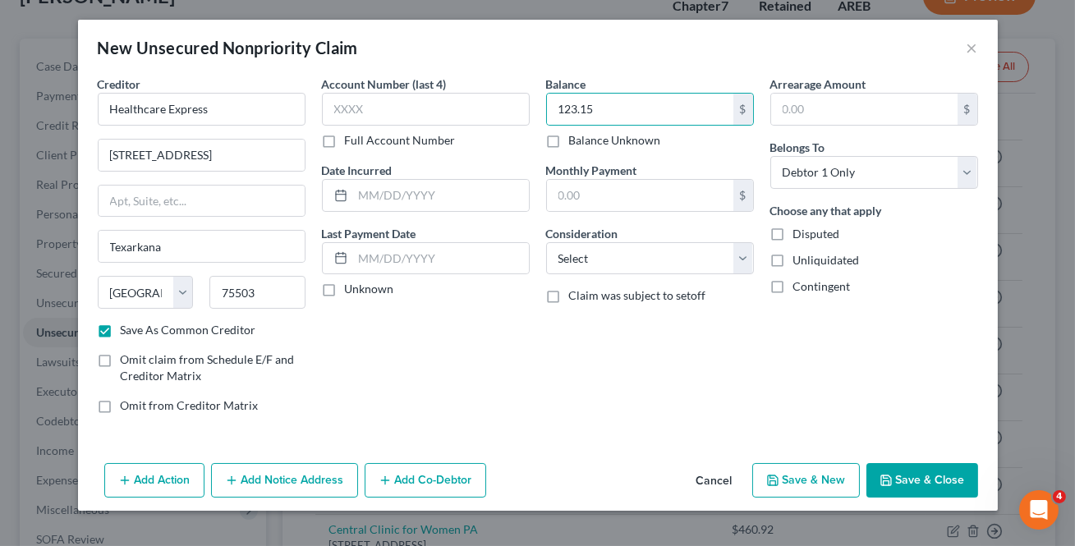
click at [795, 466] on button "Save & New" at bounding box center [806, 480] width 108 height 34
select select "0"
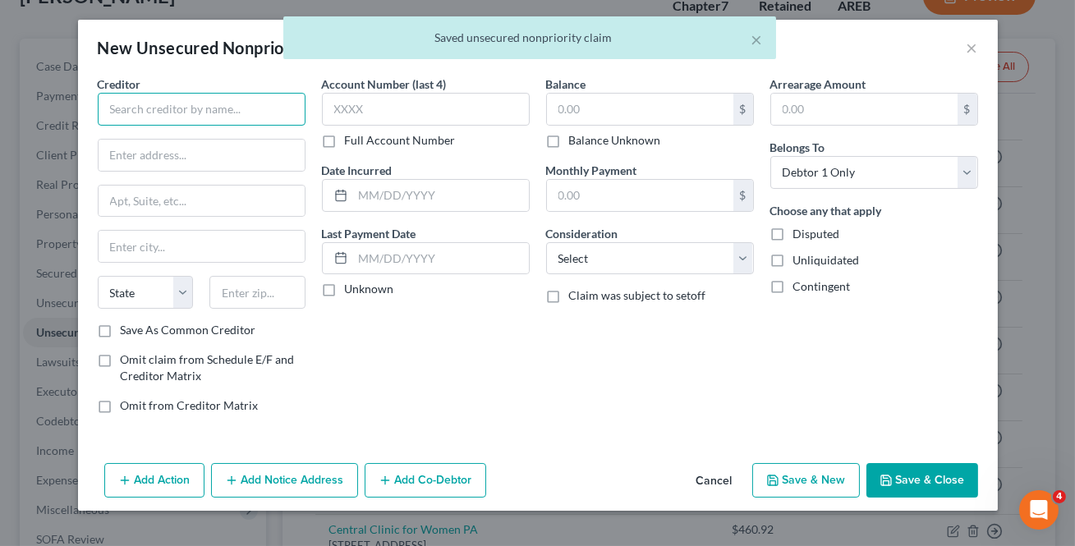
click at [151, 104] on input "text" at bounding box center [202, 109] width 208 height 33
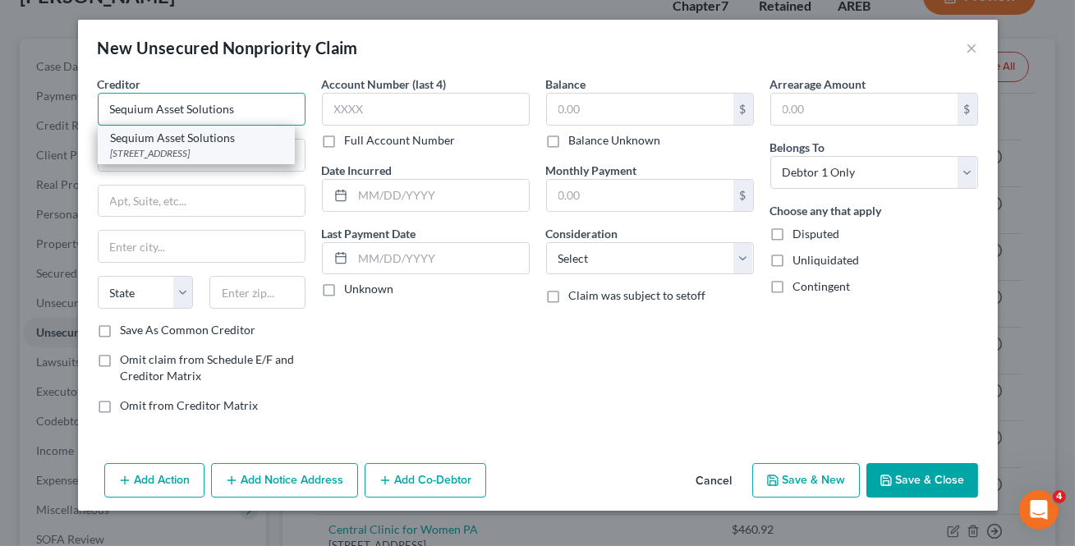
type input "Sequium Asset Solutions"
click at [157, 159] on div "[STREET_ADDRESS]" at bounding box center [196, 153] width 171 height 14
type input "[STREET_ADDRESS]"
type input "Ste 150"
type input "Marietta"
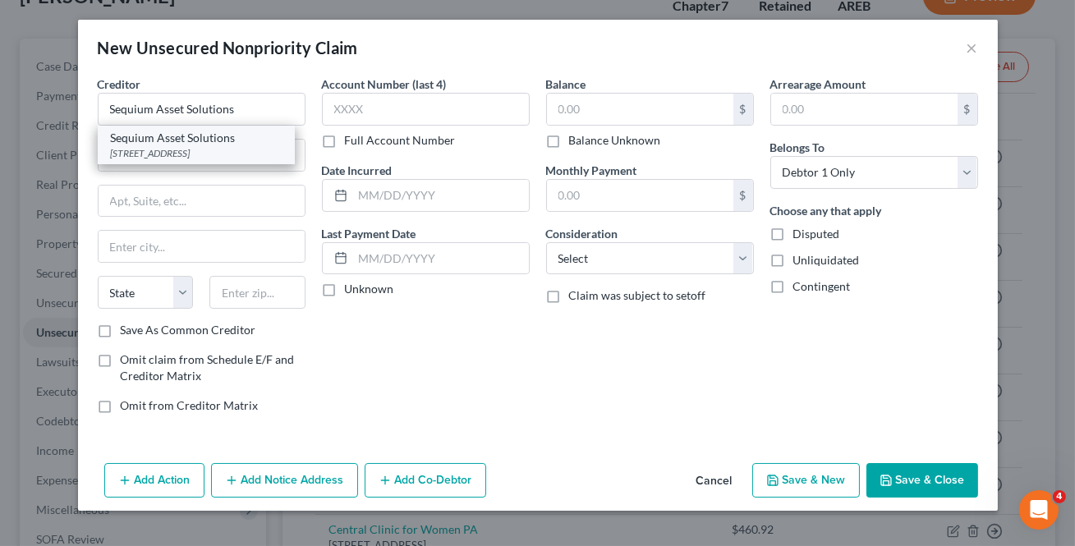
select select "10"
type input "30067"
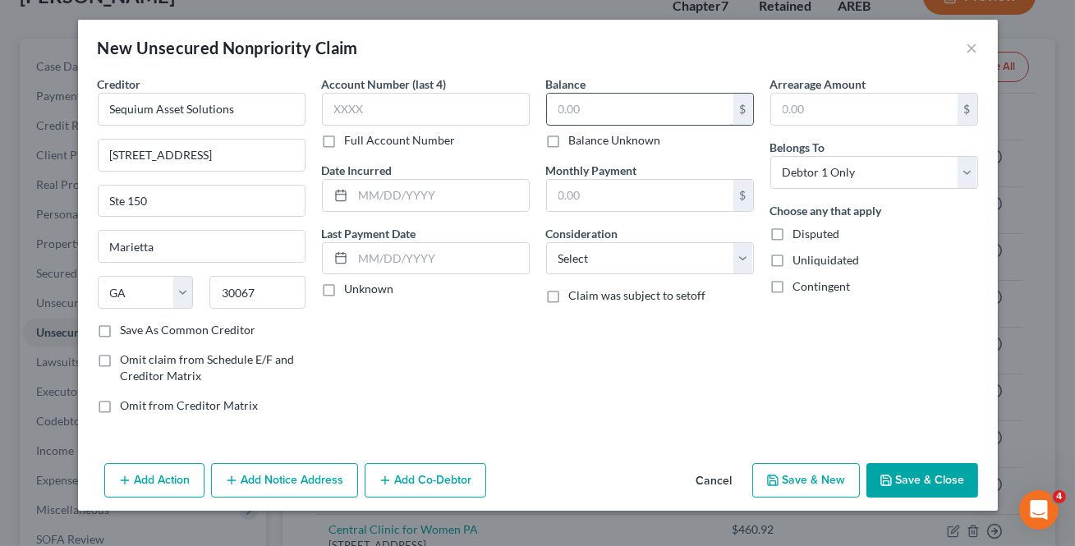
click at [586, 118] on input "text" at bounding box center [640, 109] width 186 height 31
type input "372.75"
click at [818, 471] on button "Save & New" at bounding box center [806, 480] width 108 height 34
select select "0"
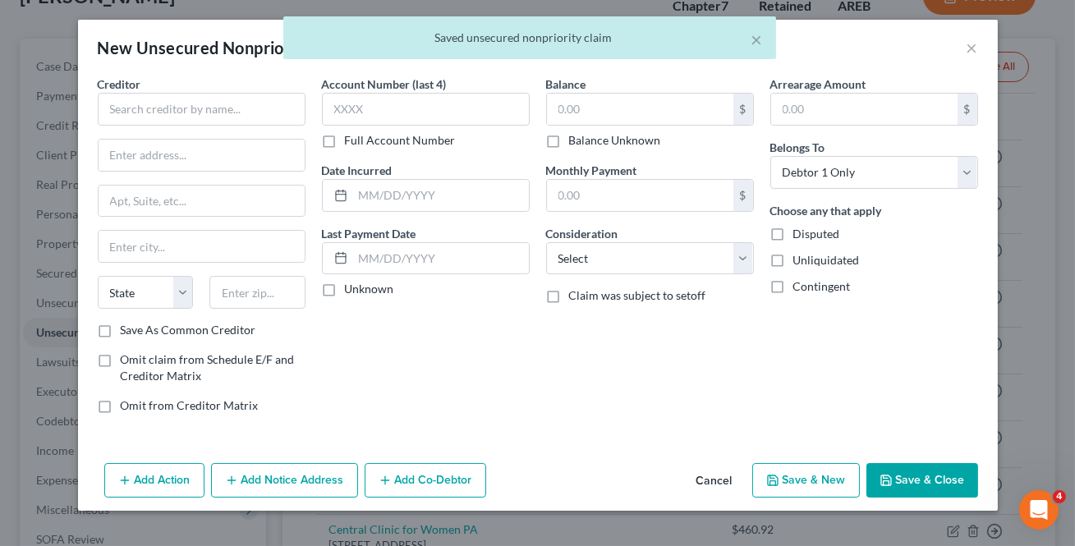
click at [706, 476] on button "Cancel" at bounding box center [714, 481] width 62 height 33
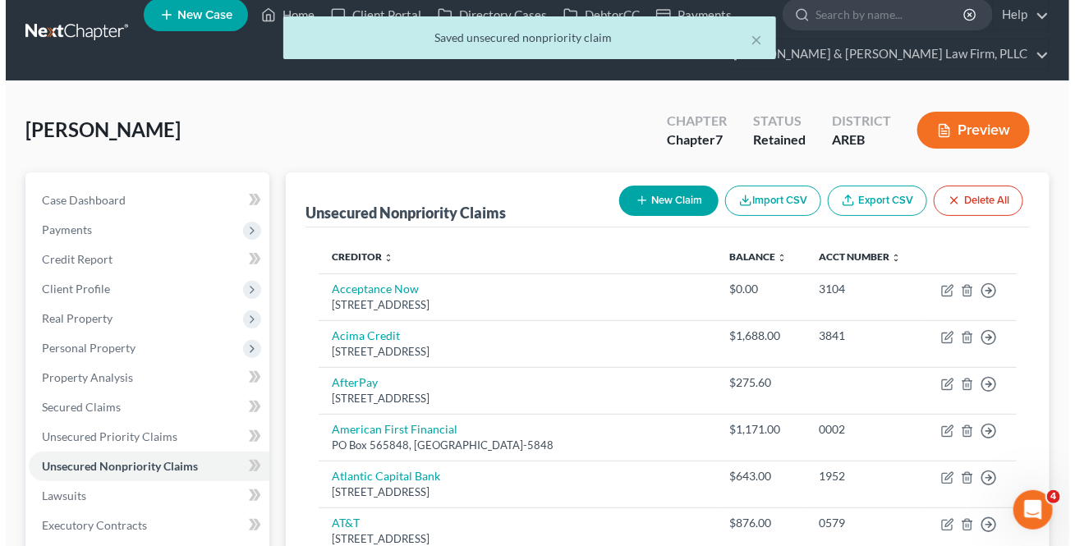
scroll to position [0, 0]
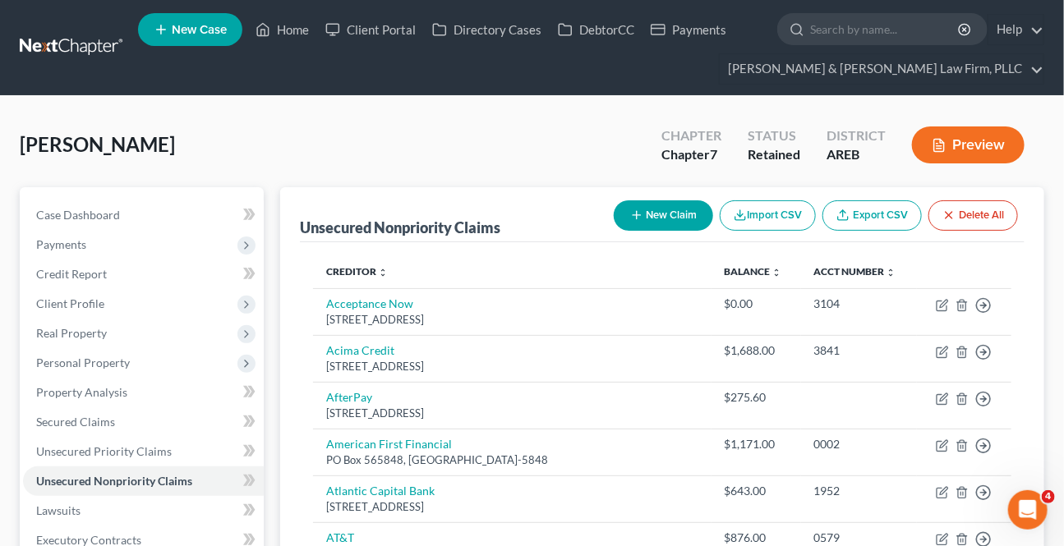
click at [651, 227] on button "New Claim" at bounding box center [662, 215] width 99 height 30
select select "0"
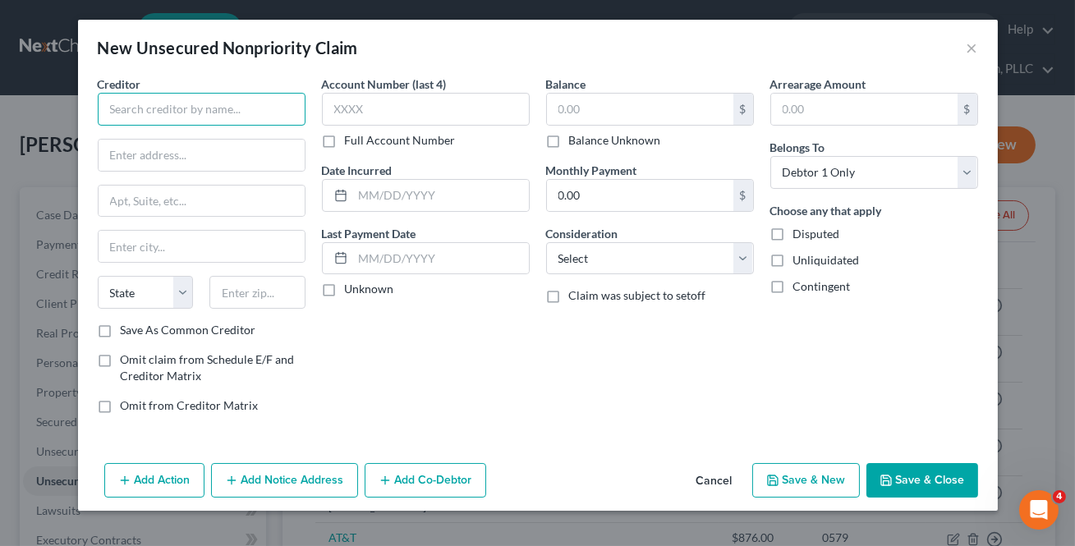
click at [151, 118] on input "text" at bounding box center [202, 109] width 208 height 33
type input "a"
type input "h"
drag, startPoint x: 201, startPoint y: 120, endPoint x: -95, endPoint y: 133, distance: 296.8
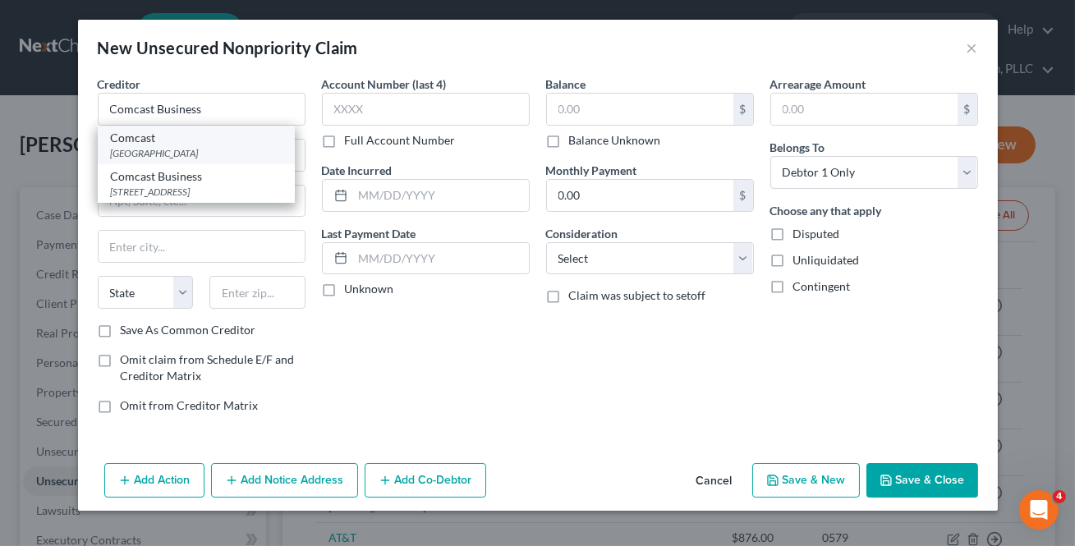
click at [177, 156] on div "[GEOGRAPHIC_DATA]" at bounding box center [196, 153] width 171 height 14
type input "Comcast"
type input "PO Box 71211"
type input "Charlotte"
select select "28"
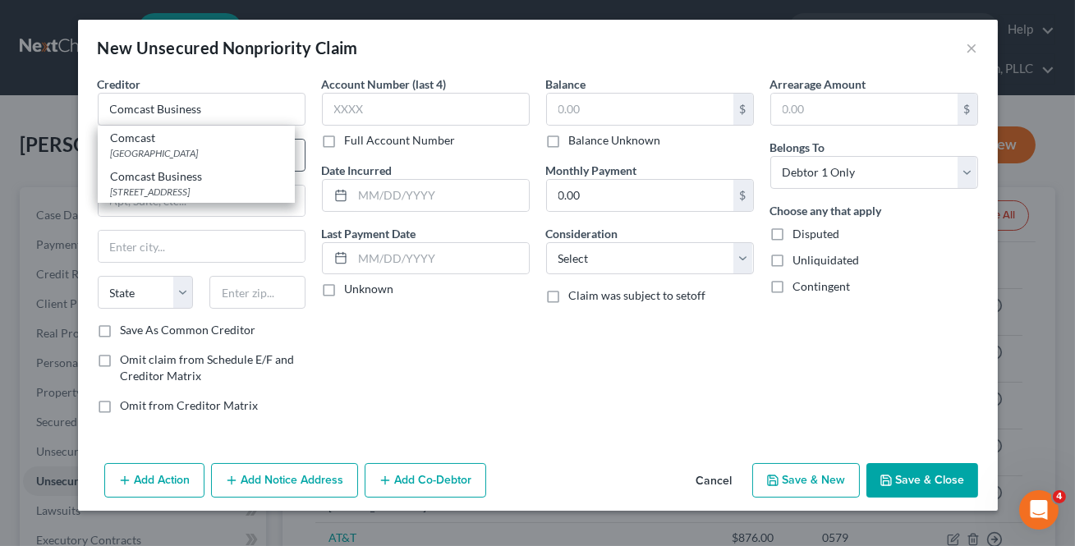
type input "28272"
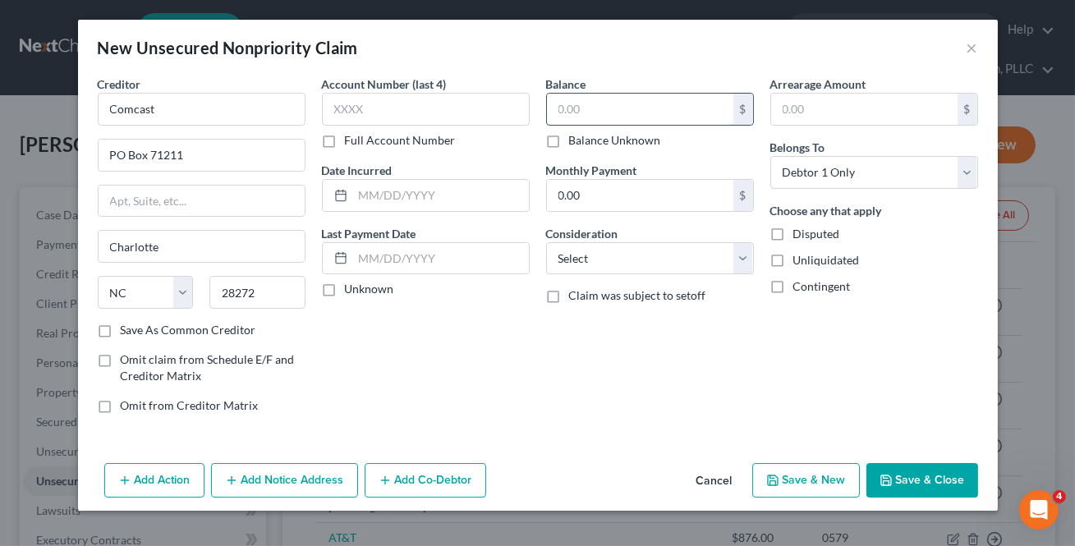
click at [592, 102] on input "text" at bounding box center [640, 109] width 186 height 31
type input "967.76"
click at [830, 478] on button "Save & New" at bounding box center [806, 480] width 108 height 34
select select "0"
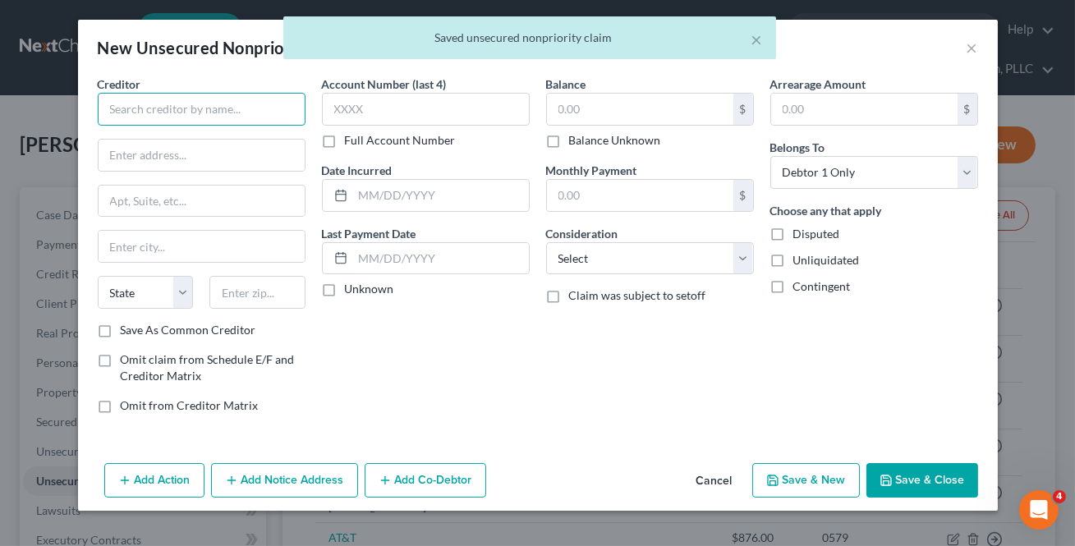
click at [142, 117] on input "text" at bounding box center [202, 109] width 208 height 33
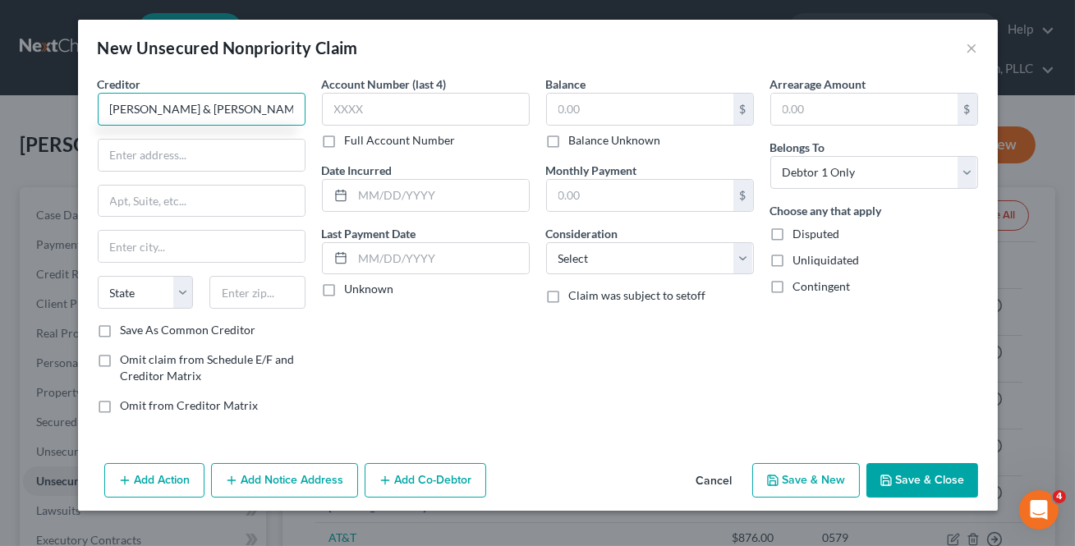
type input "[PERSON_NAME] & [PERSON_NAME]"
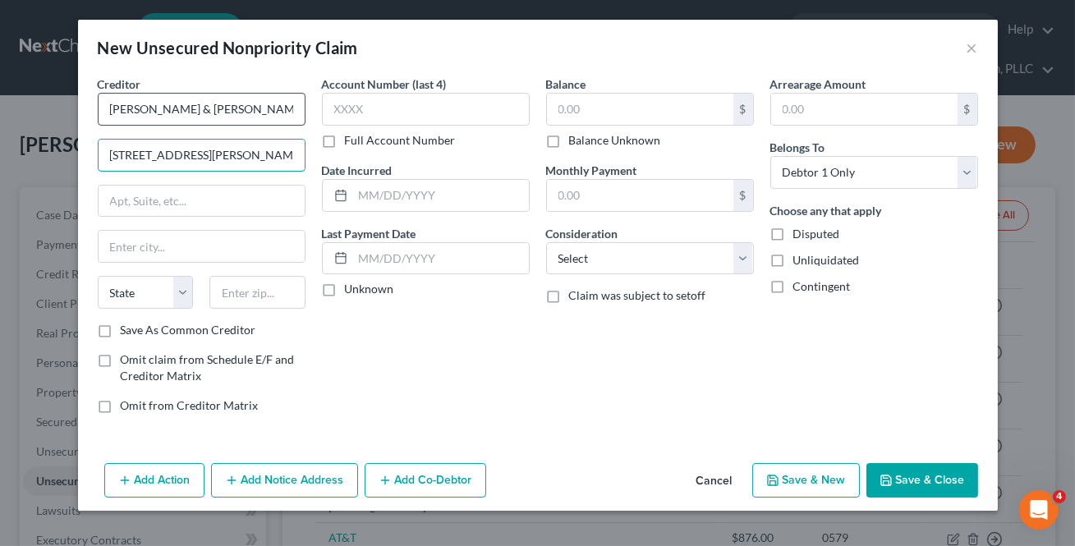
type input "[STREET_ADDRESS][PERSON_NAME]"
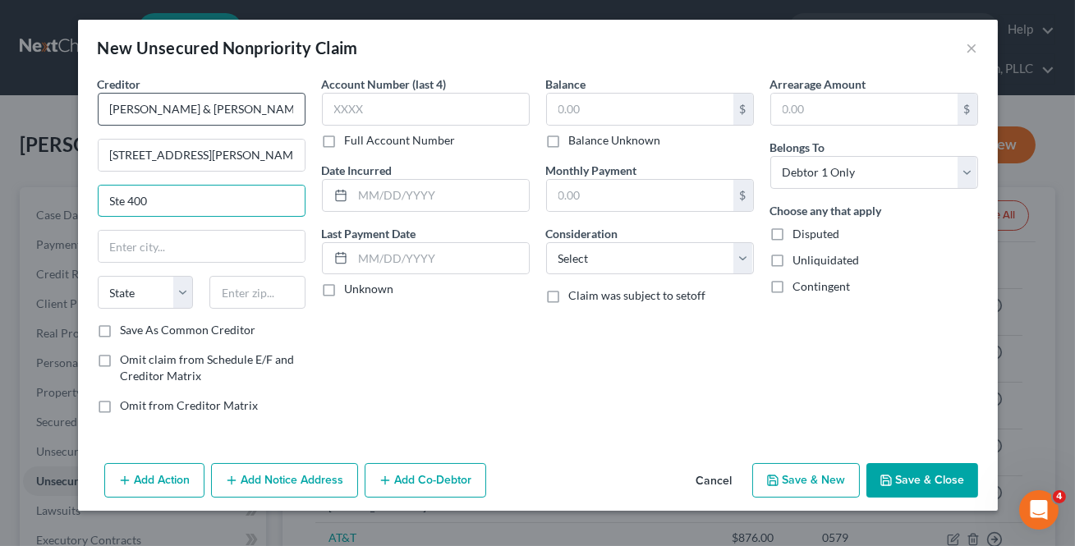
type input "Ste 400"
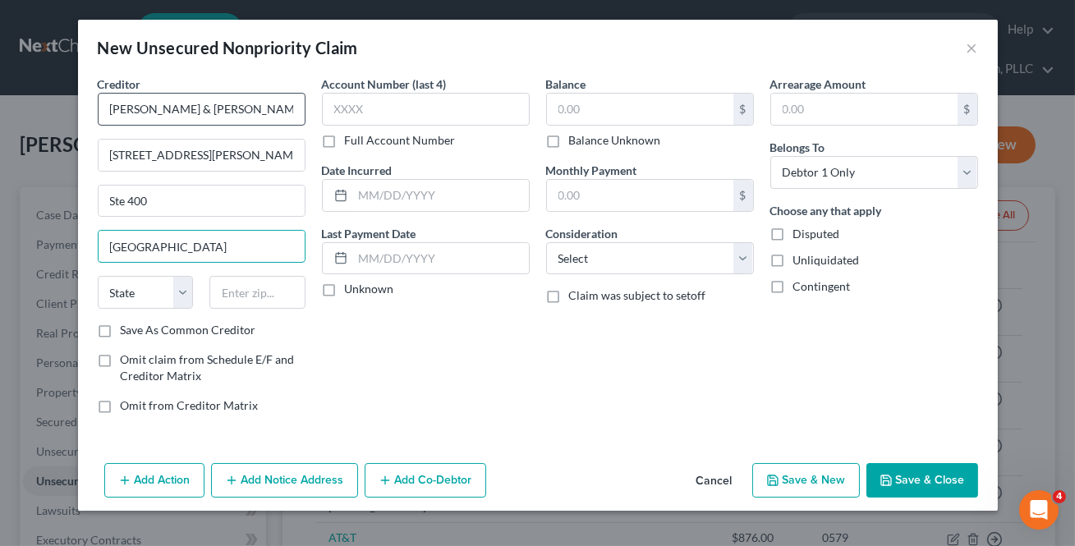
type input "[GEOGRAPHIC_DATA]"
select select "14"
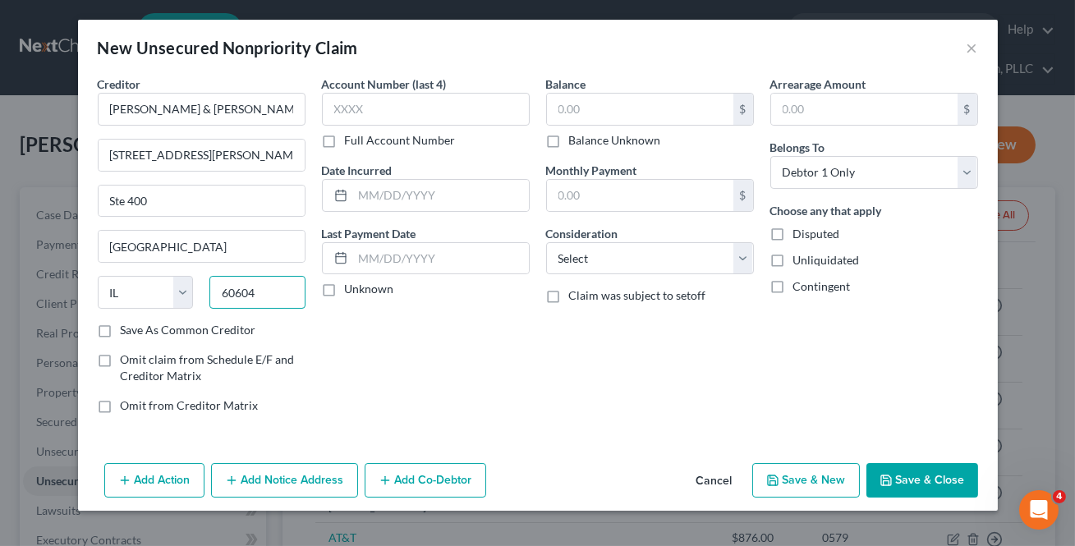
type input "60604"
click at [117, 323] on div "Creditor * [PERSON_NAME] & [PERSON_NAME] [STREET_ADDRESS][GEOGRAPHIC_DATA][PERS…" at bounding box center [202, 207] width 208 height 263
click at [121, 329] on label "Save As Common Creditor" at bounding box center [189, 330] width 136 height 16
click at [127, 329] on input "Save As Common Creditor" at bounding box center [132, 327] width 11 height 11
checkbox input "true"
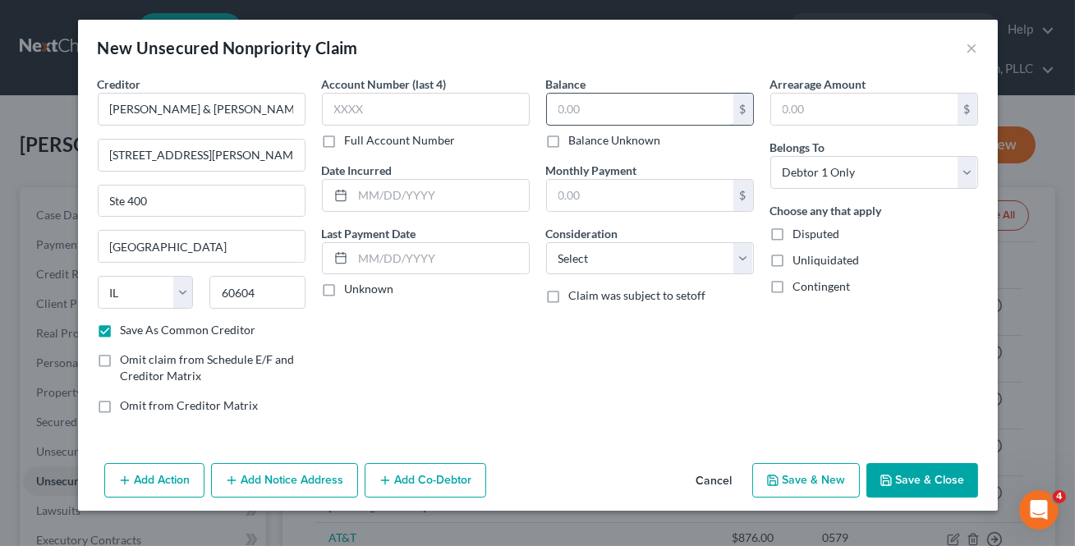
click at [591, 109] on input "text" at bounding box center [640, 109] width 186 height 31
type input "967.76"
click at [808, 471] on button "Save & New" at bounding box center [806, 480] width 108 height 34
select select "0"
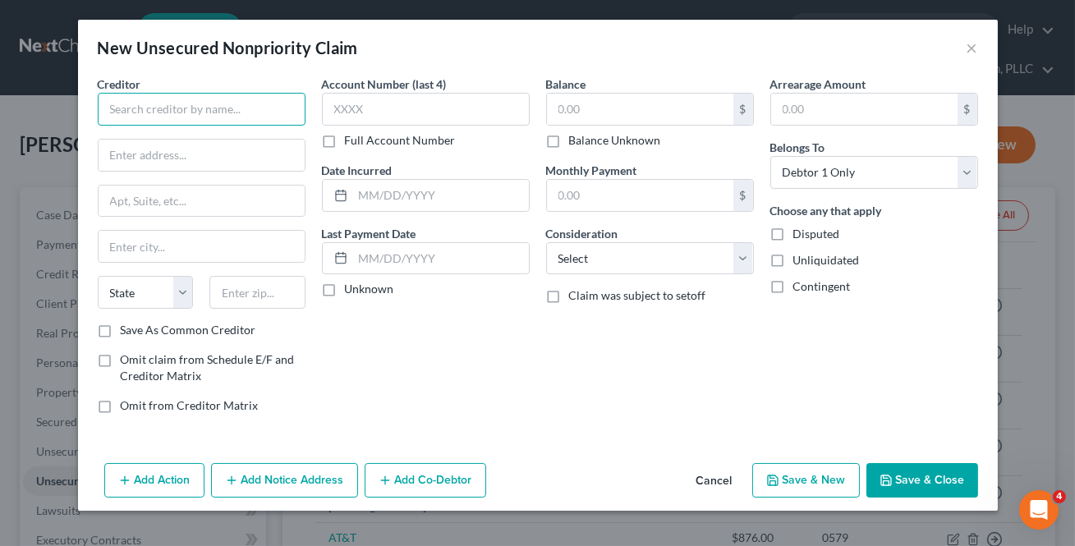
click at [141, 117] on input "text" at bounding box center [202, 109] width 208 height 33
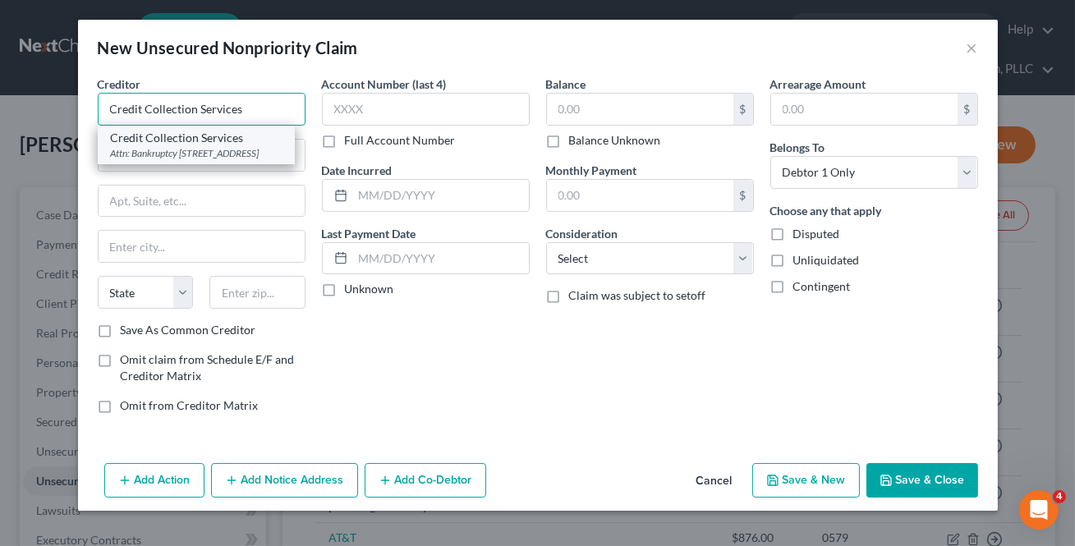
type input "Credit Collection Services"
click at [134, 152] on div "Attn: Bankruptcy [STREET_ADDRESS]" at bounding box center [196, 153] width 171 height 14
type input "Attn: Bankruptcy"
type input "[STREET_ADDRESS]"
type input "[PERSON_NAME]"
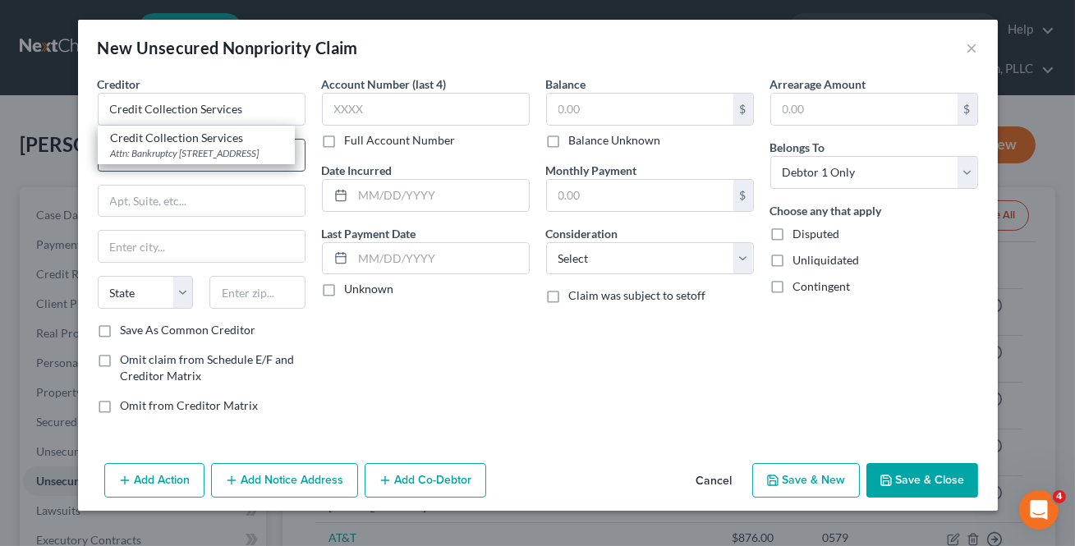
select select "22"
type input "02062"
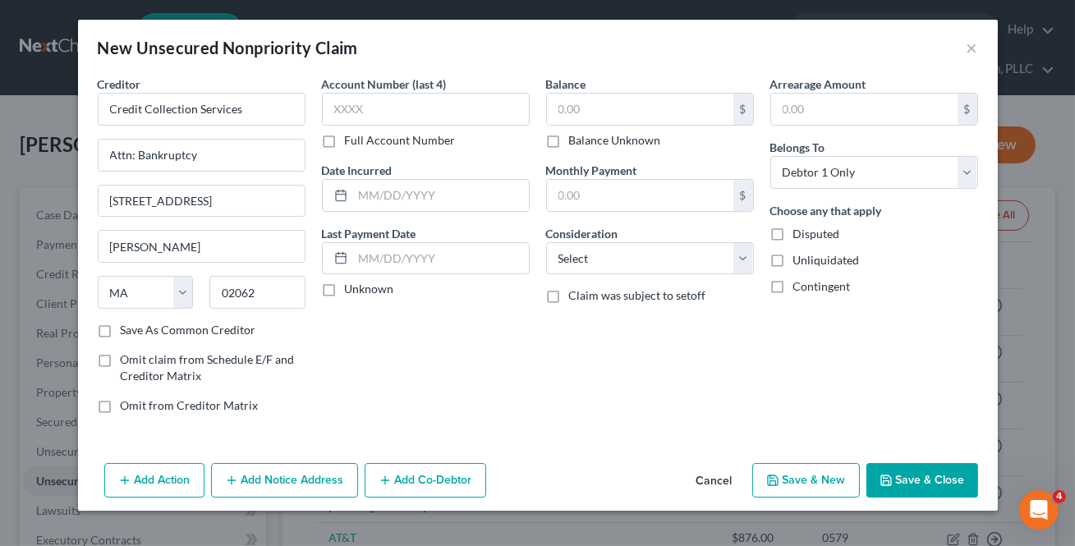
click at [121, 331] on label "Save As Common Creditor" at bounding box center [189, 330] width 136 height 16
click at [127, 331] on input "Save As Common Creditor" at bounding box center [132, 327] width 11 height 11
click at [121, 329] on label "Save As Common Creditor" at bounding box center [189, 330] width 136 height 16
click at [127, 329] on input "Save As Common Creditor" at bounding box center [132, 327] width 11 height 11
checkbox input "false"
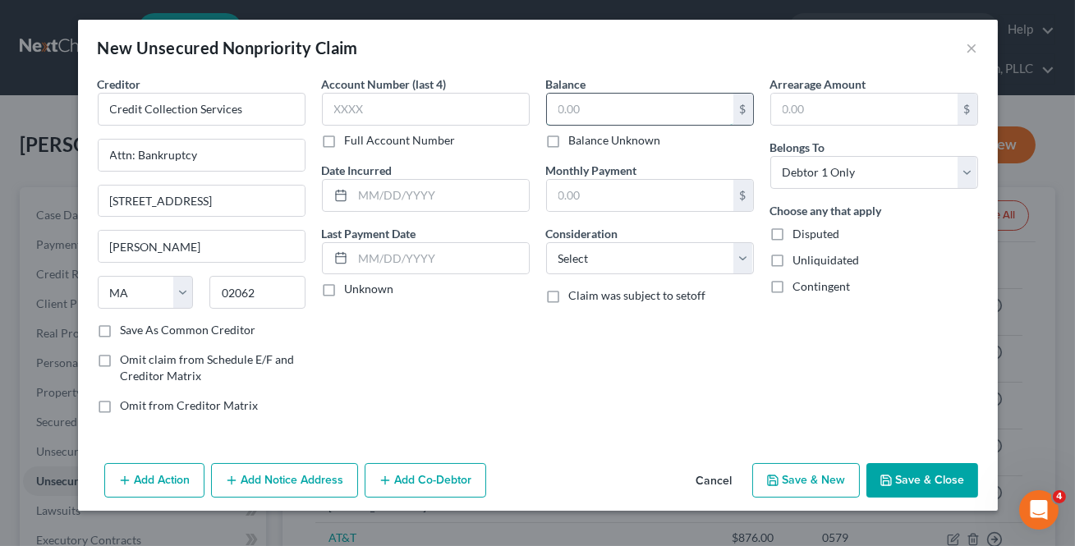
click at [571, 114] on input "text" at bounding box center [640, 109] width 186 height 31
type input "97.48"
click at [795, 476] on button "Save & New" at bounding box center [806, 480] width 108 height 34
select select "0"
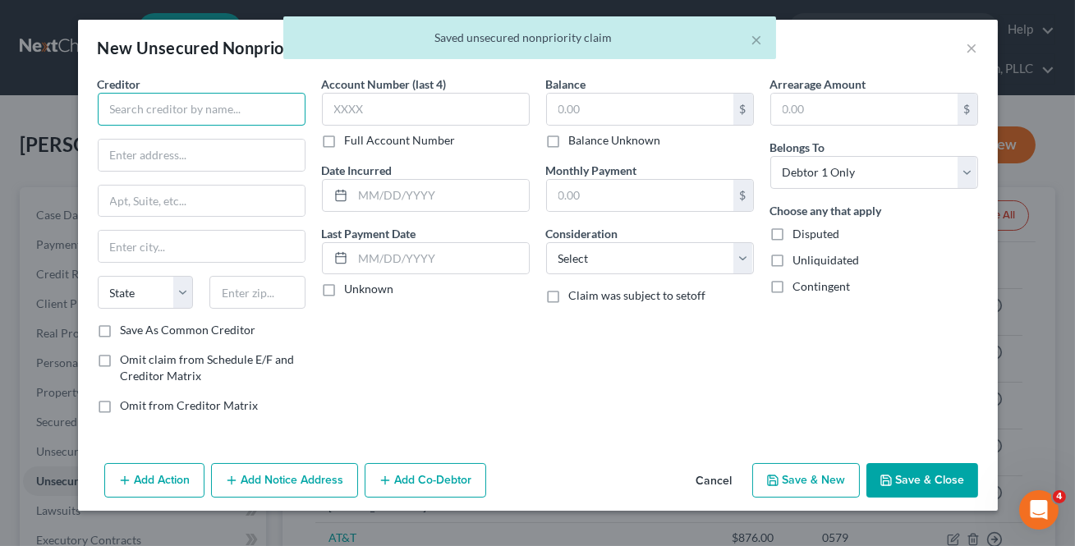
click at [125, 113] on input "text" at bounding box center [202, 109] width 208 height 33
paste input "t"
type input "t"
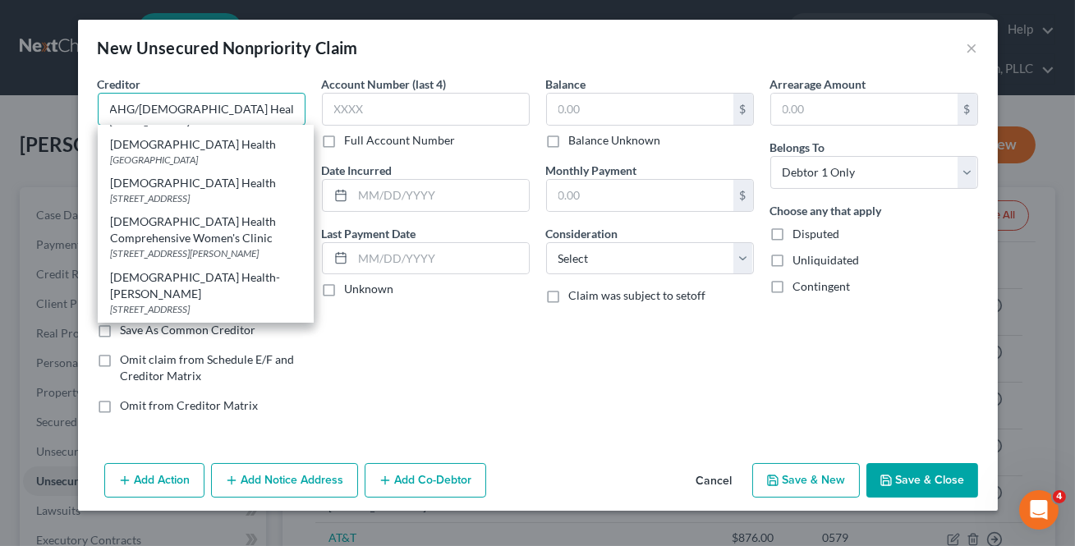
scroll to position [138, 0]
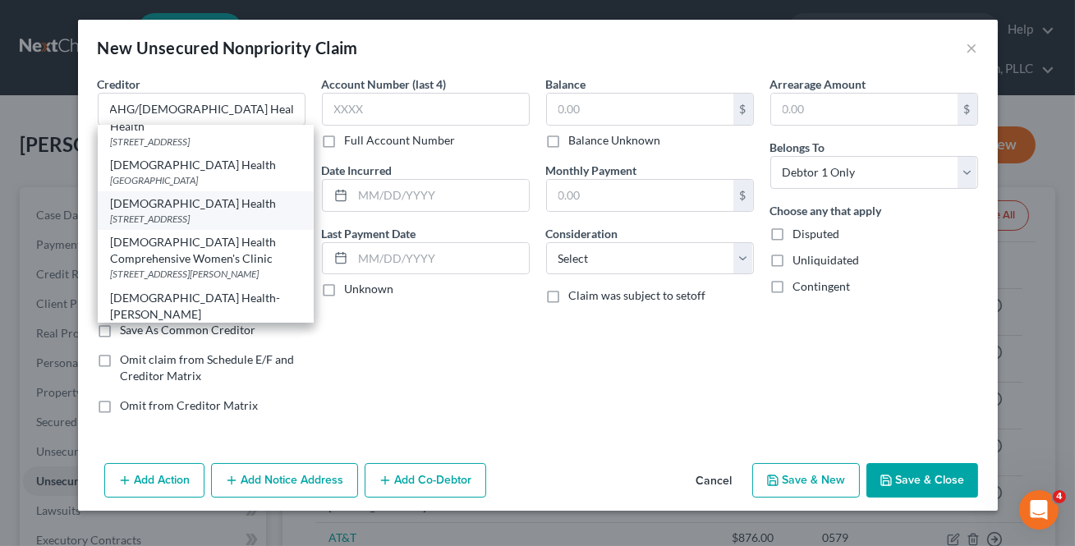
click at [173, 195] on div "[DEMOGRAPHIC_DATA] Health" at bounding box center [206, 203] width 190 height 16
type input "[DEMOGRAPHIC_DATA] Health"
type input "PO Box 25748"
type input "Little Rock"
select select "2"
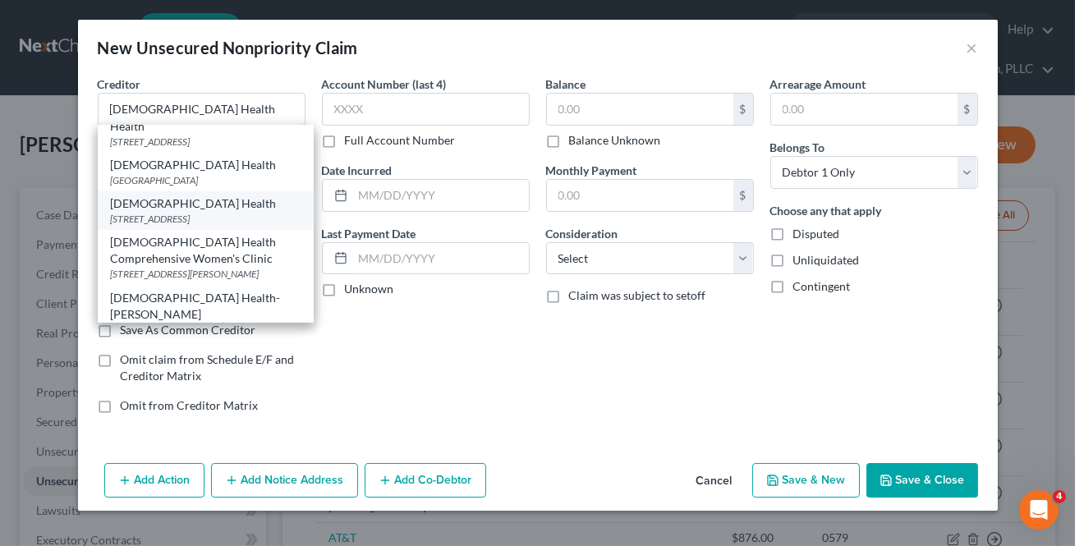
type input "72211"
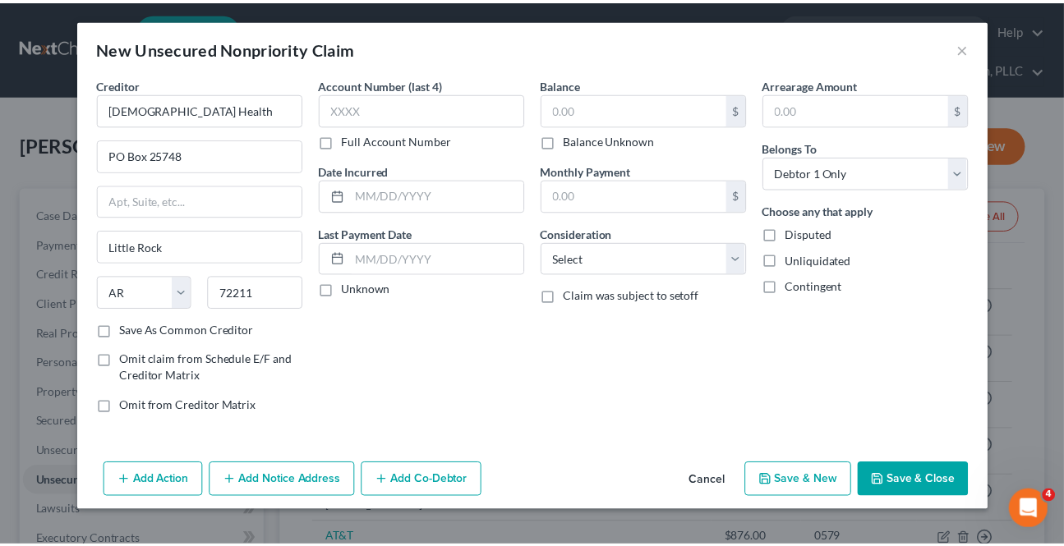
scroll to position [0, 0]
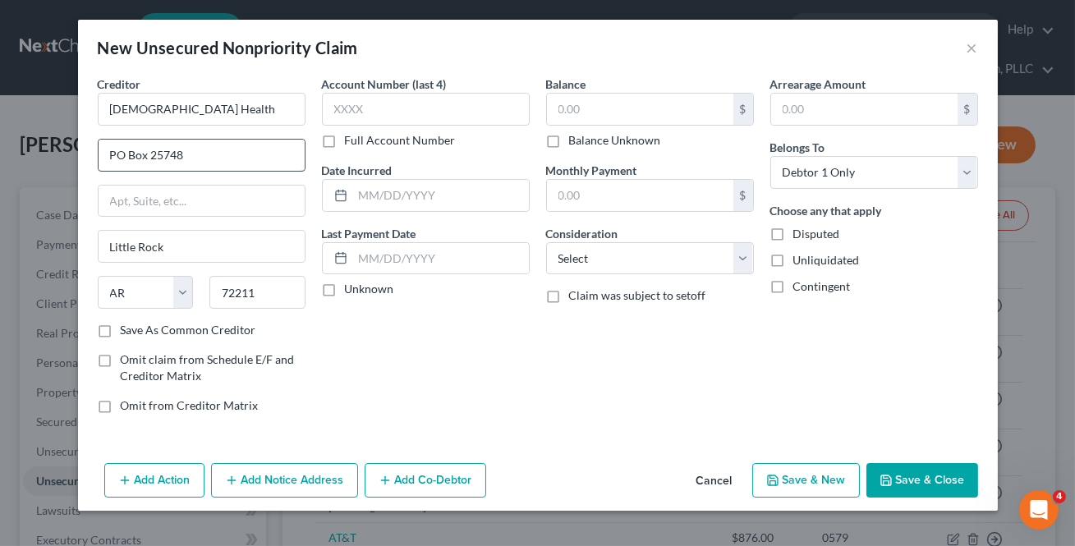
click at [200, 147] on input "PO Box 25748" at bounding box center [202, 155] width 206 height 31
drag, startPoint x: 200, startPoint y: 147, endPoint x: -115, endPoint y: 135, distance: 315.6
type input "[STREET_ADDRESS]"
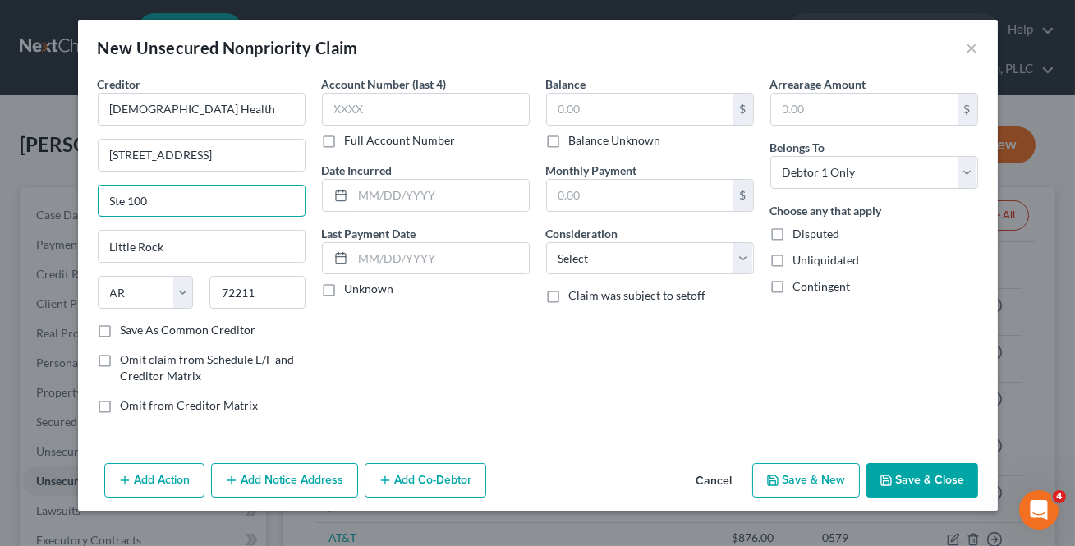
type input "Ste 100"
click at [121, 332] on label "Save As Common Creditor" at bounding box center [189, 330] width 136 height 16
click at [127, 332] on input "Save As Common Creditor" at bounding box center [132, 327] width 11 height 11
checkbox input "true"
click at [597, 103] on input "text" at bounding box center [640, 109] width 186 height 31
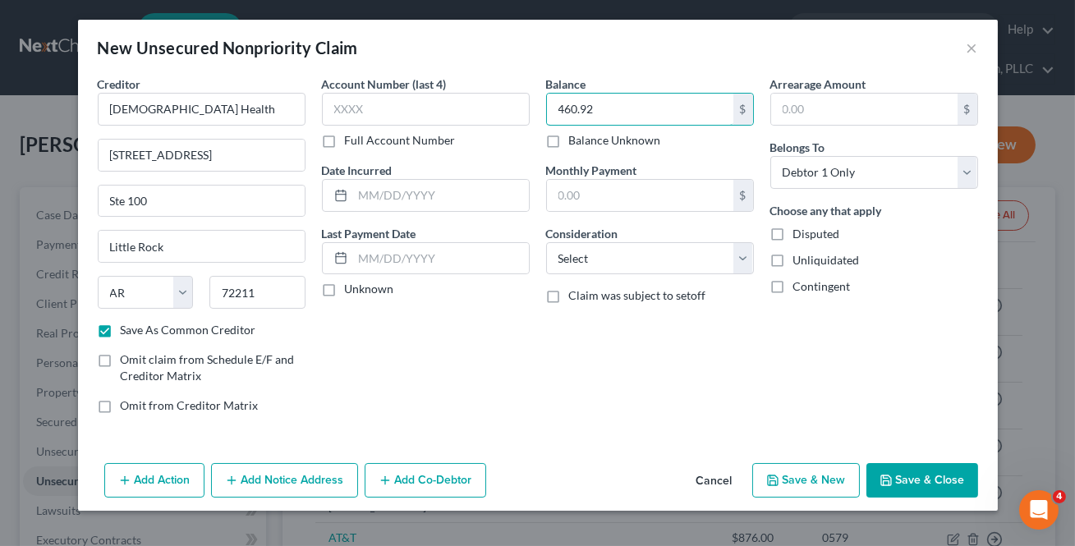
type input "460.92"
click at [958, 478] on button "Save & Close" at bounding box center [922, 480] width 112 height 34
checkbox input "false"
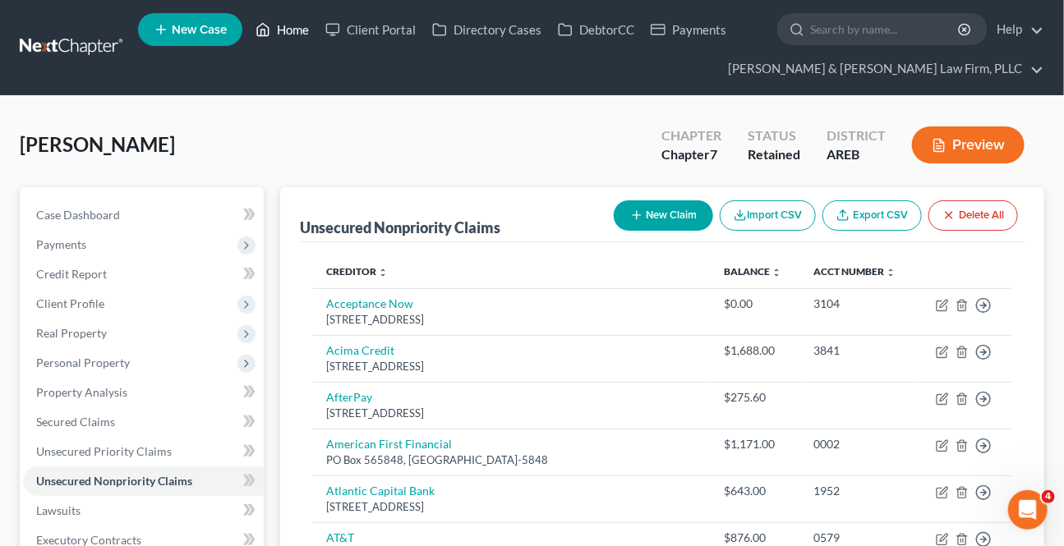
click at [286, 22] on link "Home" at bounding box center [282, 30] width 70 height 30
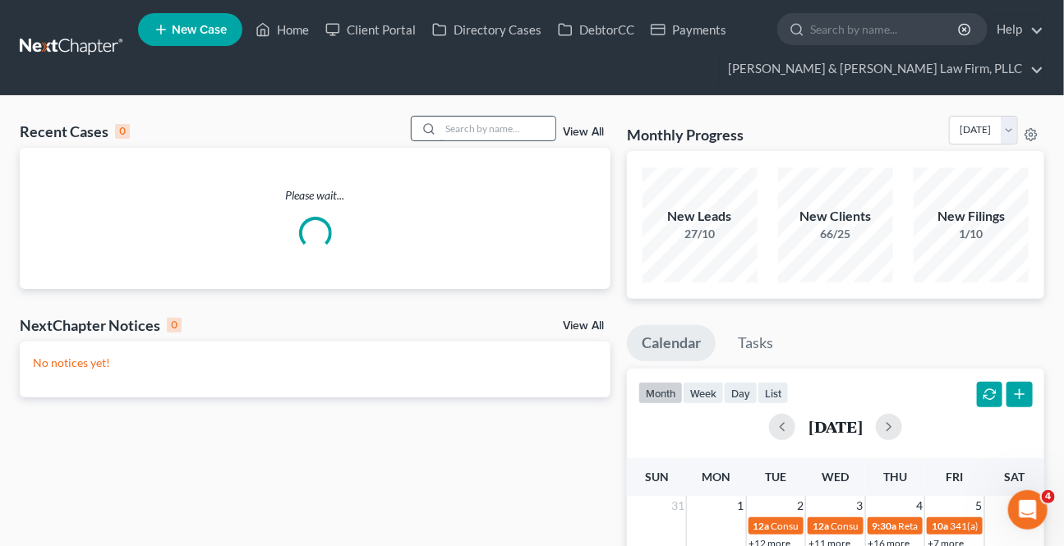
click at [440, 136] on input "search" at bounding box center [497, 129] width 115 height 24
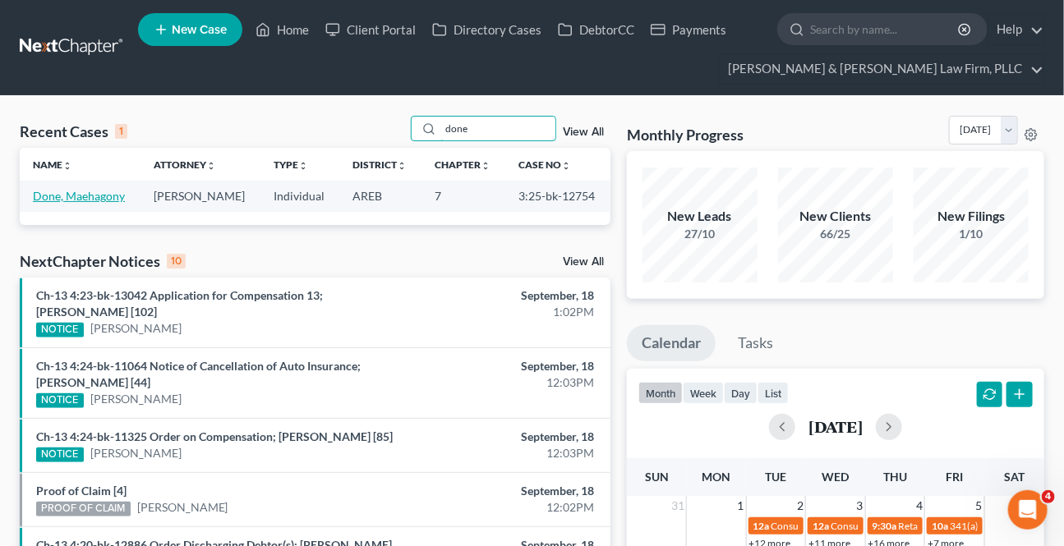
type input "done"
click at [51, 200] on link "Done, Maehagony" at bounding box center [79, 196] width 92 height 14
select select "6"
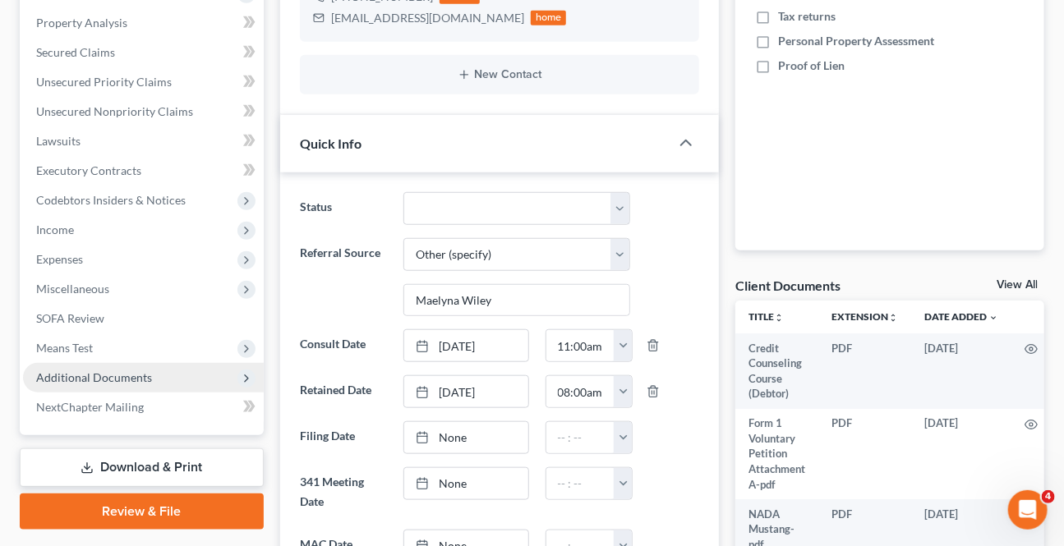
scroll to position [373, 0]
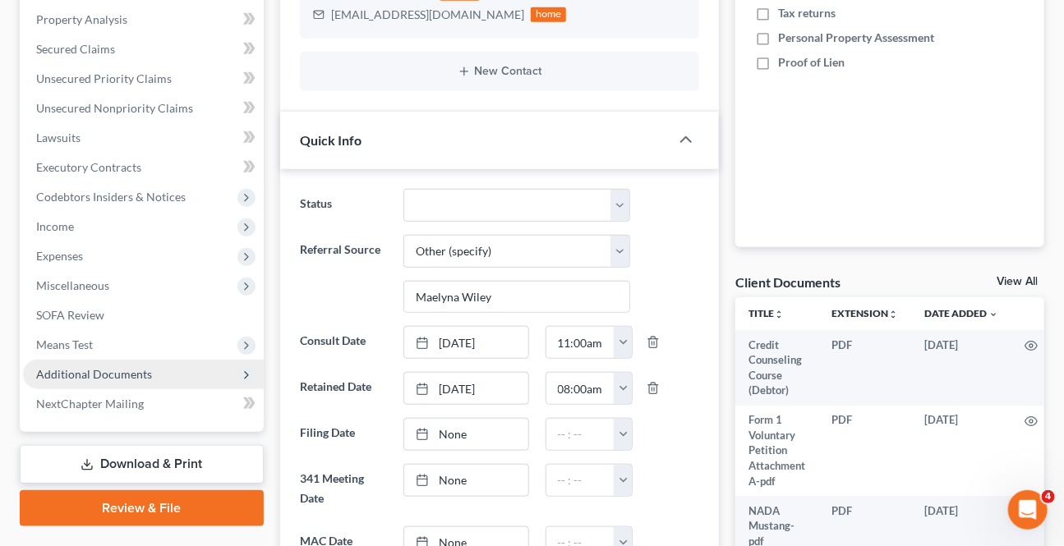
click at [90, 376] on span "Additional Documents" at bounding box center [94, 374] width 116 height 14
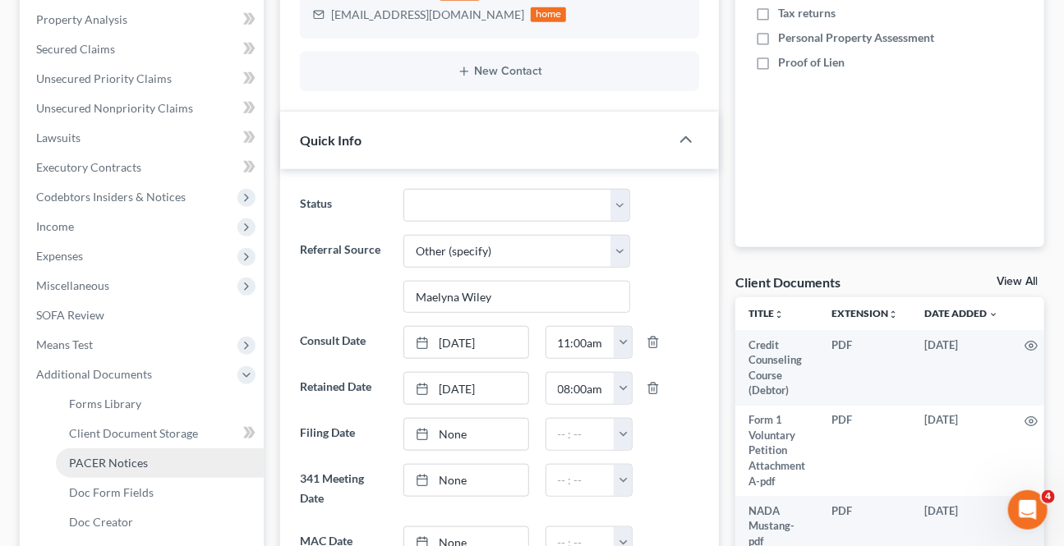
click at [94, 452] on link "PACER Notices" at bounding box center [160, 463] width 208 height 30
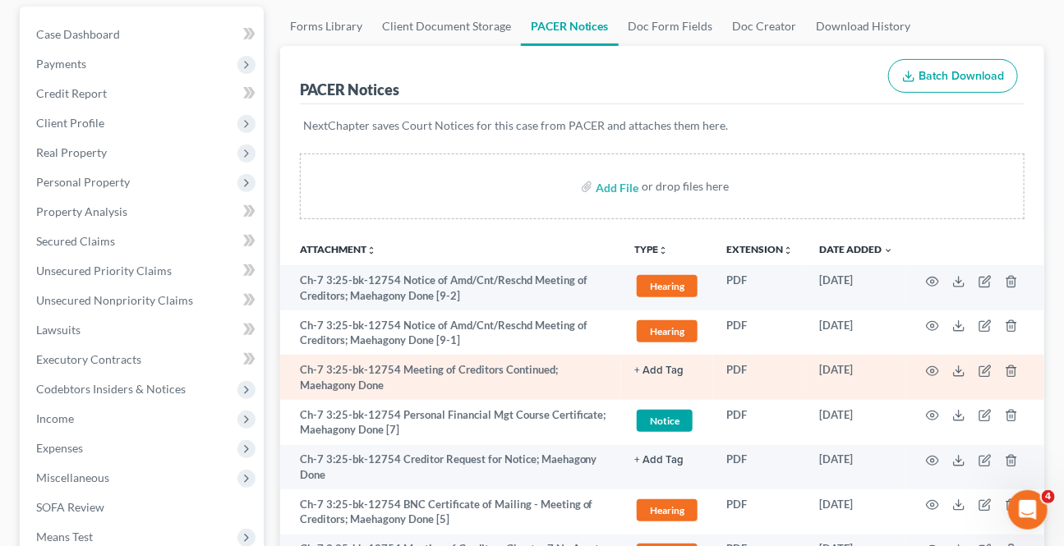
scroll to position [223, 0]
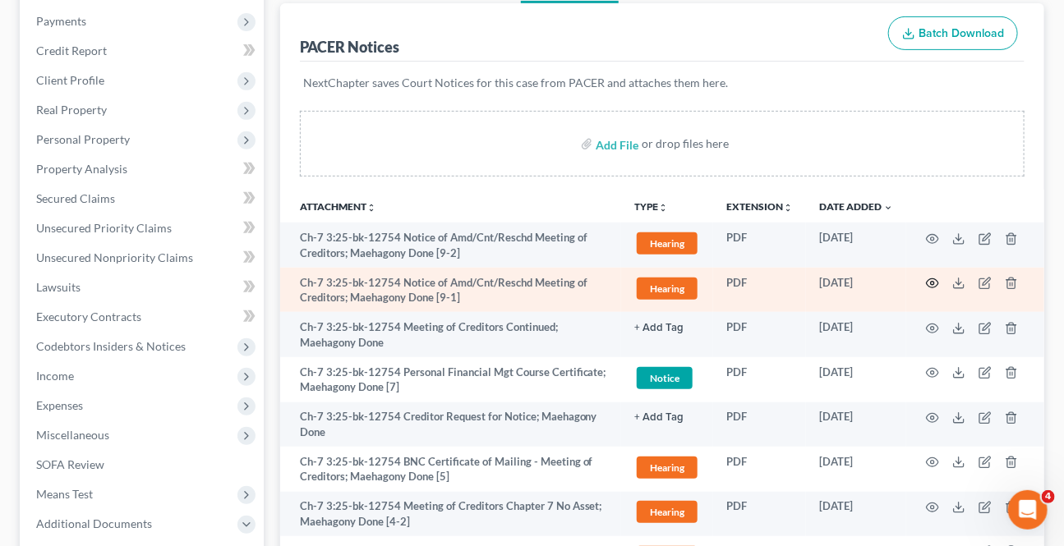
click at [928, 283] on icon "button" at bounding box center [932, 283] width 13 height 13
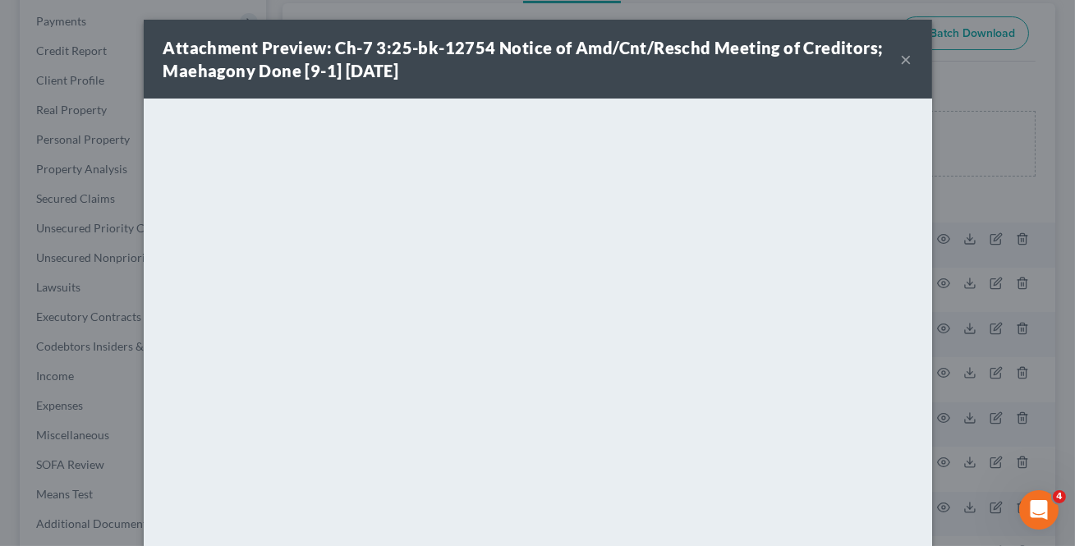
click at [903, 60] on button "×" at bounding box center [906, 59] width 11 height 20
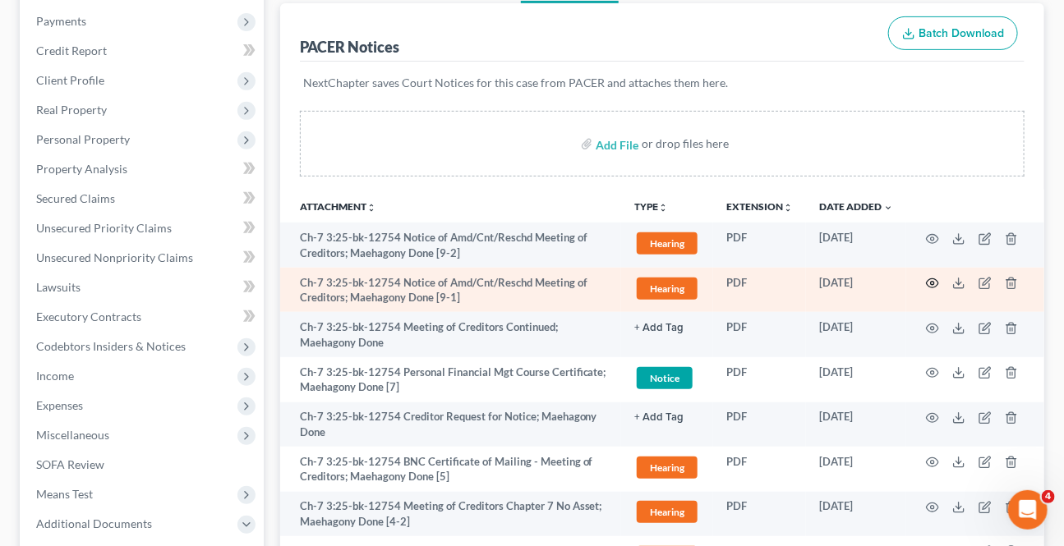
click at [935, 280] on icon "button" at bounding box center [932, 283] width 13 height 13
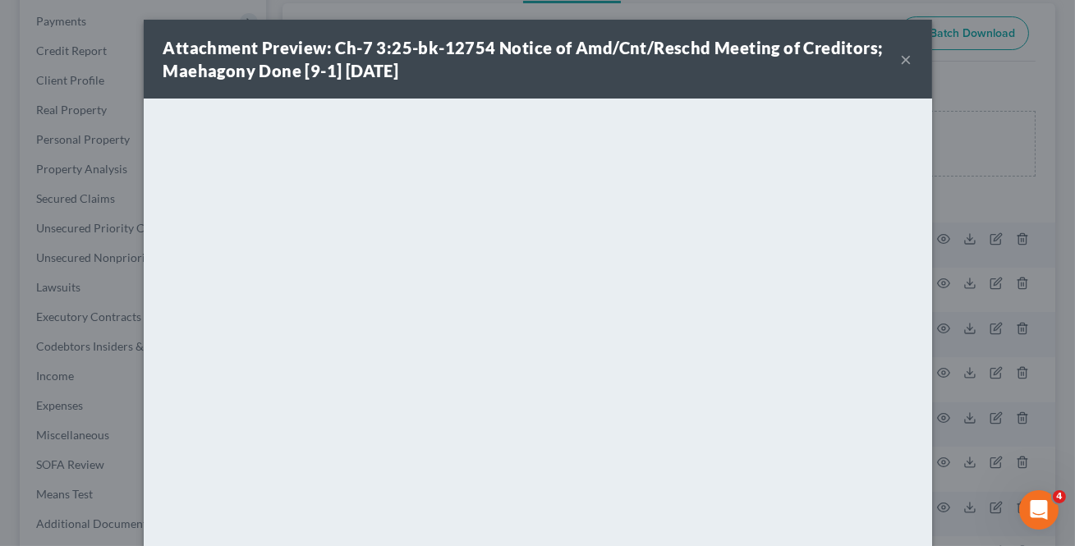
click at [893, 61] on div "Attachment Preview: Ch-7 3:25-bk-12754 Notice of Amd/Cnt/Reschd Meeting of Cred…" at bounding box center [532, 59] width 738 height 46
click at [903, 65] on button "×" at bounding box center [906, 59] width 11 height 20
